Goal: Task Accomplishment & Management: Use online tool/utility

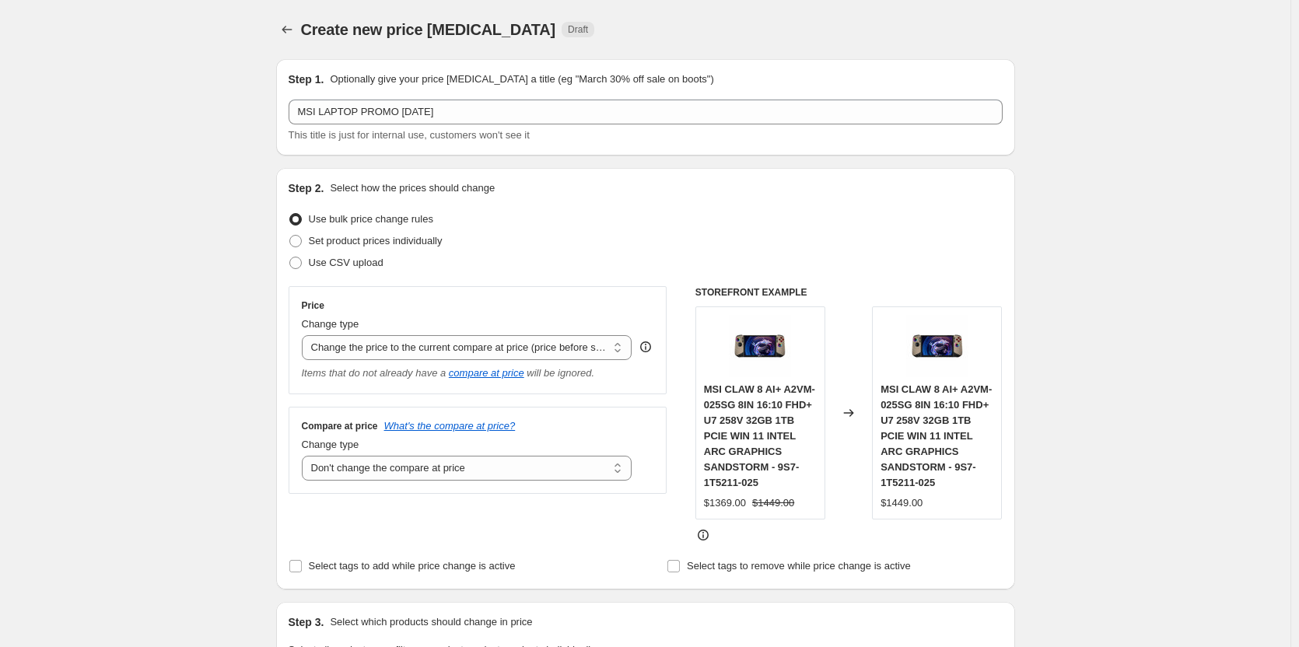
select select "ecap"
select select "no_change"
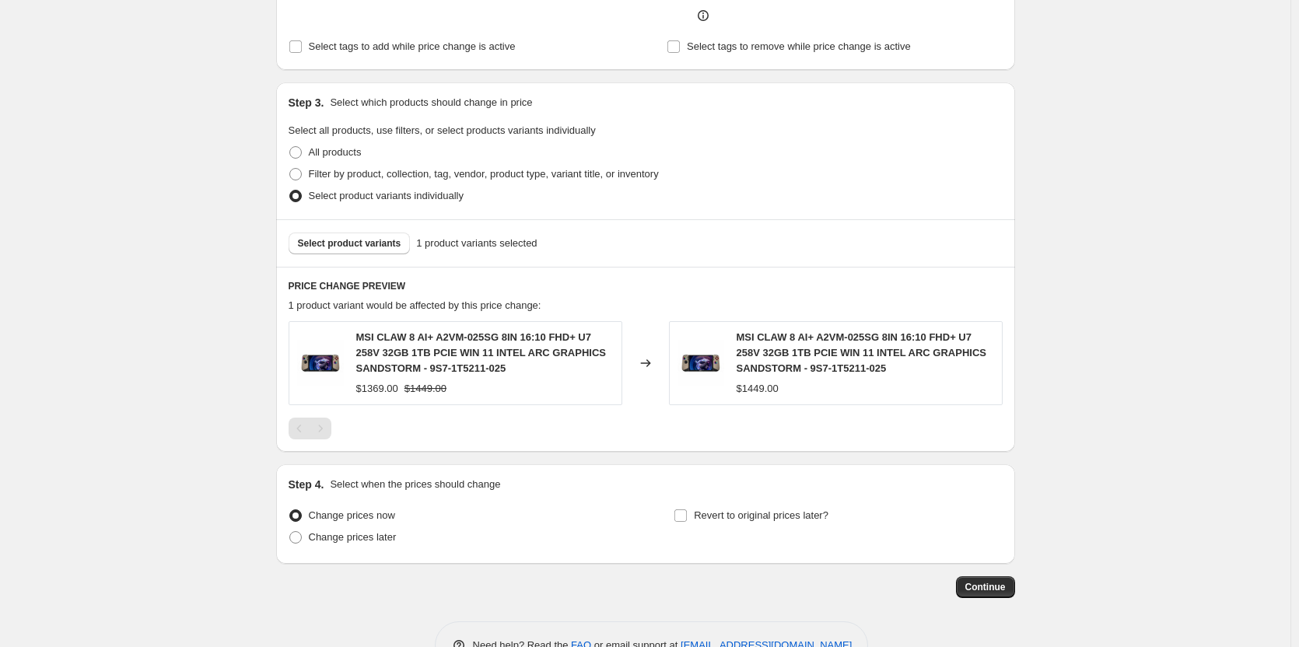
scroll to position [544, 0]
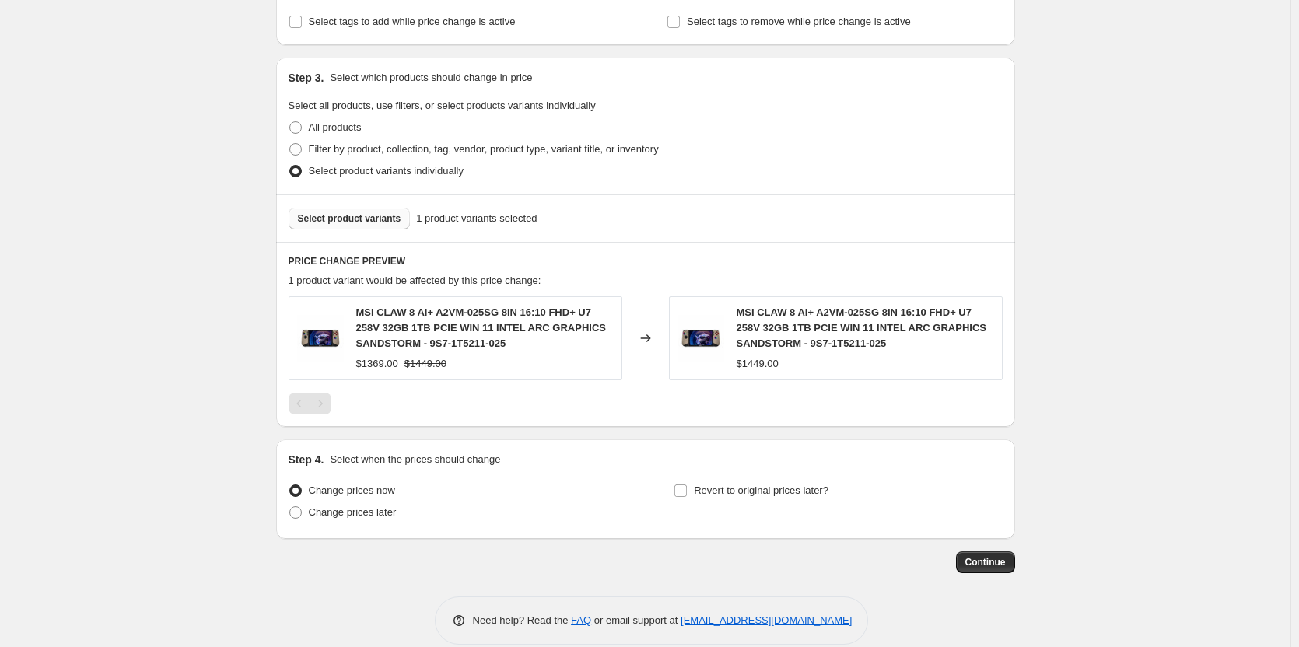
click at [343, 220] on span "Select product variants" at bounding box center [349, 218] width 103 height 12
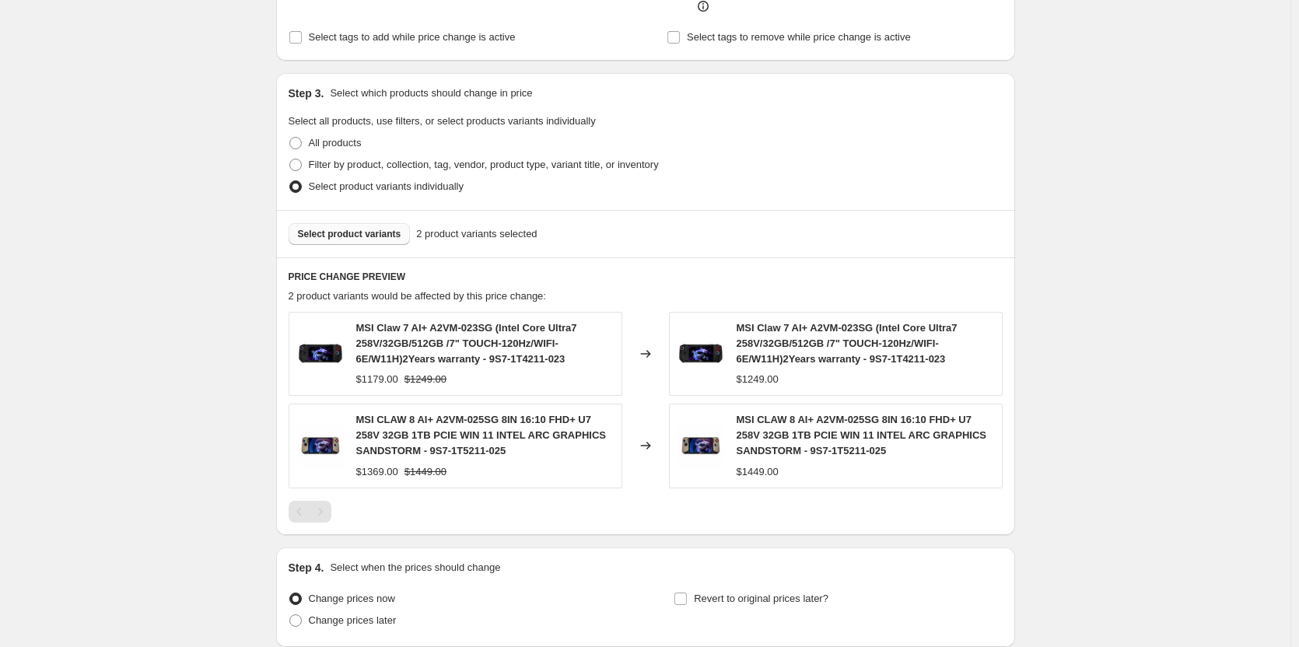
click at [355, 233] on span "Select product variants" at bounding box center [349, 234] width 103 height 12
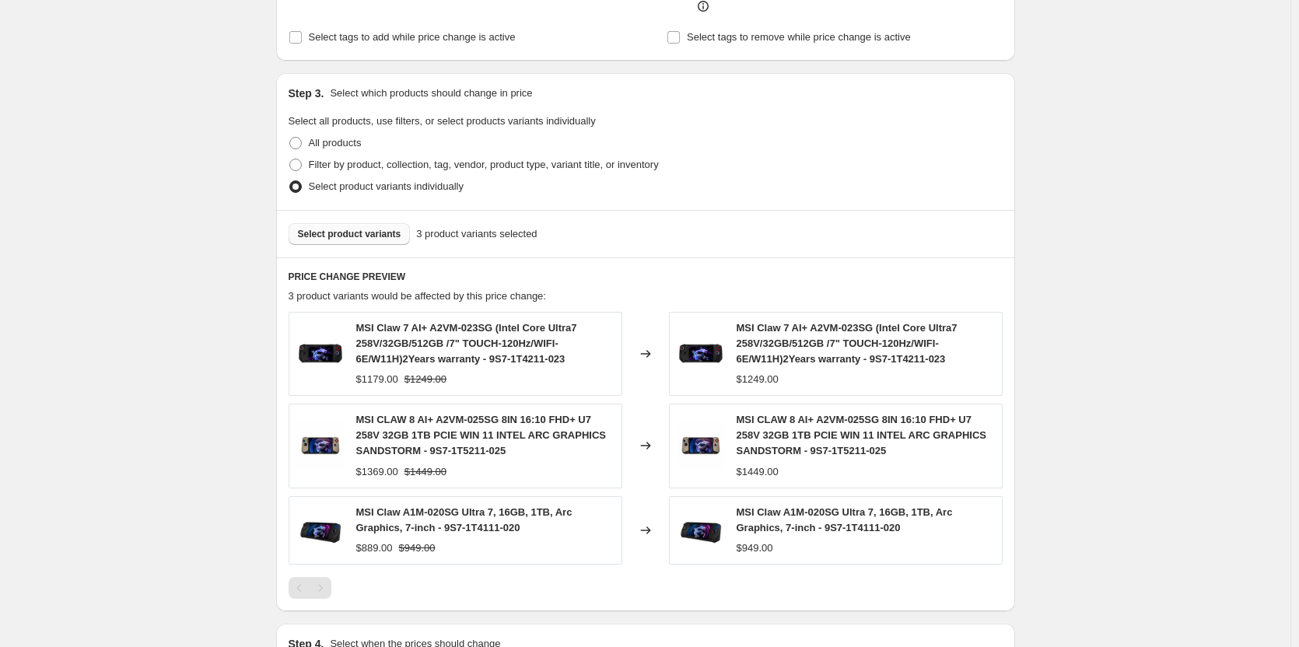
click at [347, 233] on span "Select product variants" at bounding box center [349, 234] width 103 height 12
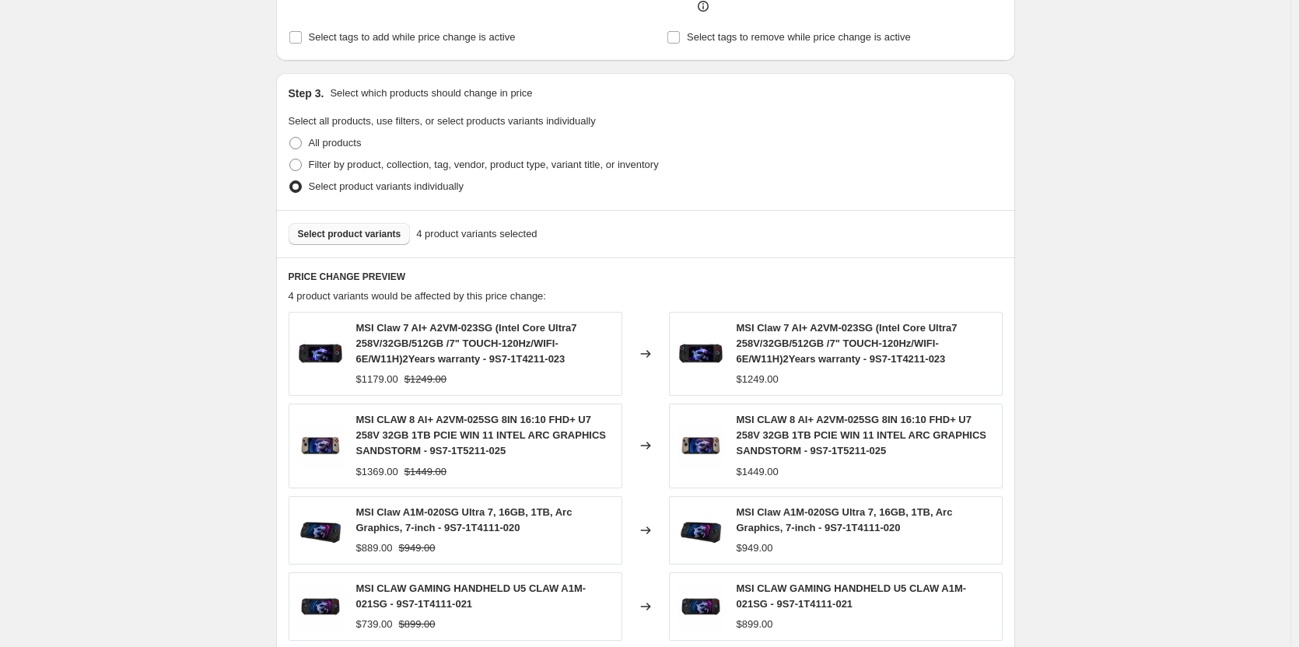
click at [364, 233] on span "Select product variants" at bounding box center [349, 234] width 103 height 12
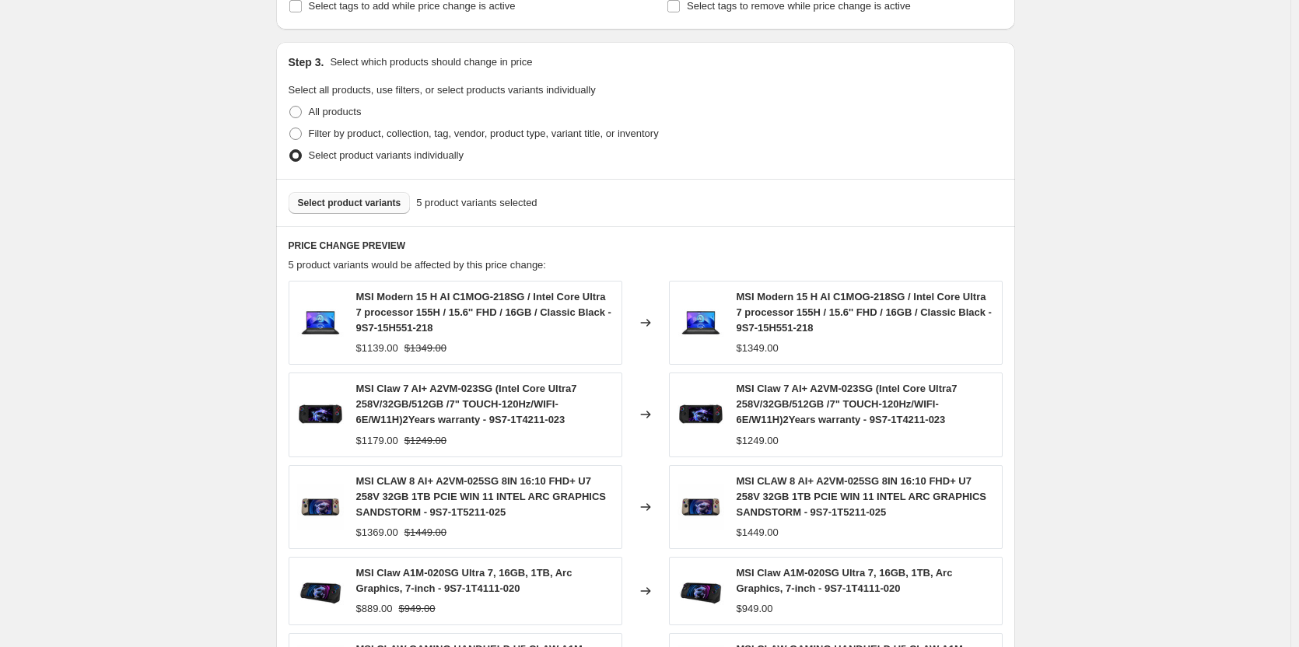
click at [379, 202] on span "Select product variants" at bounding box center [349, 203] width 103 height 12
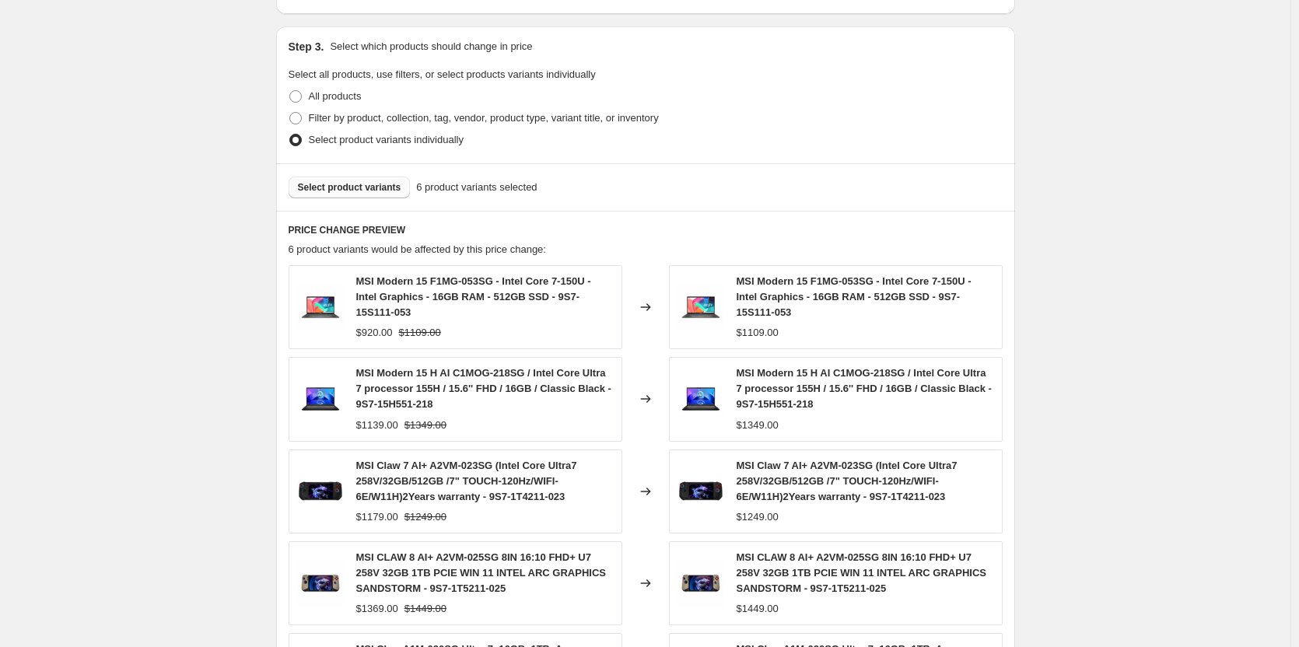
click at [349, 192] on span "Select product variants" at bounding box center [349, 187] width 103 height 12
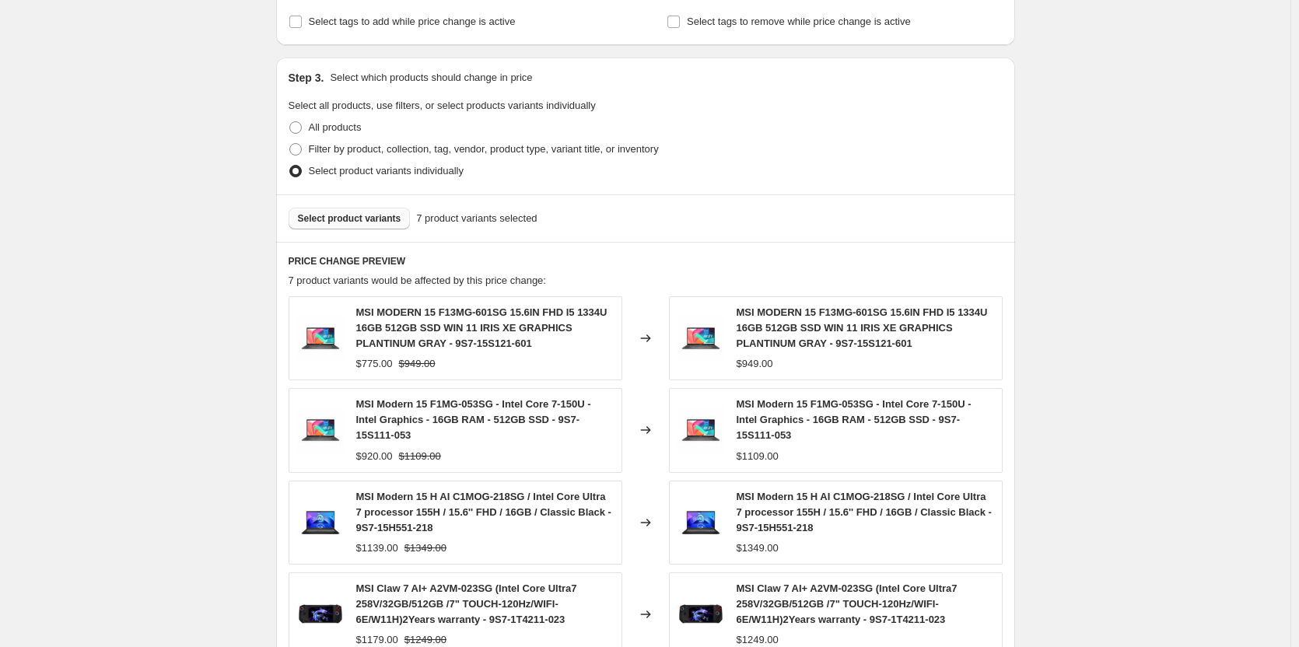
click at [375, 219] on span "Select product variants" at bounding box center [349, 218] width 103 height 12
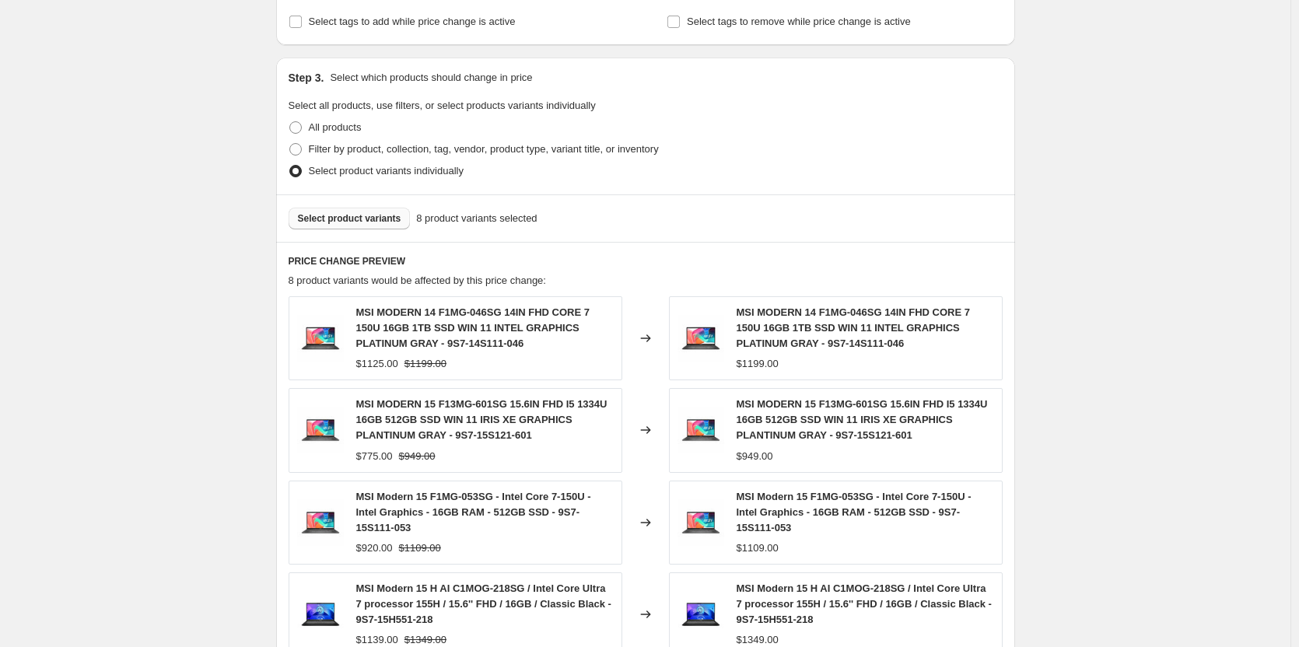
click at [348, 217] on span "Select product variants" at bounding box center [349, 218] width 103 height 12
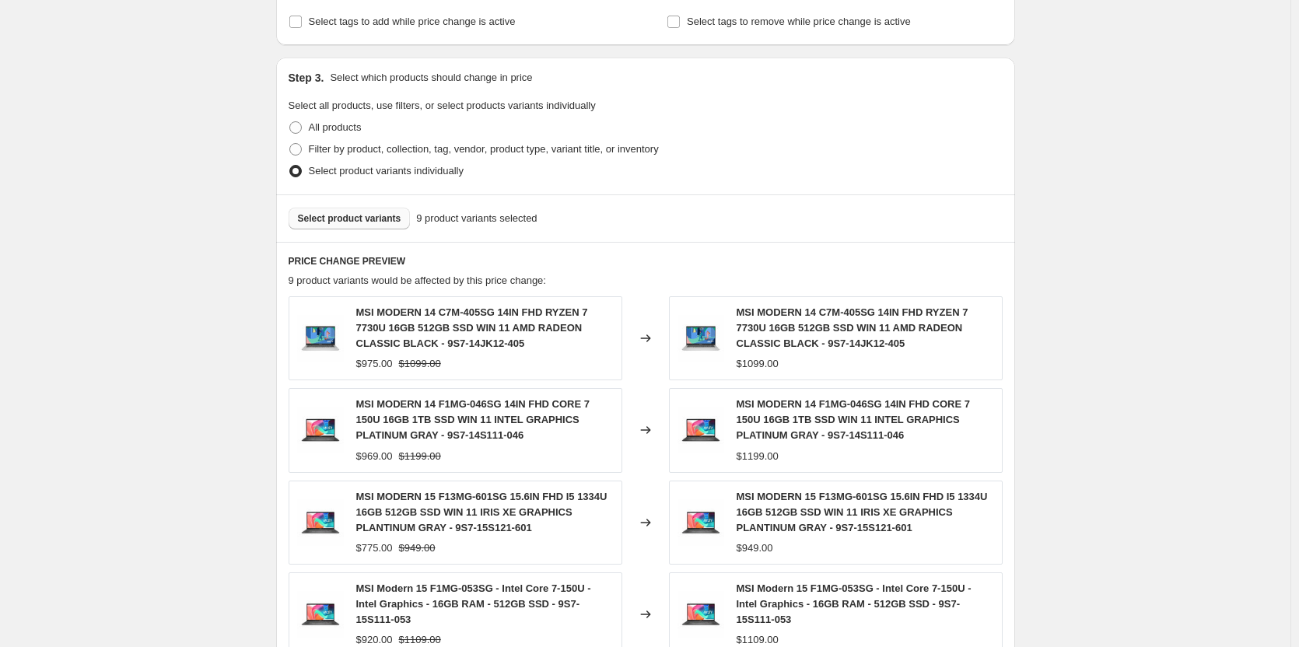
click at [359, 215] on span "Select product variants" at bounding box center [349, 218] width 103 height 12
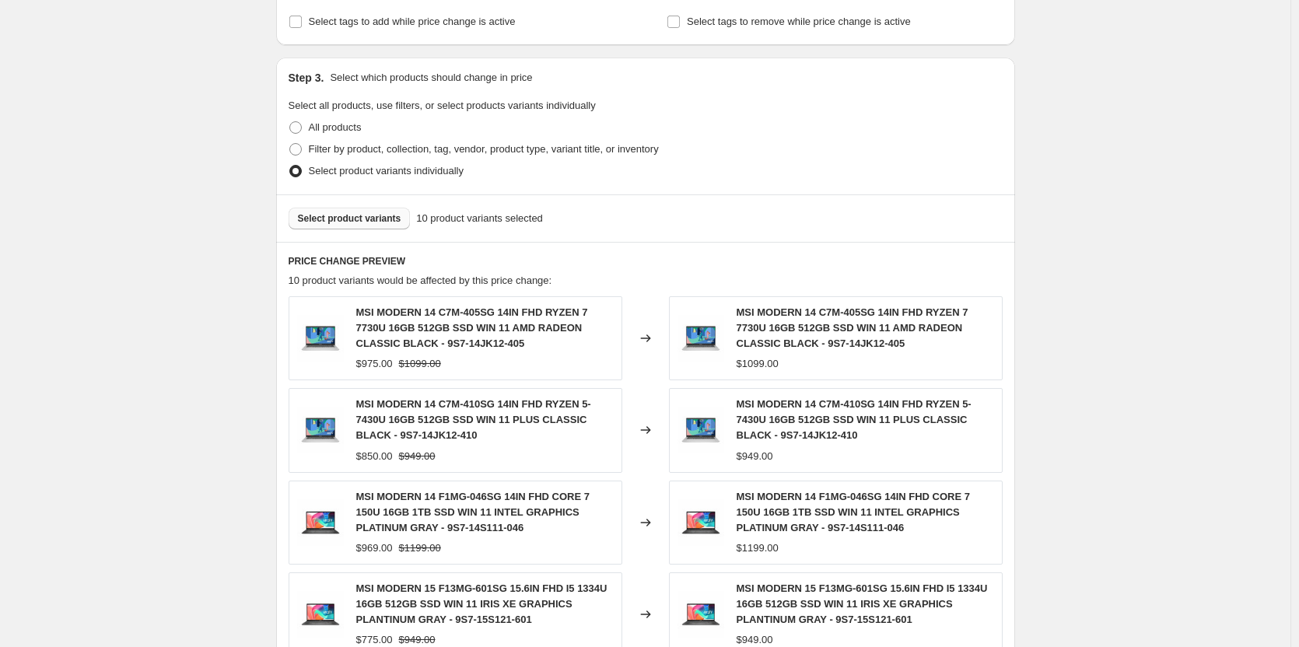
click at [365, 221] on span "Select product variants" at bounding box center [349, 218] width 103 height 12
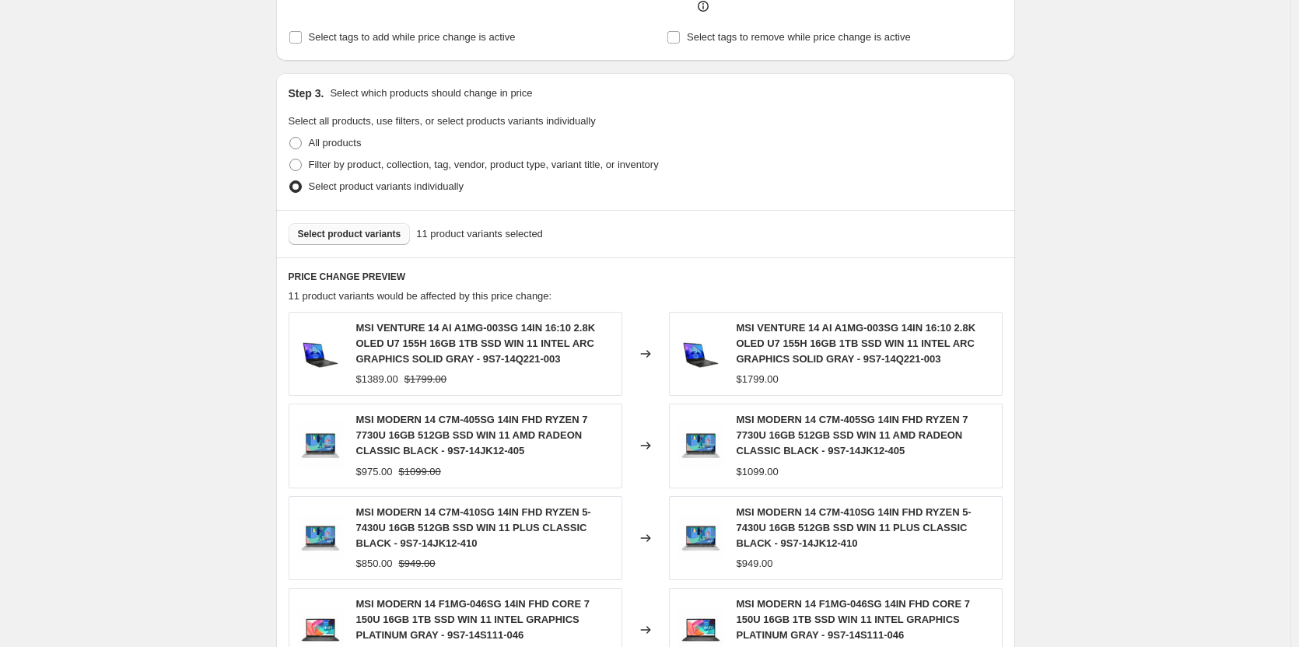
click at [368, 228] on span "Select product variants" at bounding box center [349, 234] width 103 height 12
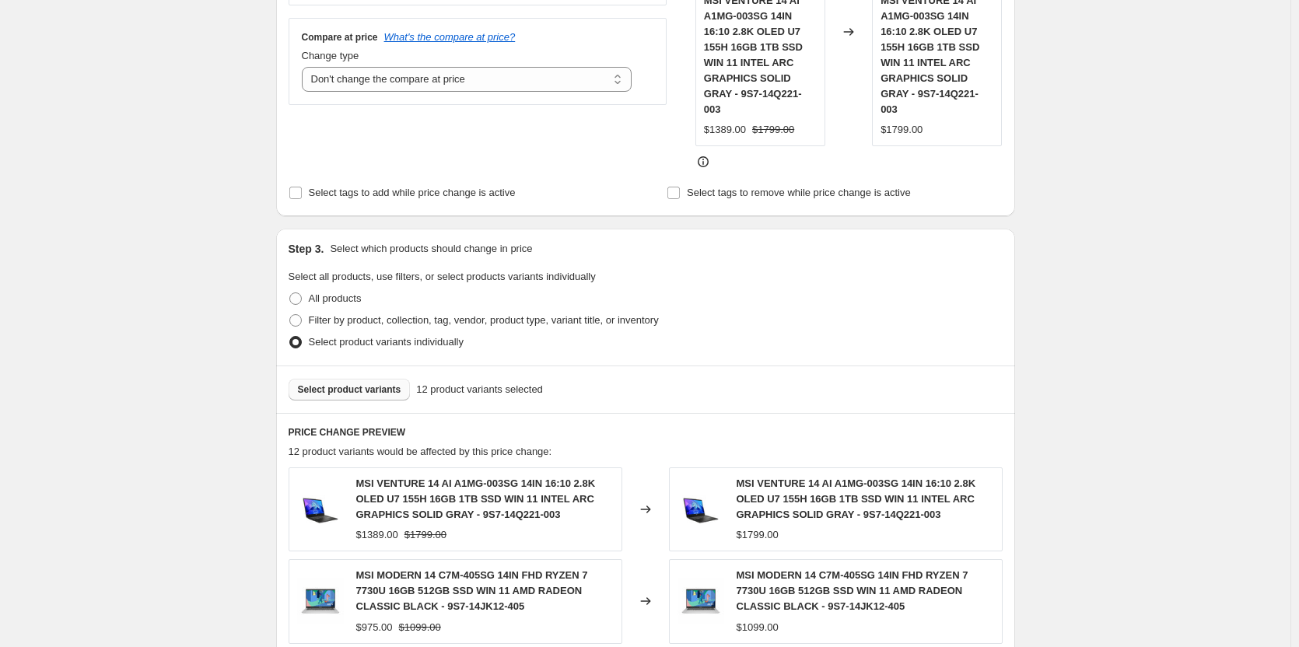
click at [365, 383] on span "Select product variants" at bounding box center [349, 389] width 103 height 12
click at [383, 383] on span "Select product variants" at bounding box center [349, 389] width 103 height 12
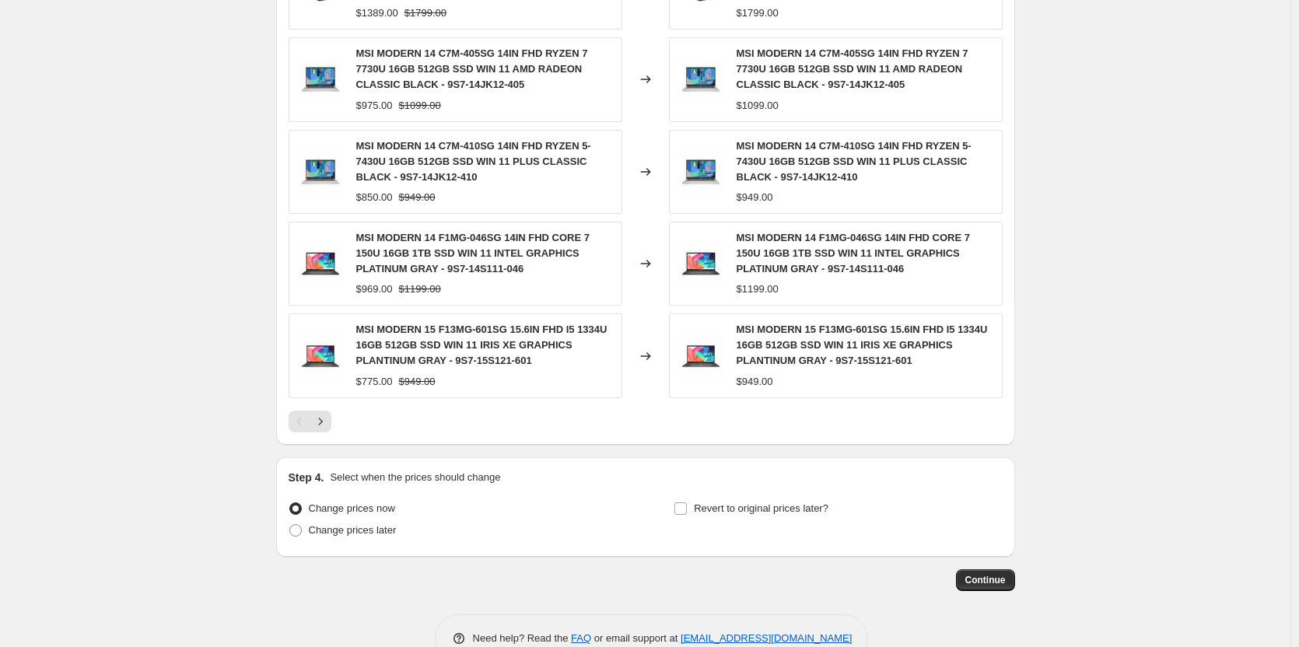
scroll to position [934, 0]
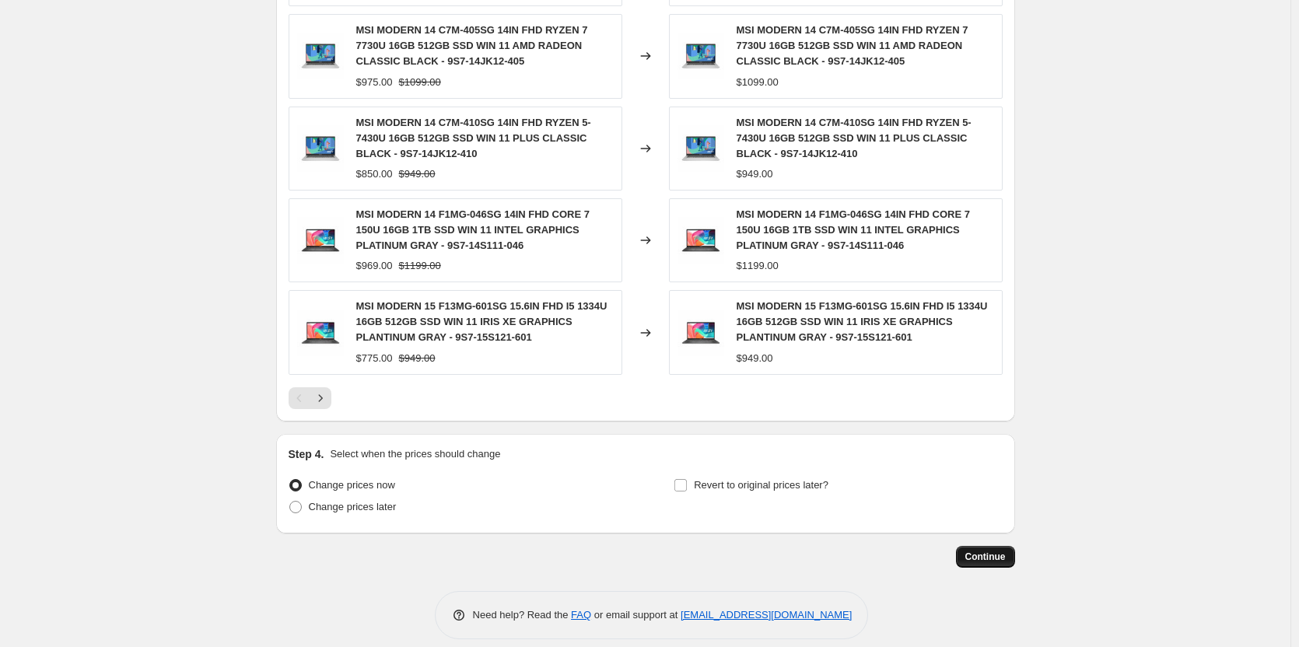
click at [992, 551] on span "Continue" at bounding box center [985, 557] width 40 height 12
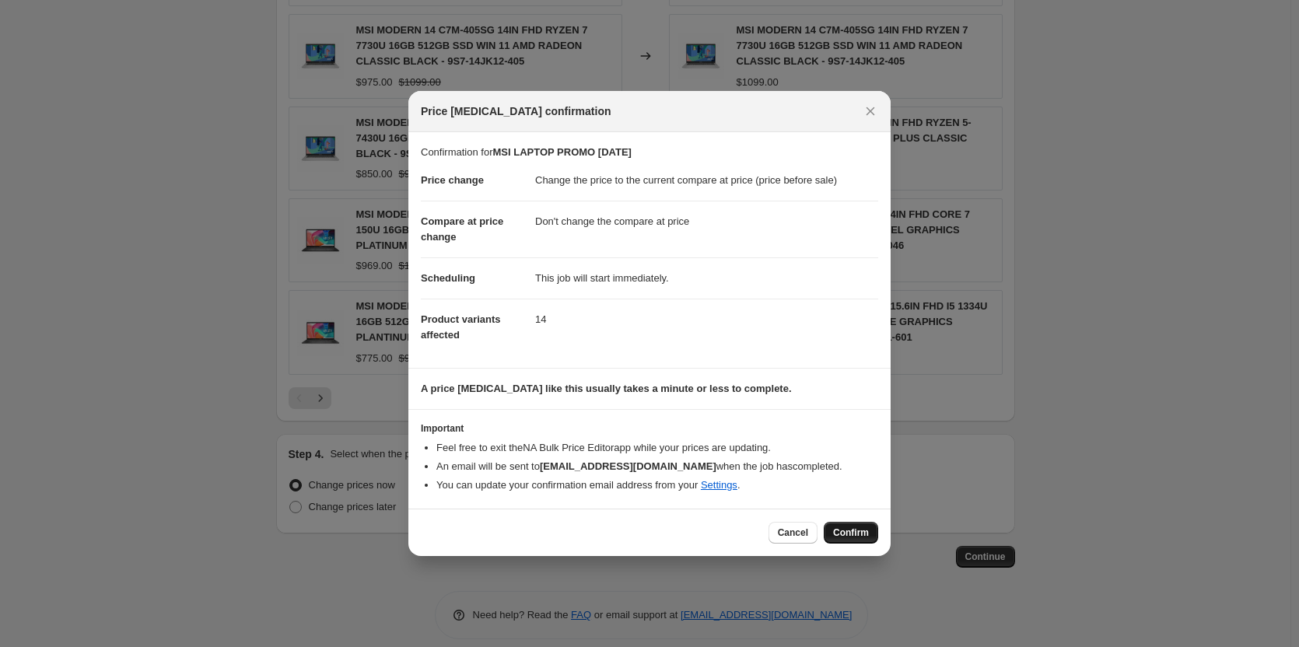
click at [845, 537] on span "Confirm" at bounding box center [851, 533] width 36 height 12
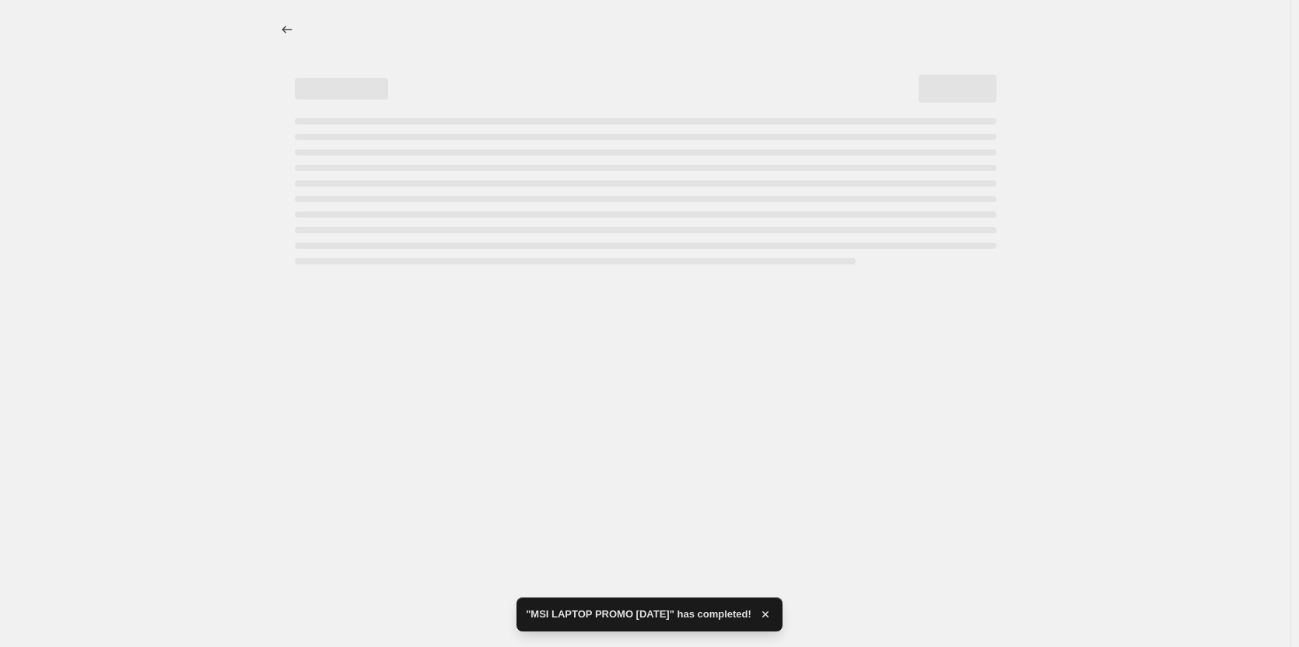
select select "ecap"
select select "no_change"
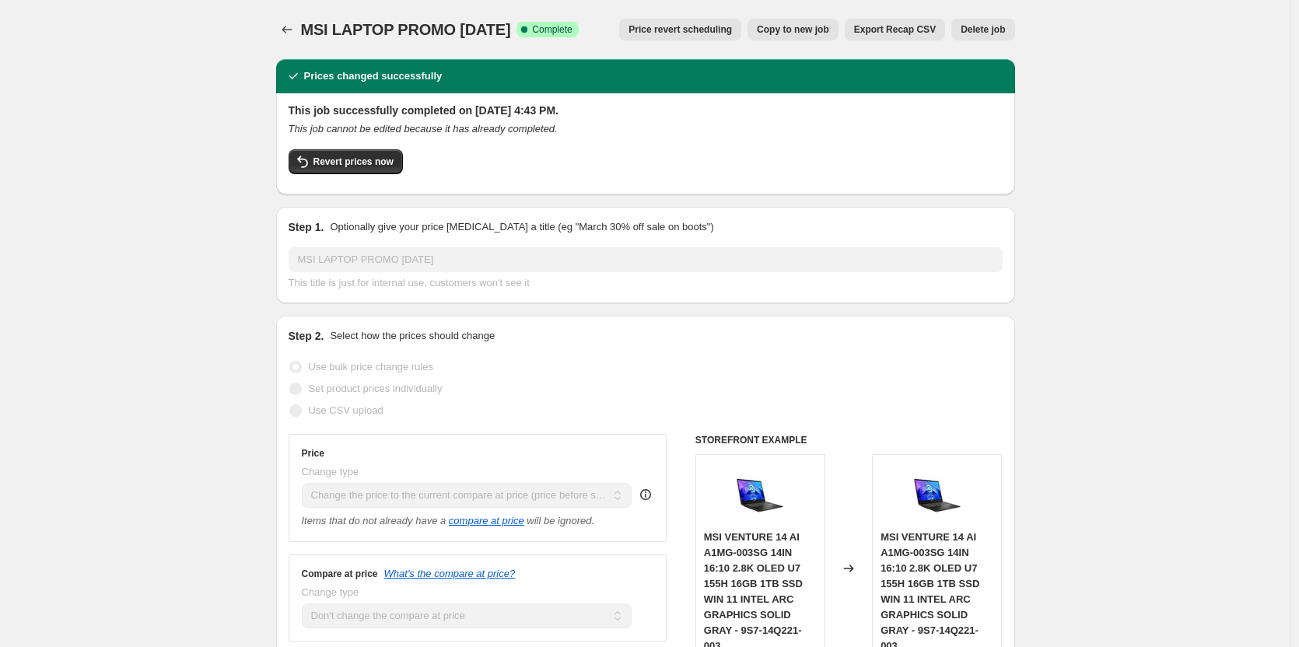
click at [801, 24] on span "Copy to new job" at bounding box center [793, 29] width 72 height 12
select select "ecap"
select select "no_change"
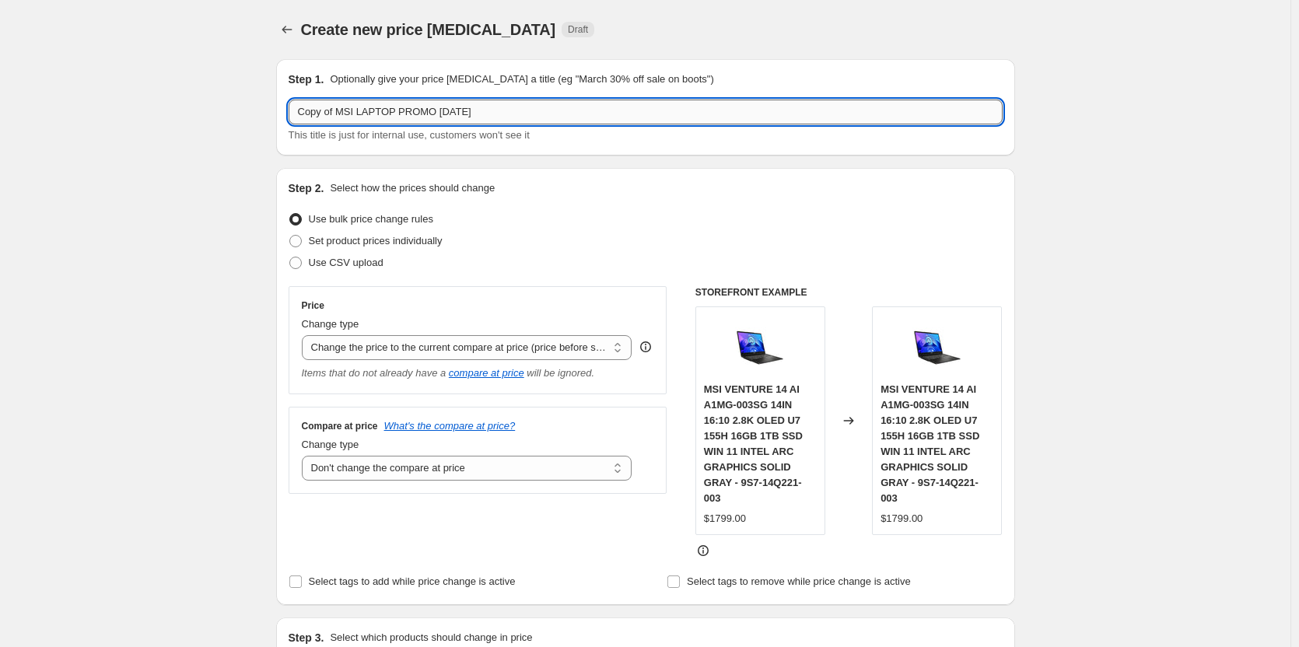
click at [338, 112] on input "Copy of MSI LAPTOP PROMO [DATE]" at bounding box center [646, 112] width 714 height 25
type input "price change MSI LAPTOP PROMO [DATE]"
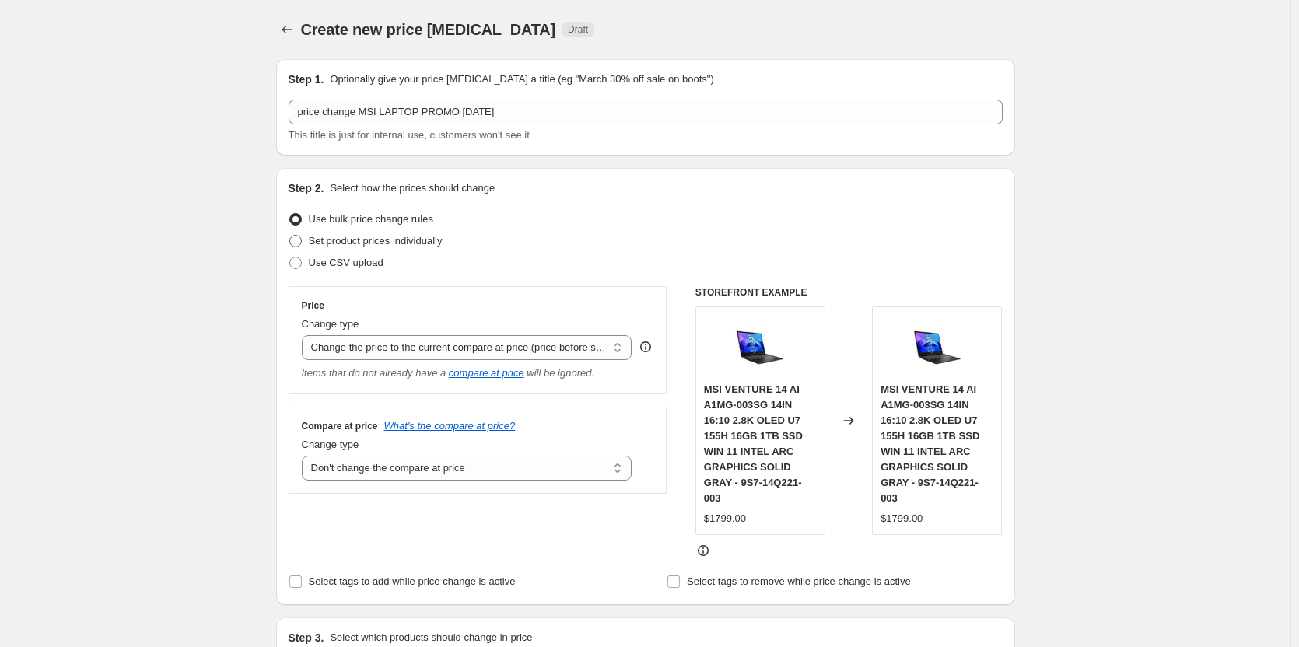
click at [300, 240] on span at bounding box center [295, 241] width 12 height 12
click at [290, 236] on input "Set product prices individually" at bounding box center [289, 235] width 1 height 1
radio input "true"
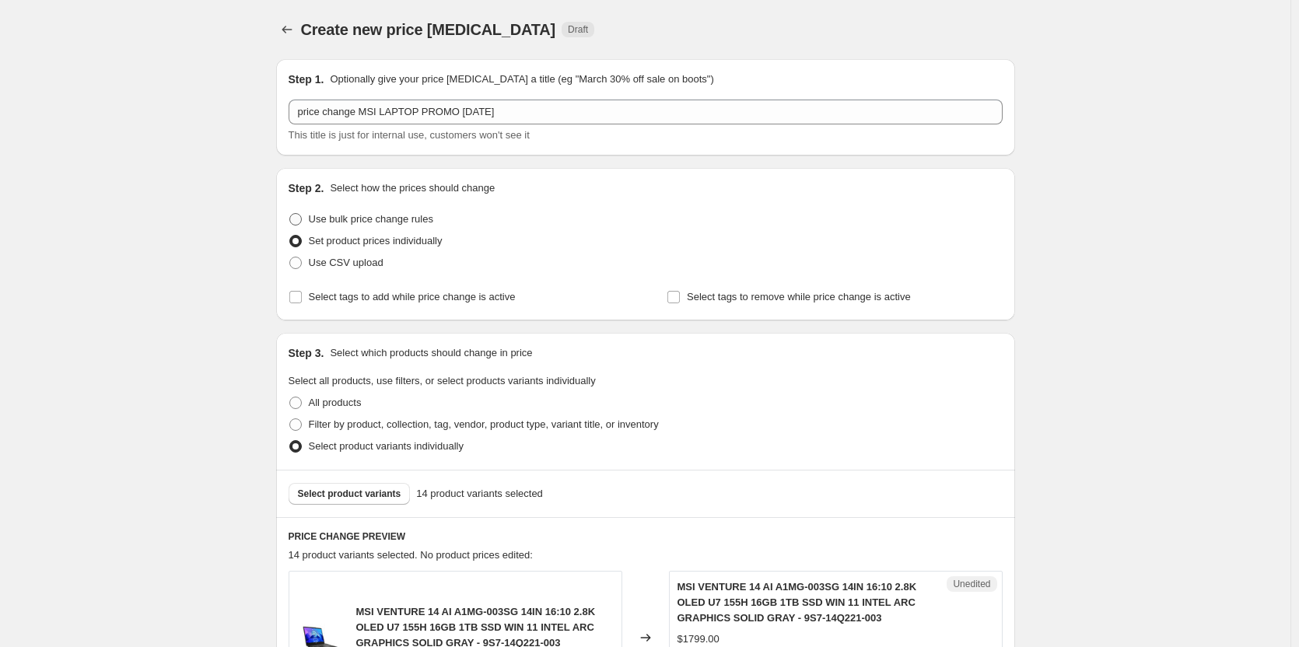
click at [301, 215] on span at bounding box center [295, 219] width 12 height 12
click at [290, 214] on input "Use bulk price change rules" at bounding box center [289, 213] width 1 height 1
radio input "true"
select select "ecap"
select select "no_change"
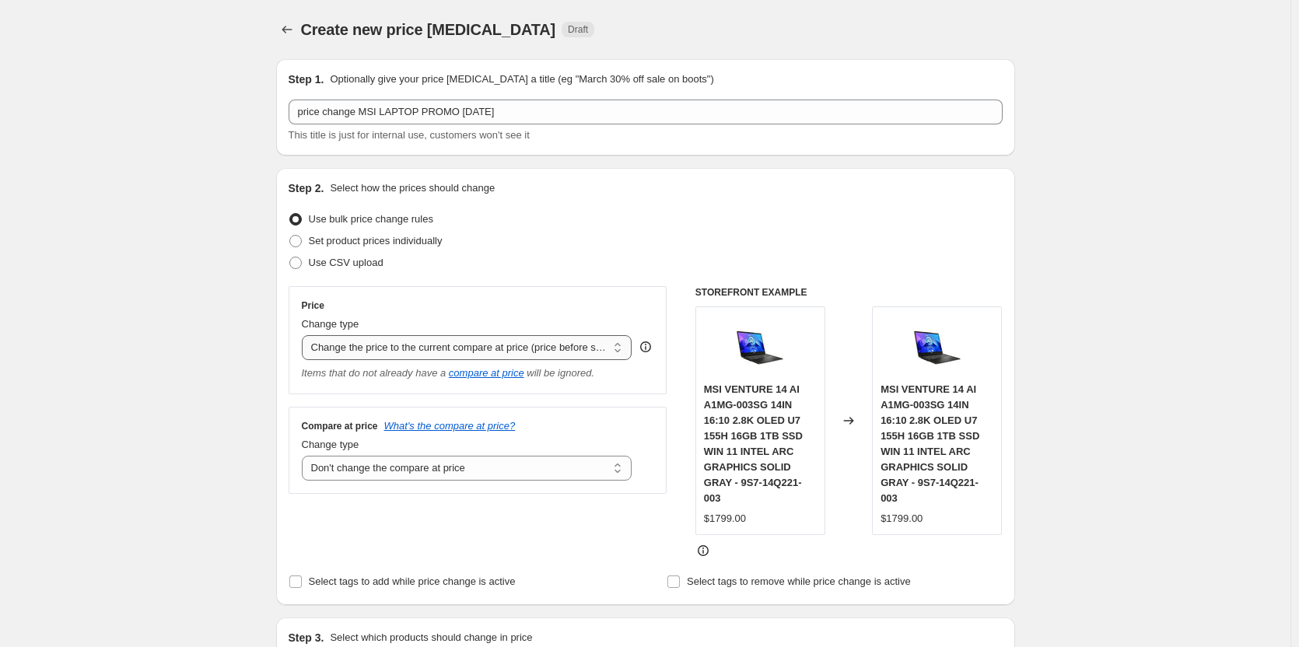
click at [623, 350] on select "Change the price to a certain amount Change the price by a certain amount Chang…" at bounding box center [467, 347] width 331 height 25
click at [526, 292] on div "Price Change type Change the price to a certain amount Change the price by a ce…" at bounding box center [478, 340] width 379 height 108
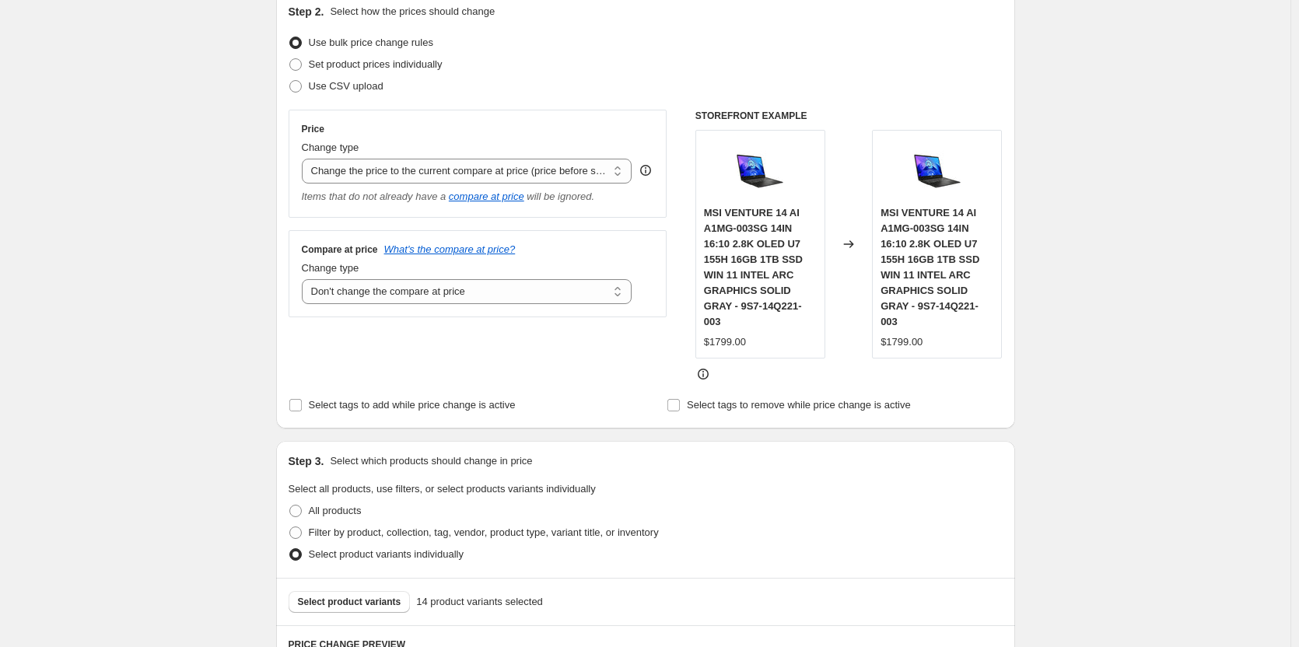
scroll to position [156, 0]
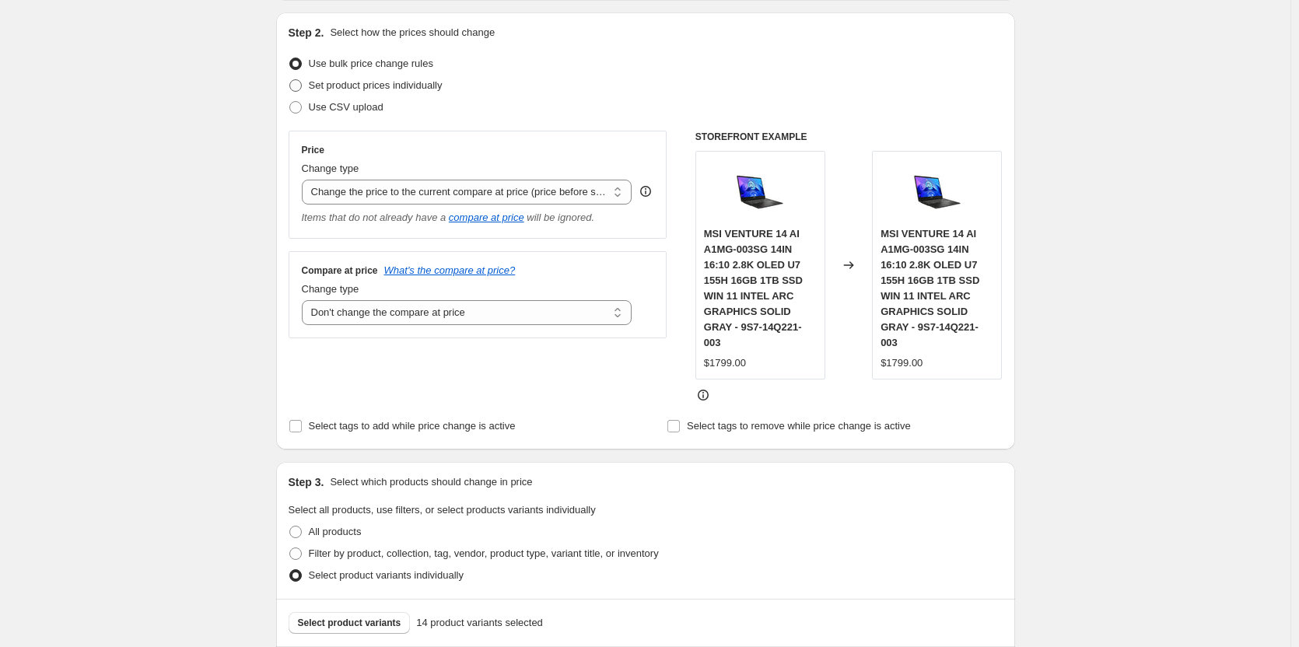
click at [297, 83] on span at bounding box center [295, 85] width 12 height 12
click at [290, 80] on input "Set product prices individually" at bounding box center [289, 79] width 1 height 1
radio input "true"
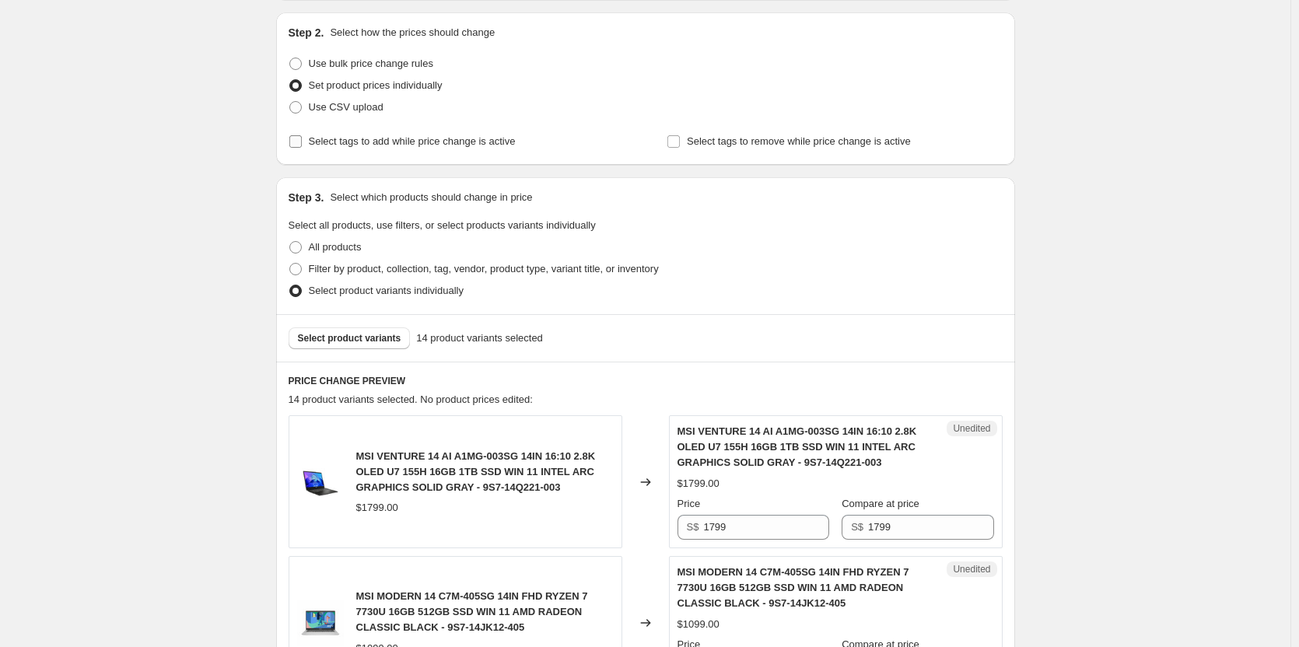
click at [296, 138] on input "Select tags to add while price change is active" at bounding box center [295, 141] width 12 height 12
checkbox input "true"
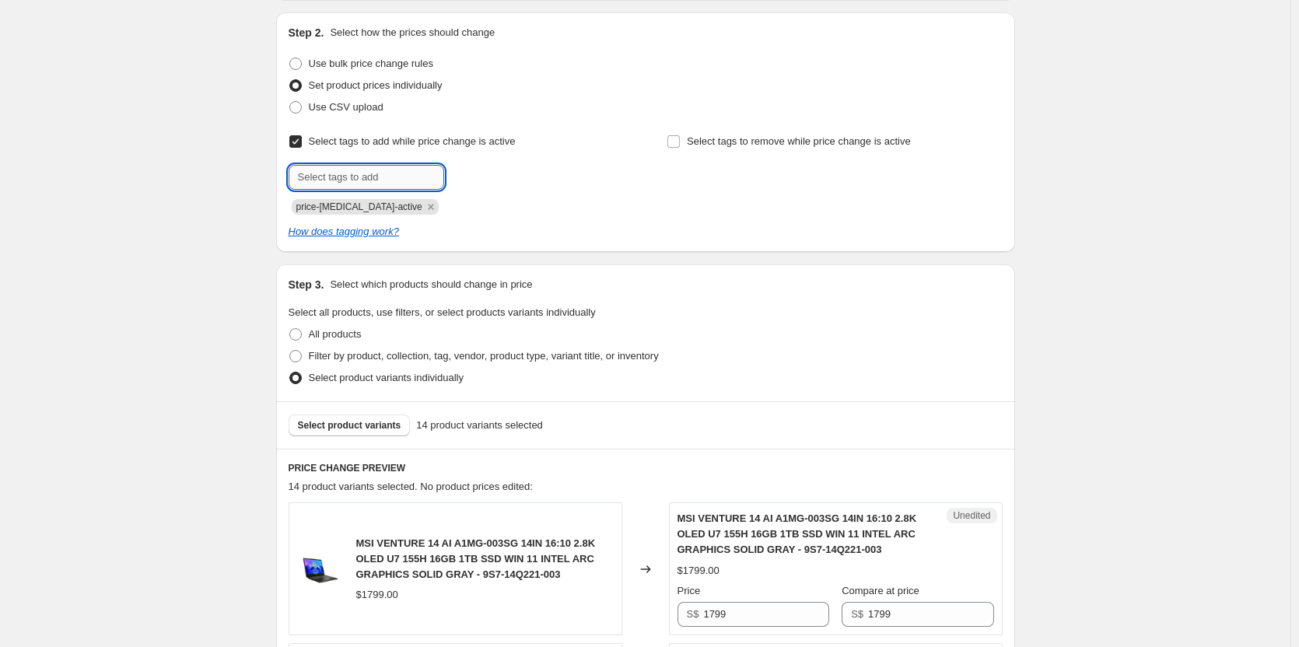
click at [348, 180] on input "text" at bounding box center [367, 177] width 156 height 25
type input "m"
type input "MSI PROMO LAPTOP"
click at [509, 169] on button "Add MSI PROMO LA..." at bounding box center [506, 176] width 117 height 22
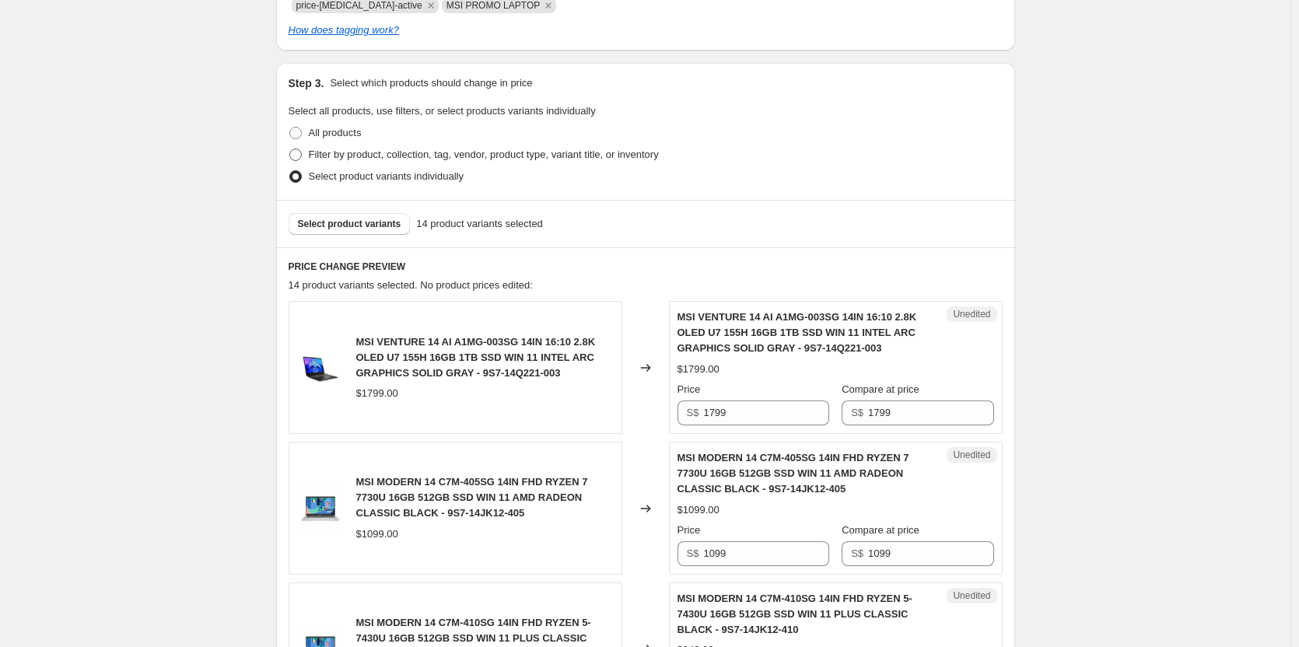
scroll to position [389, 0]
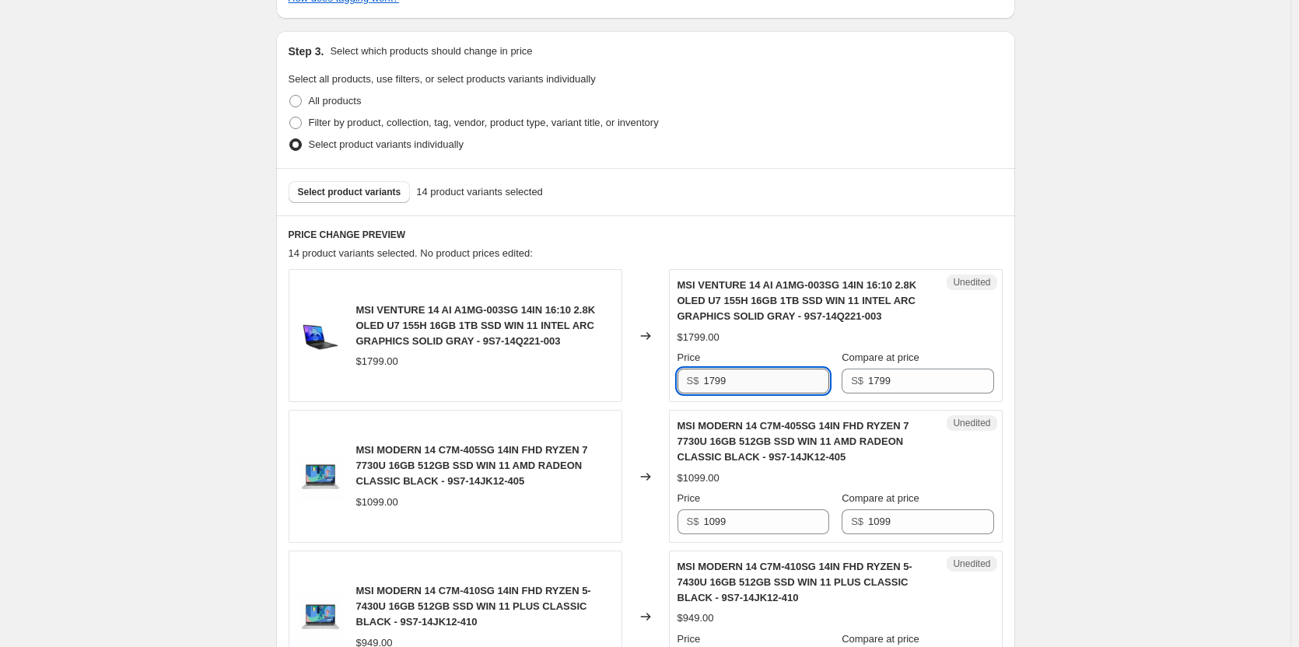
click at [742, 384] on input "1799" at bounding box center [765, 381] width 125 height 25
type input "1"
type input "1389"
click at [731, 528] on input "1099" at bounding box center [765, 521] width 125 height 25
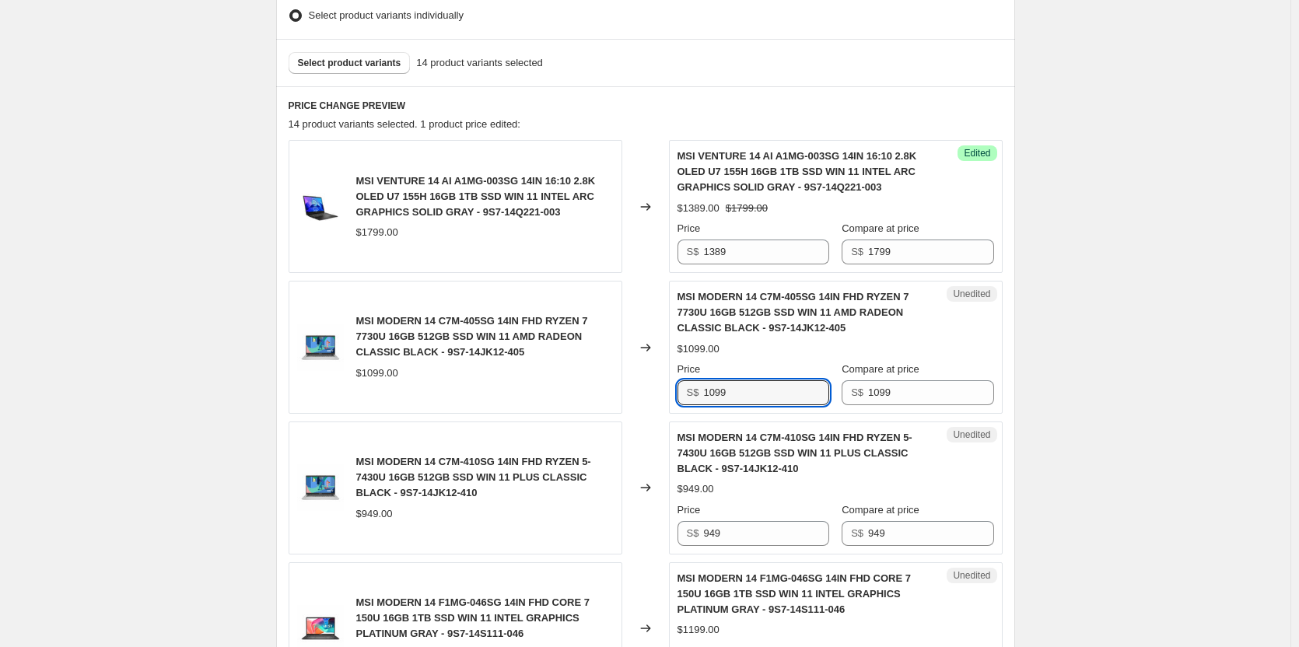
scroll to position [544, 0]
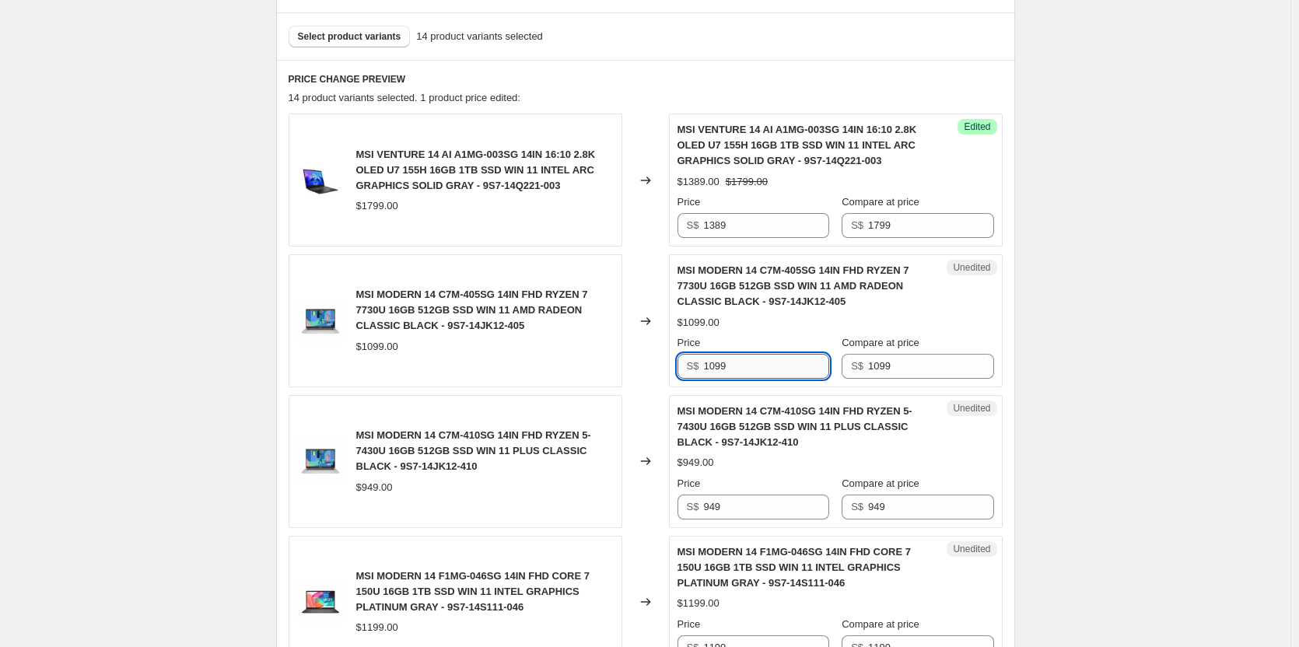
drag, startPoint x: 729, startPoint y: 372, endPoint x: 714, endPoint y: 375, distance: 15.1
click at [714, 375] on input "1099" at bounding box center [765, 366] width 125 height 25
type input "1"
type input "975"
click at [723, 518] on input "949" at bounding box center [765, 507] width 125 height 25
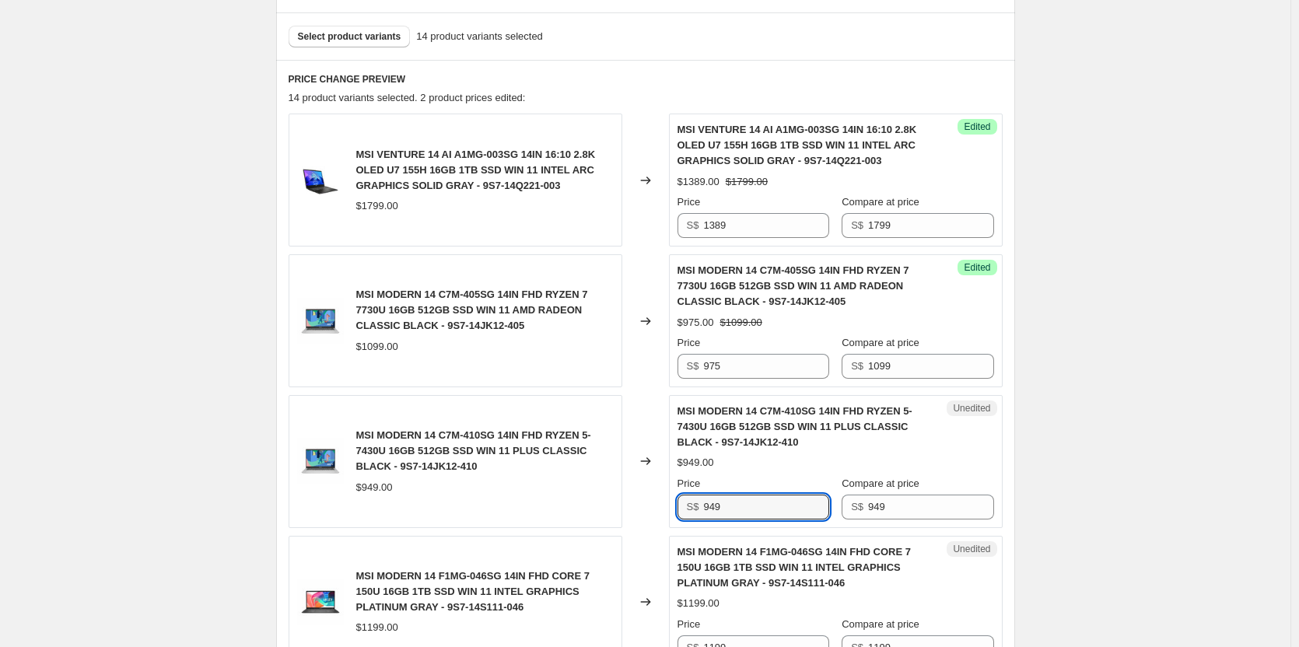
drag, startPoint x: 726, startPoint y: 508, endPoint x: 701, endPoint y: 504, distance: 26.0
click at [700, 505] on div "S$ 949" at bounding box center [753, 507] width 152 height 25
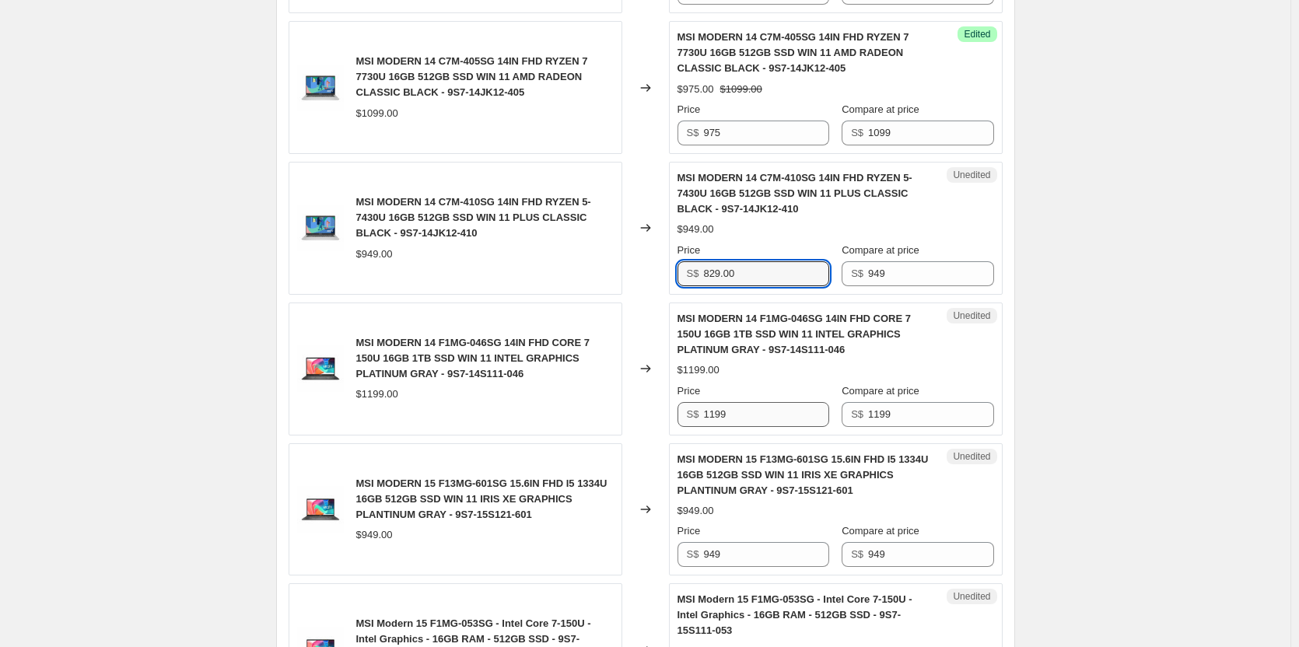
type input "829.00"
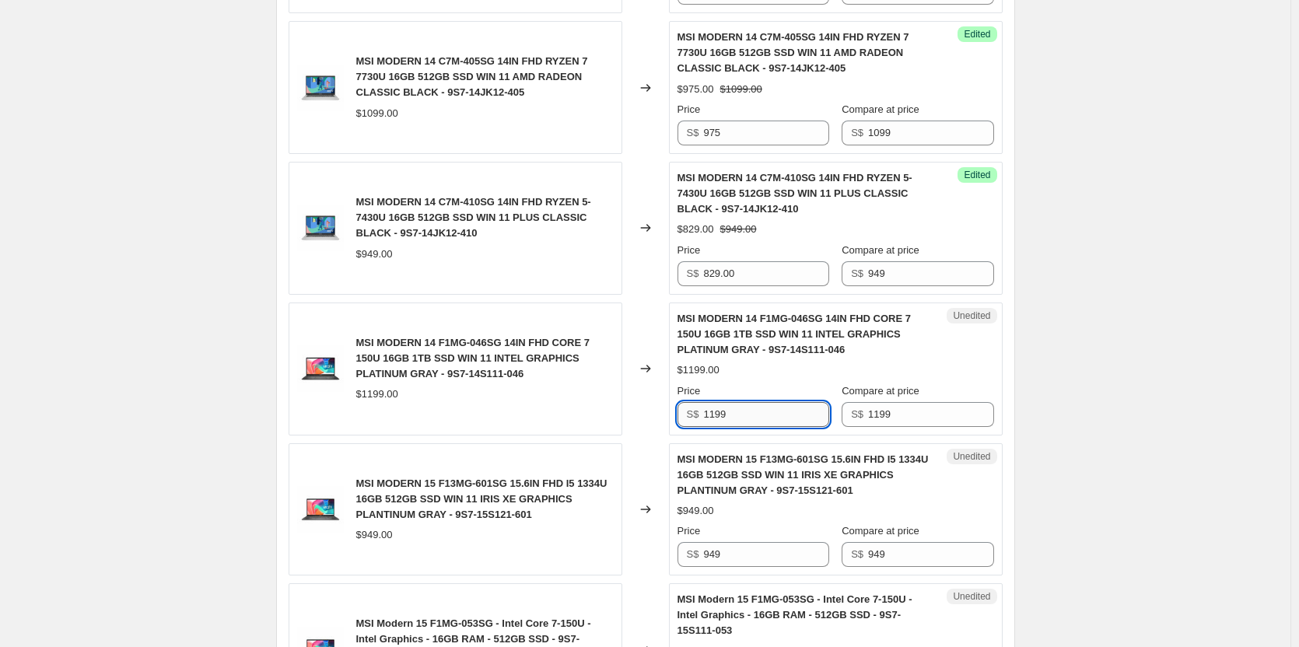
click at [735, 419] on input "1199" at bounding box center [765, 414] width 125 height 25
drag, startPoint x: 735, startPoint y: 419, endPoint x: 700, endPoint y: 420, distance: 35.0
click at [700, 420] on div "S$ 1199" at bounding box center [753, 414] width 152 height 25
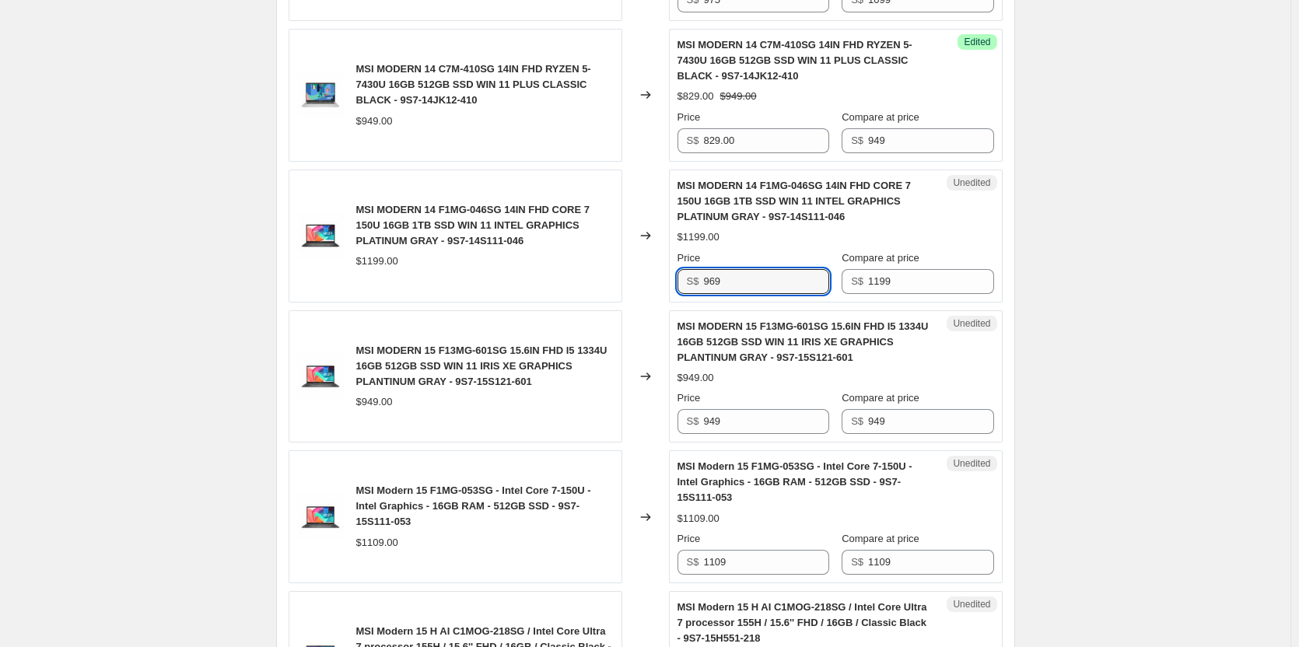
scroll to position [933, 0]
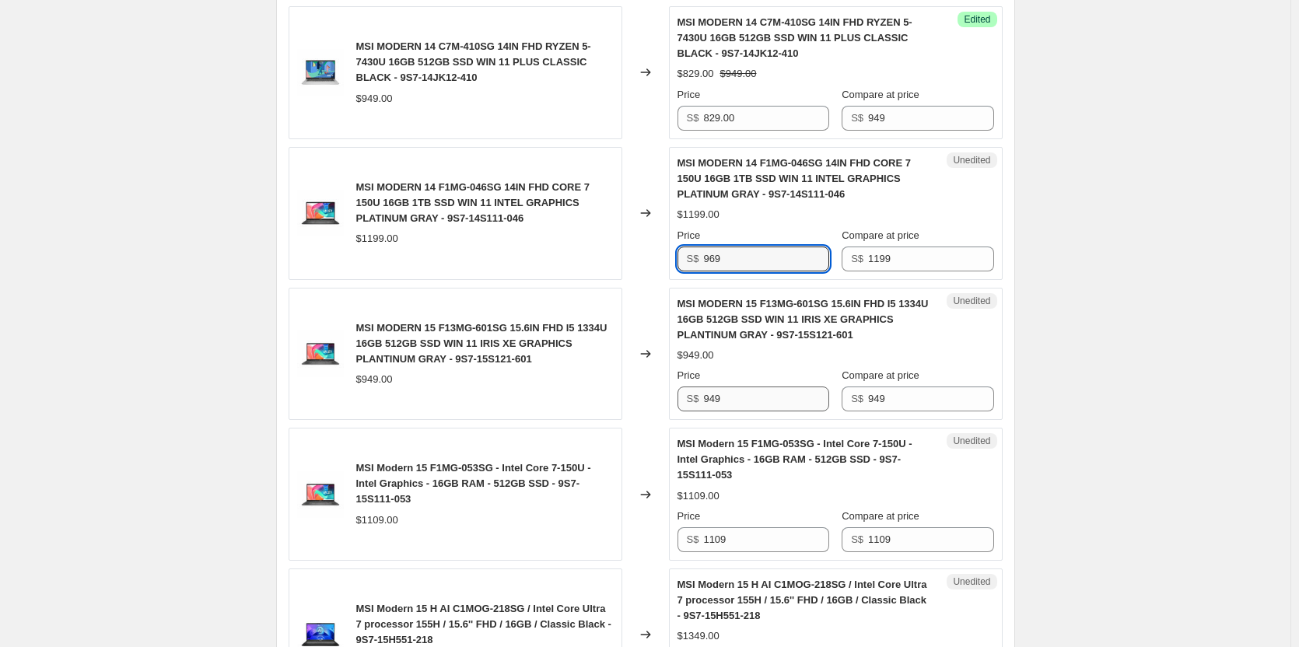
type input "969"
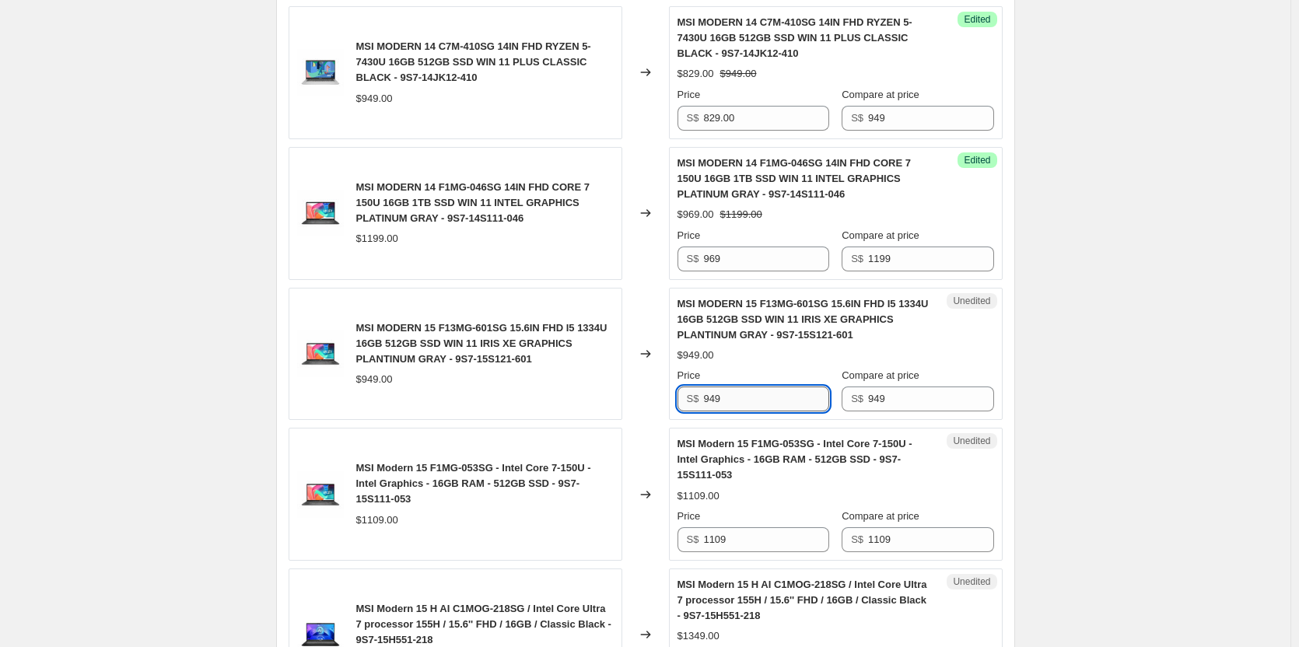
click at [730, 404] on input "949" at bounding box center [765, 399] width 125 height 25
drag, startPoint x: 730, startPoint y: 401, endPoint x: 698, endPoint y: 391, distance: 33.5
click at [698, 391] on div "S$ 949" at bounding box center [753, 399] width 152 height 25
type input "775"
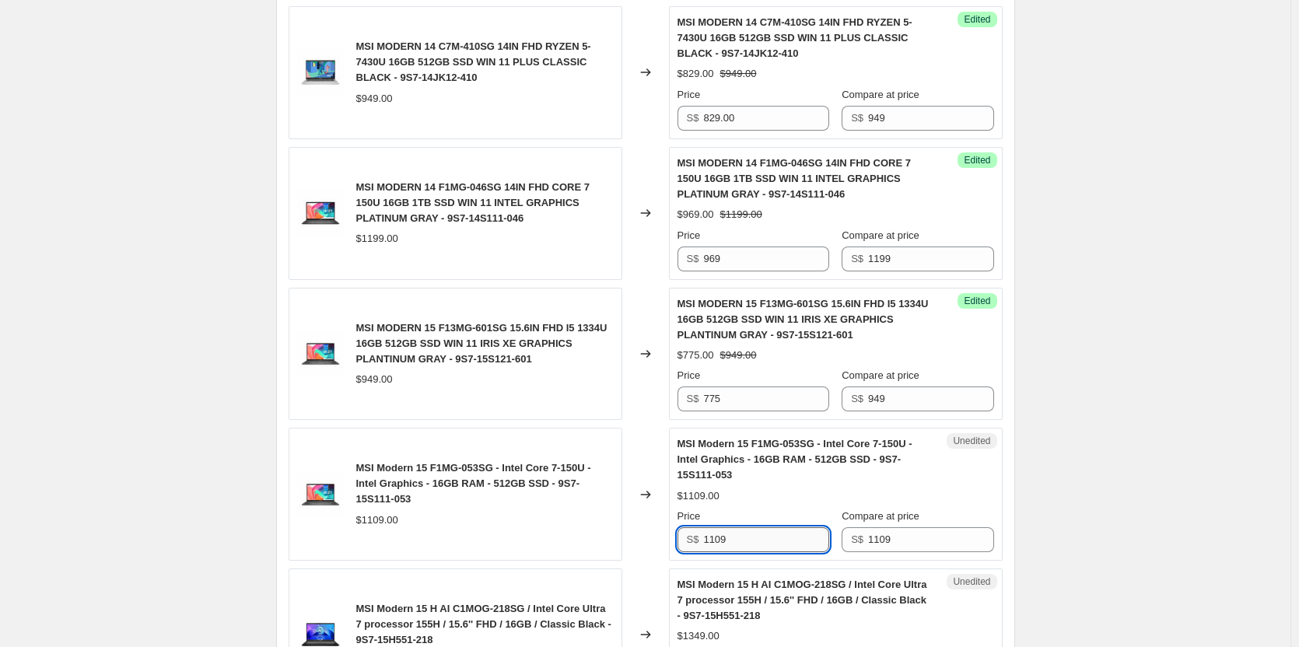
click at [759, 540] on input "1109" at bounding box center [765, 539] width 125 height 25
drag, startPoint x: 742, startPoint y: 542, endPoint x: 682, endPoint y: 534, distance: 60.5
click at [682, 534] on div "S$ 1109" at bounding box center [753, 539] width 152 height 25
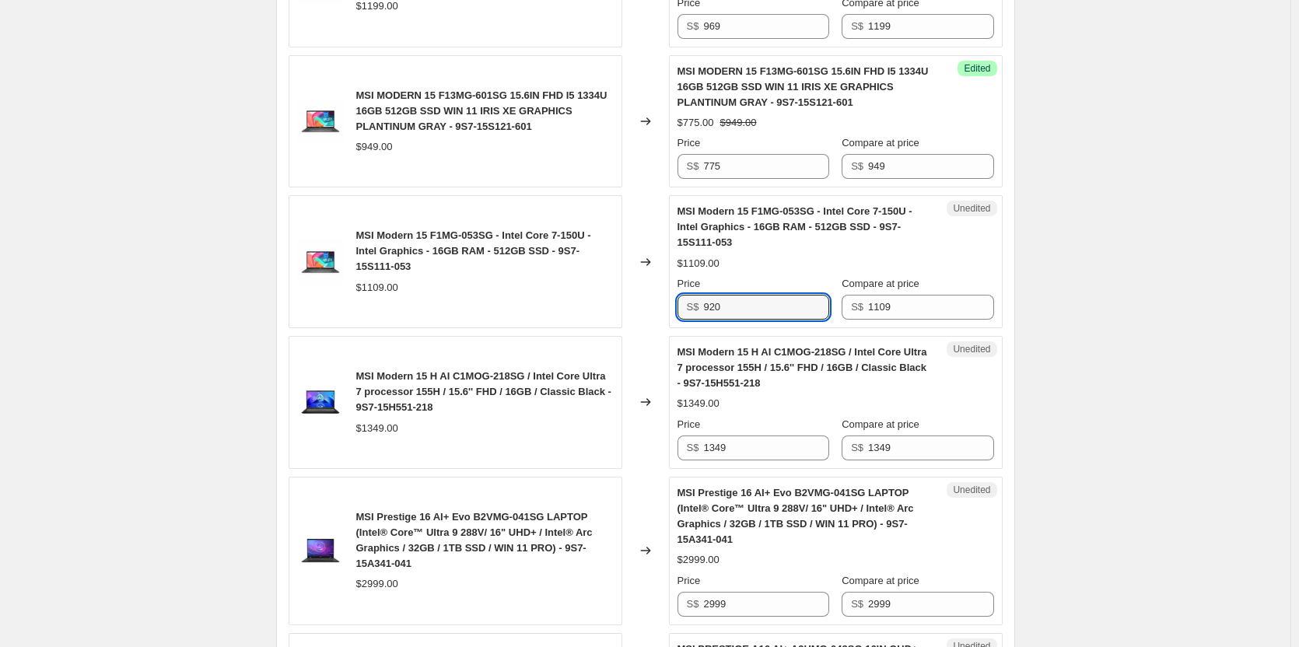
scroll to position [1167, 0]
type input "920"
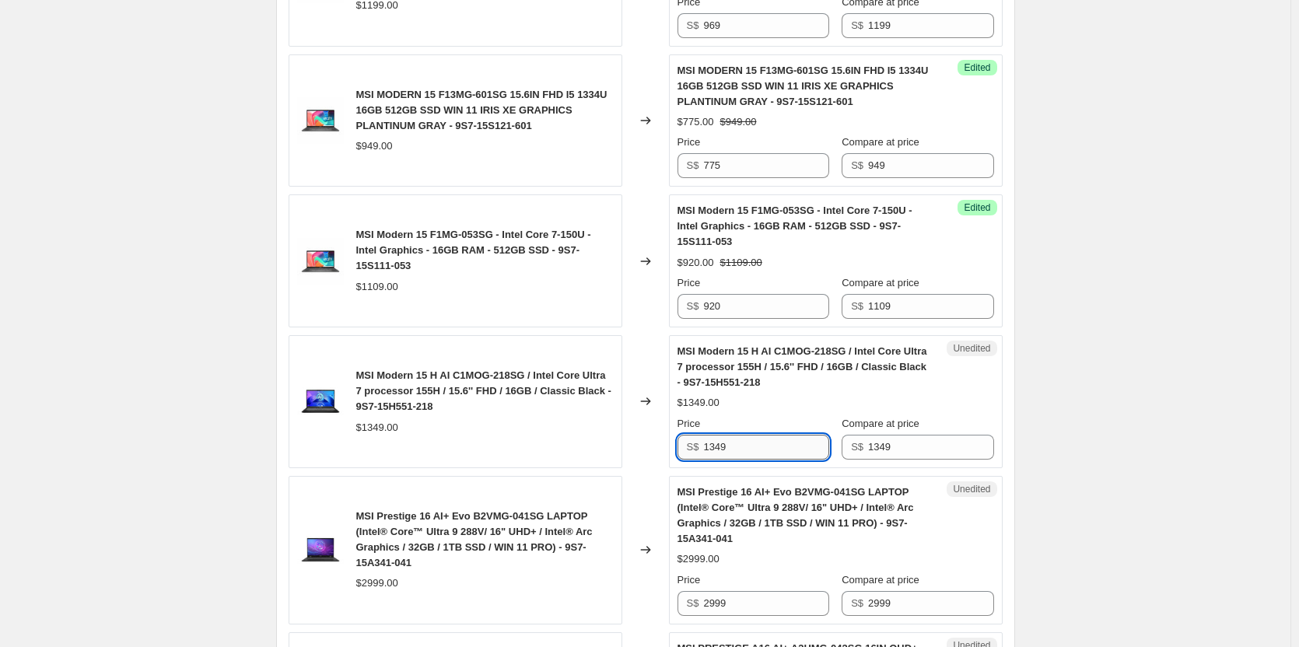
click at [728, 443] on input "1349" at bounding box center [765, 447] width 125 height 25
drag, startPoint x: 728, startPoint y: 443, endPoint x: 700, endPoint y: 446, distance: 28.1
click at [700, 446] on div "S$ 1349" at bounding box center [753, 447] width 152 height 25
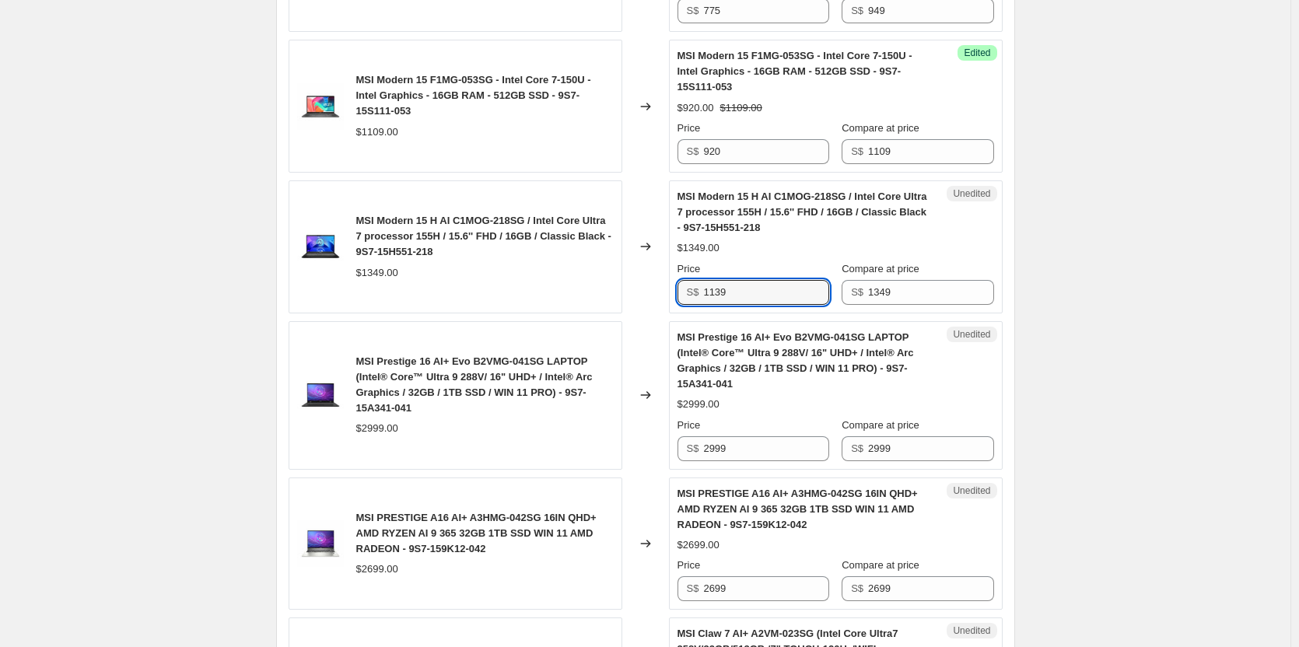
scroll to position [1322, 0]
type input "1139"
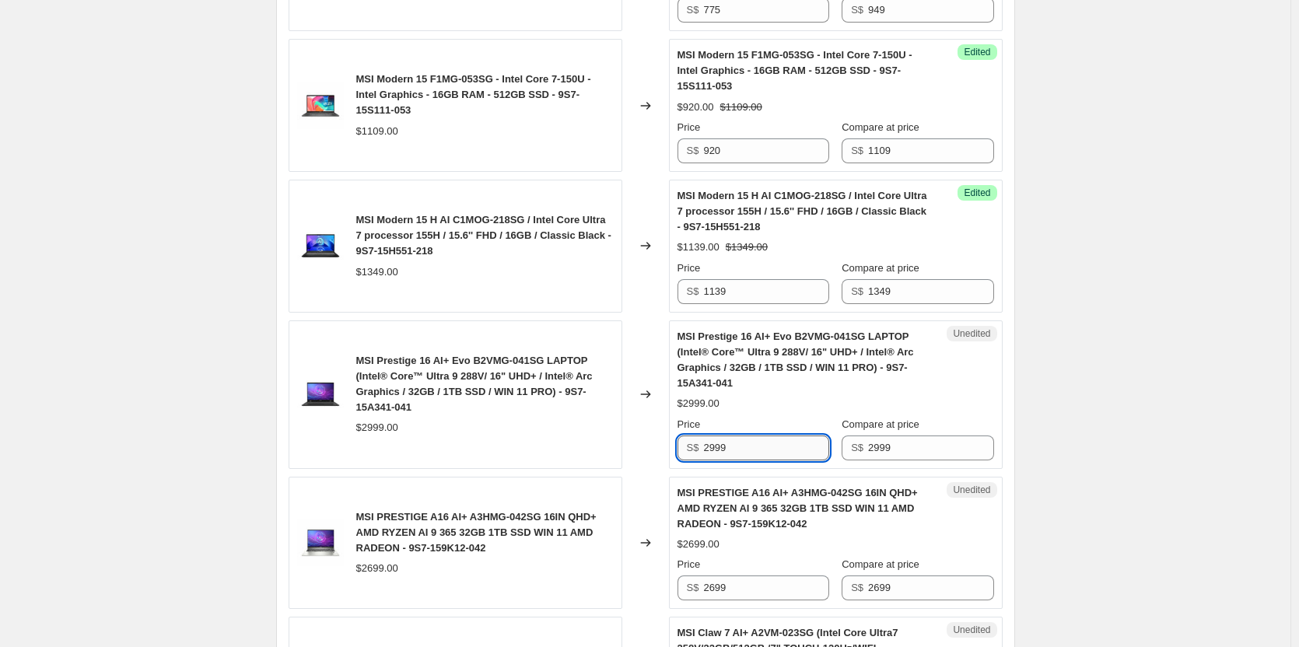
click at [737, 451] on input "2999" at bounding box center [765, 448] width 125 height 25
drag, startPoint x: 747, startPoint y: 453, endPoint x: 700, endPoint y: 446, distance: 47.2
click at [700, 446] on div "S$ 2999" at bounding box center [753, 448] width 152 height 25
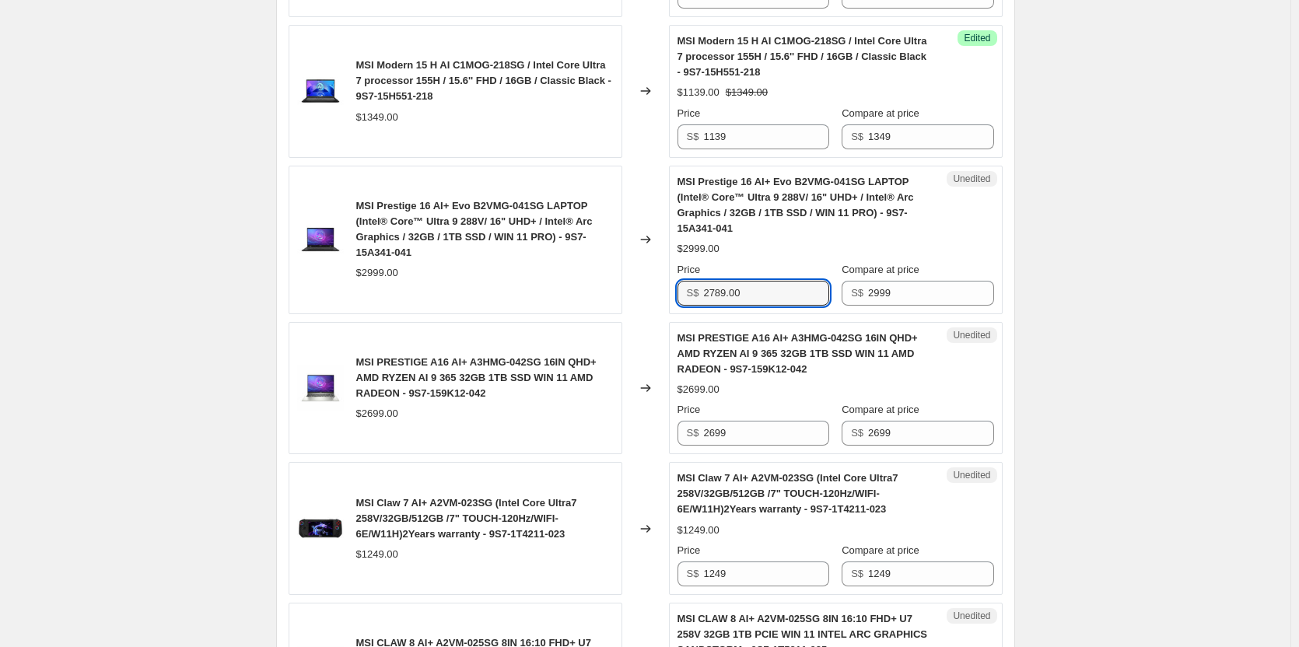
scroll to position [1478, 0]
type input "2789.00"
click at [751, 435] on input "2699" at bounding box center [765, 432] width 125 height 25
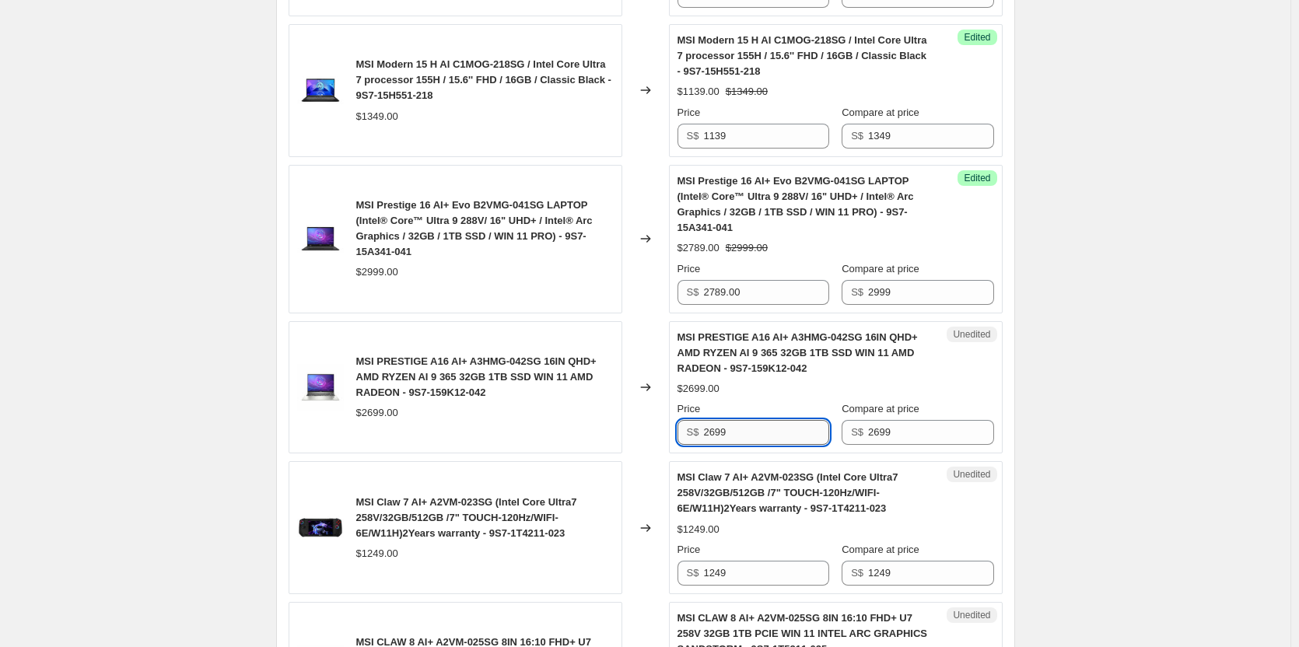
drag, startPoint x: 730, startPoint y: 436, endPoint x: 710, endPoint y: 437, distance: 20.3
click at [710, 437] on input "2699" at bounding box center [765, 432] width 125 height 25
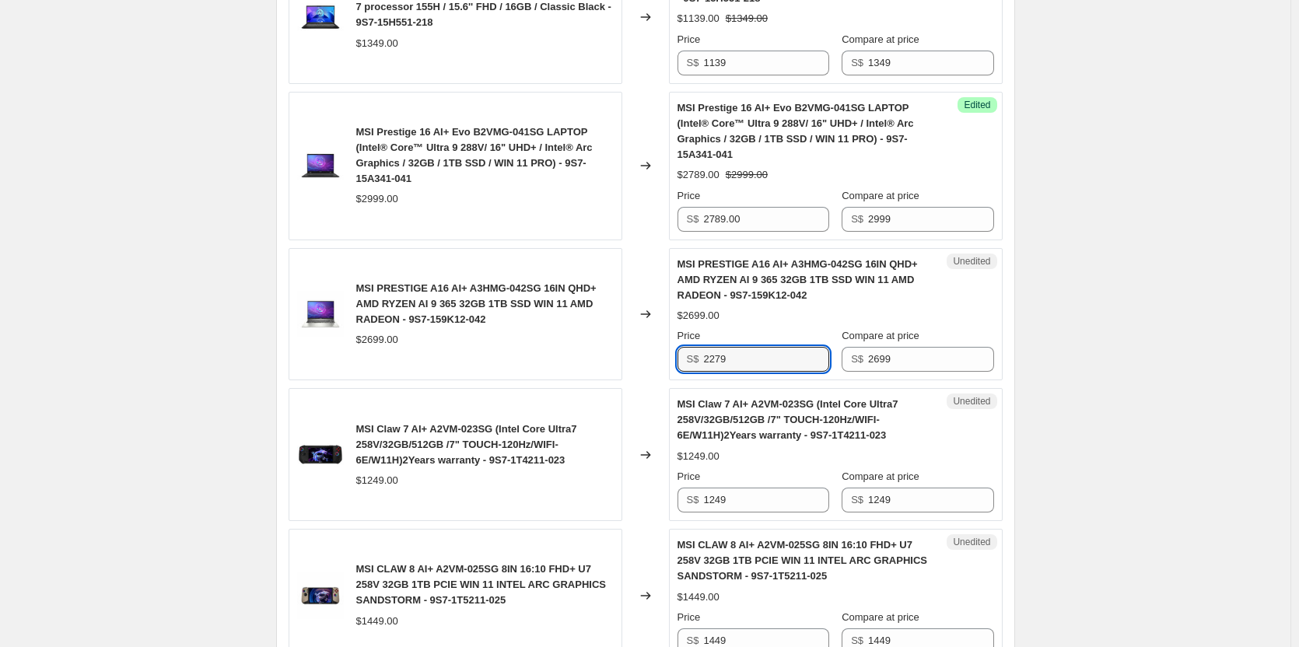
scroll to position [1633, 0]
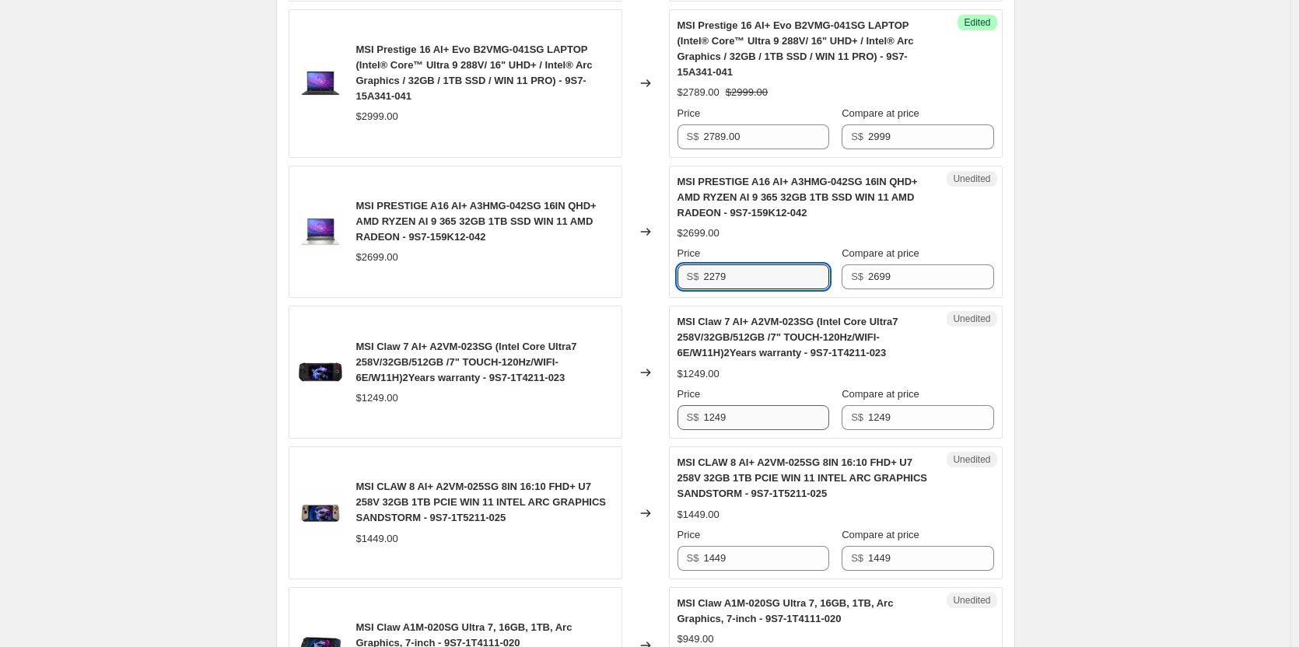
type input "2279"
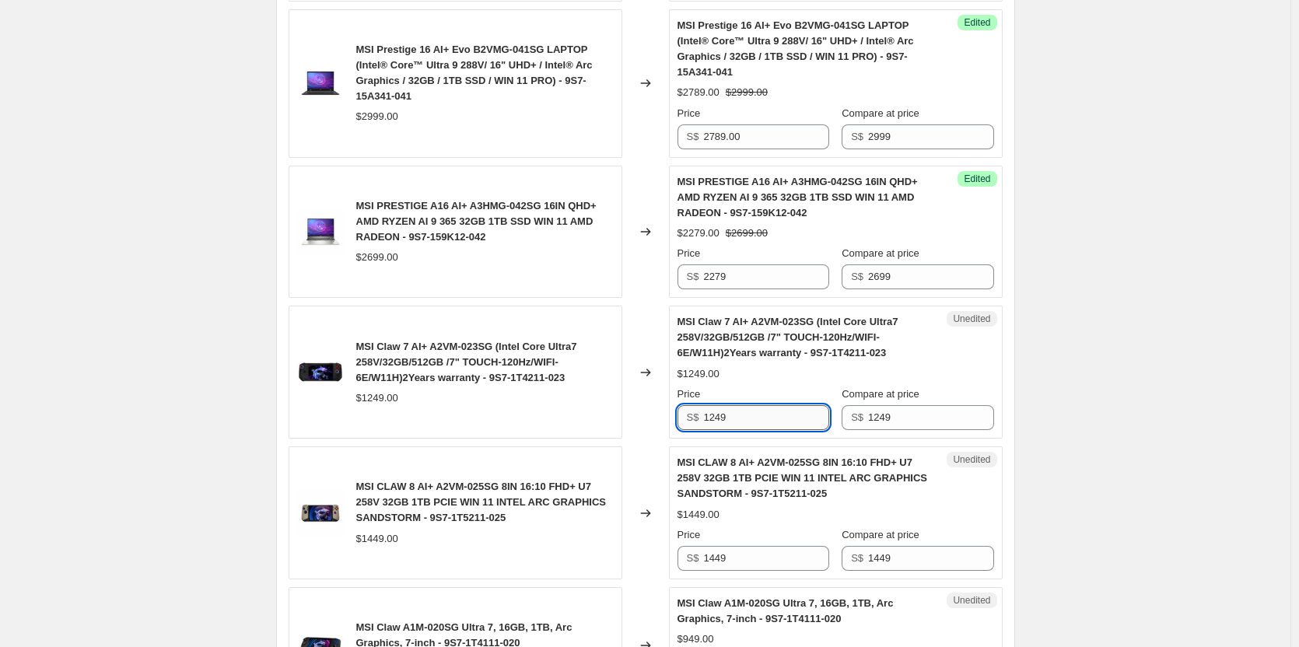
click at [741, 419] on input "1249" at bounding box center [765, 417] width 125 height 25
drag, startPoint x: 768, startPoint y: 422, endPoint x: 705, endPoint y: 420, distance: 63.0
click at [705, 420] on input "1249" at bounding box center [765, 417] width 125 height 25
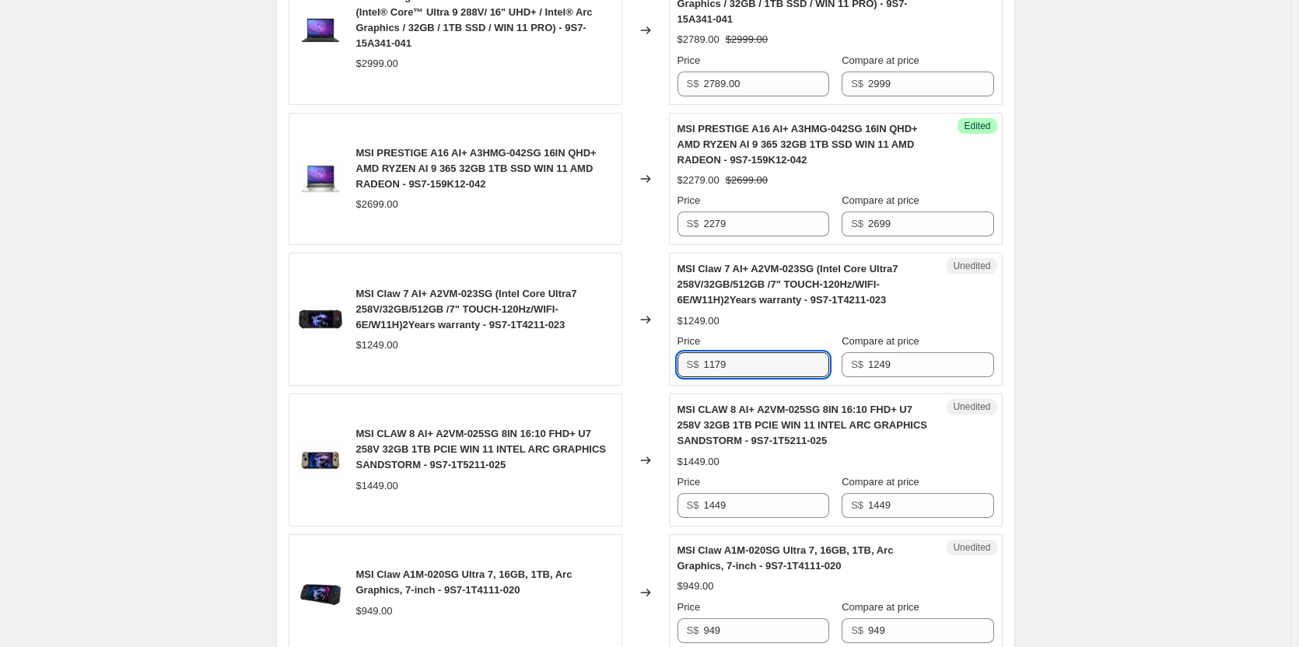
scroll to position [1711, 0]
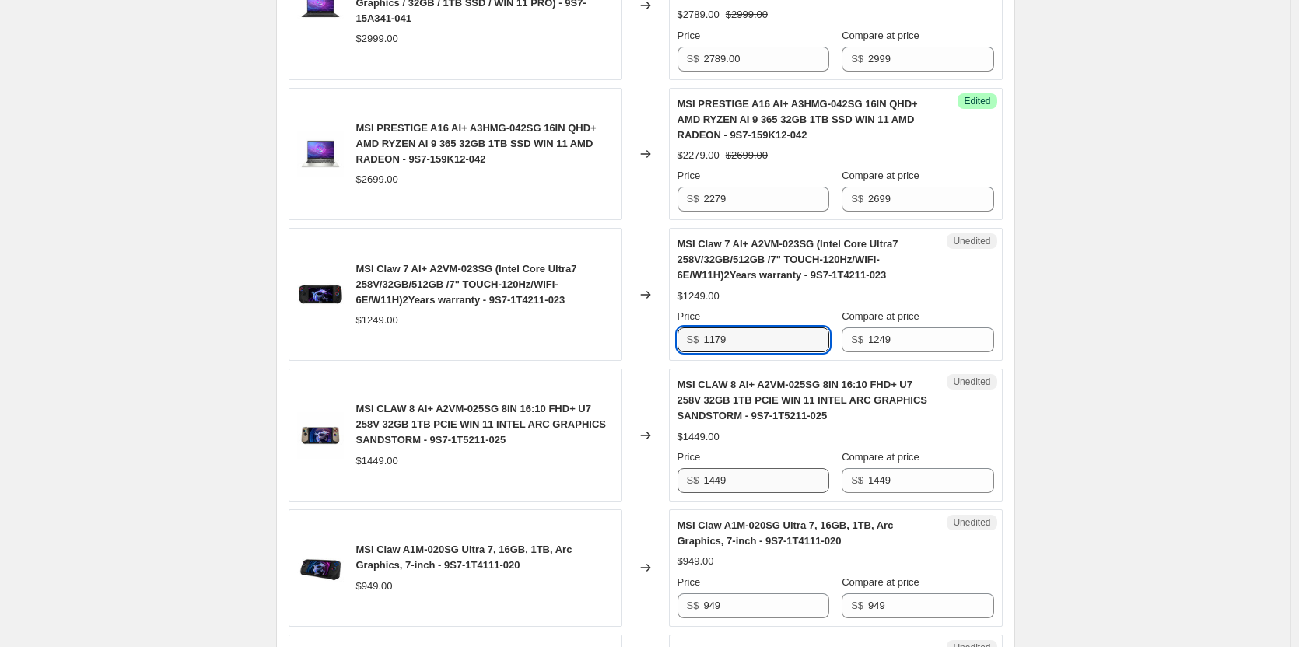
type input "1179"
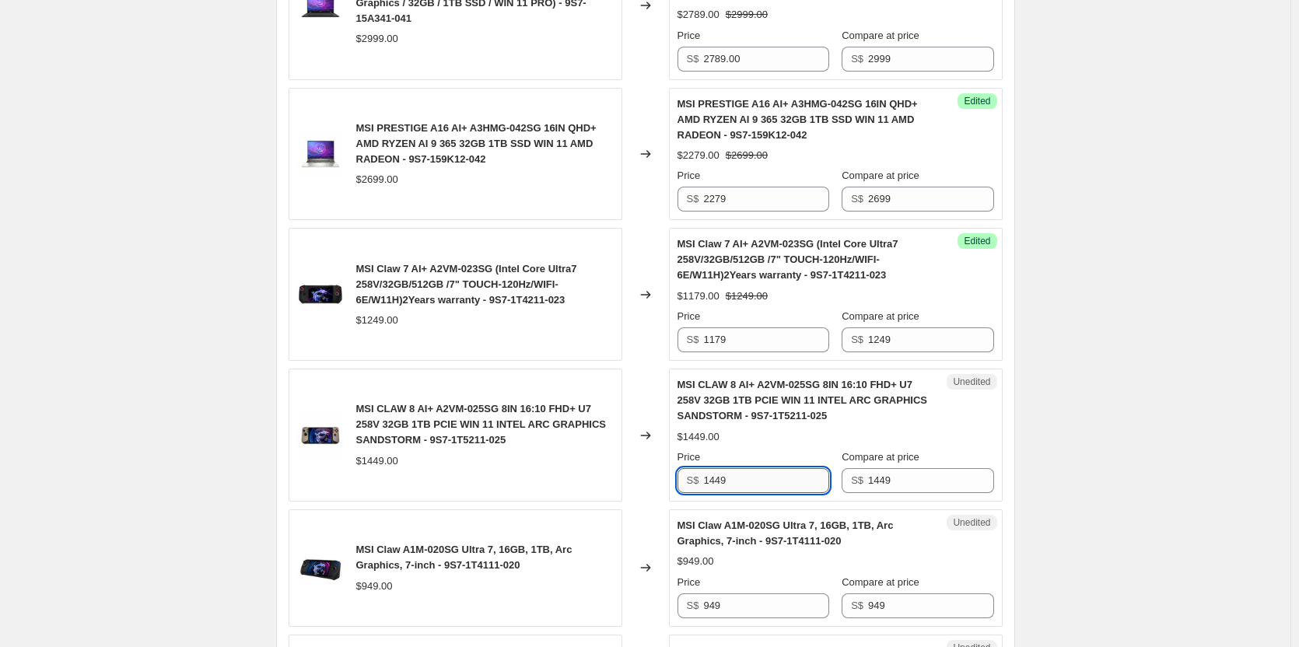
click at [750, 478] on input "1449" at bounding box center [765, 480] width 125 height 25
drag, startPoint x: 757, startPoint y: 474, endPoint x: 707, endPoint y: 471, distance: 49.8
click at [707, 471] on input "1449" at bounding box center [765, 480] width 125 height 25
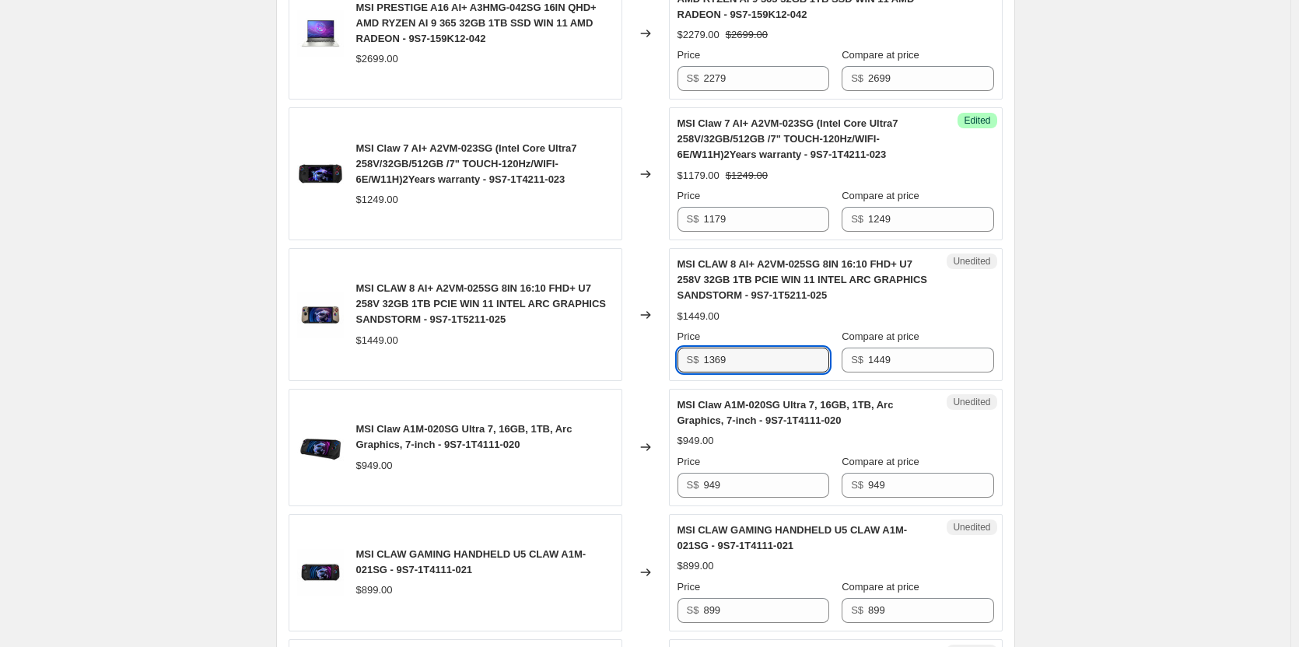
scroll to position [1867, 0]
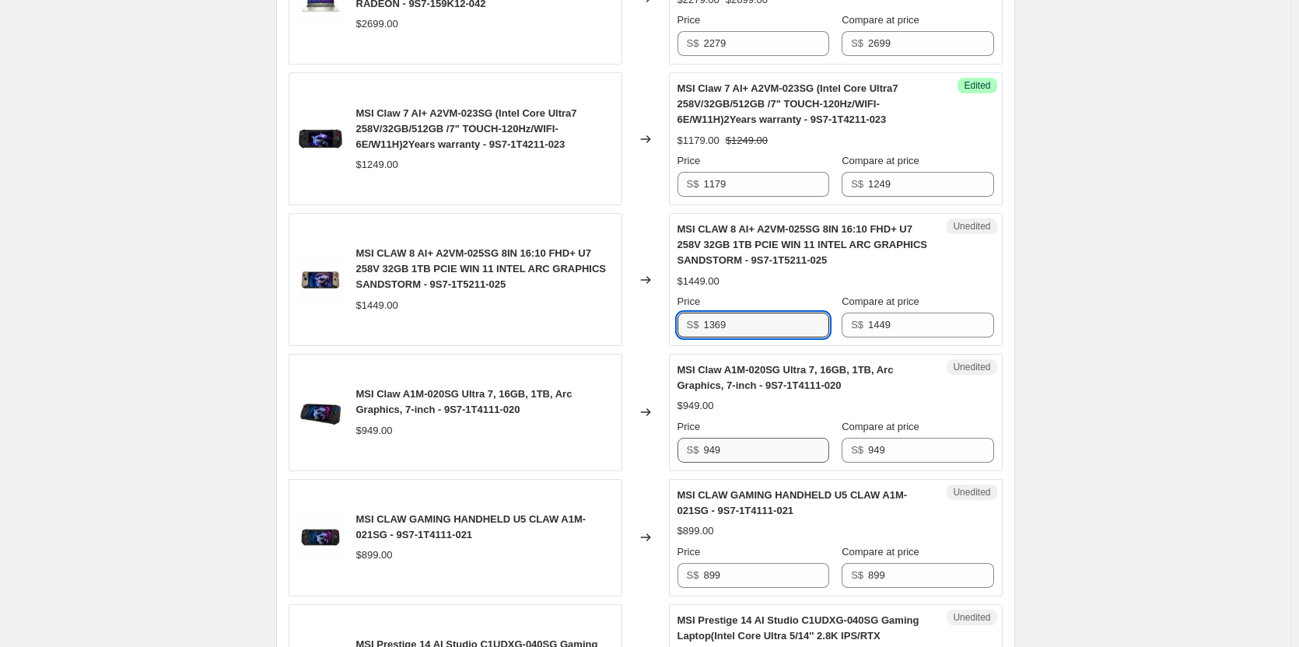
type input "1369"
click at [736, 455] on input "949" at bounding box center [765, 450] width 125 height 25
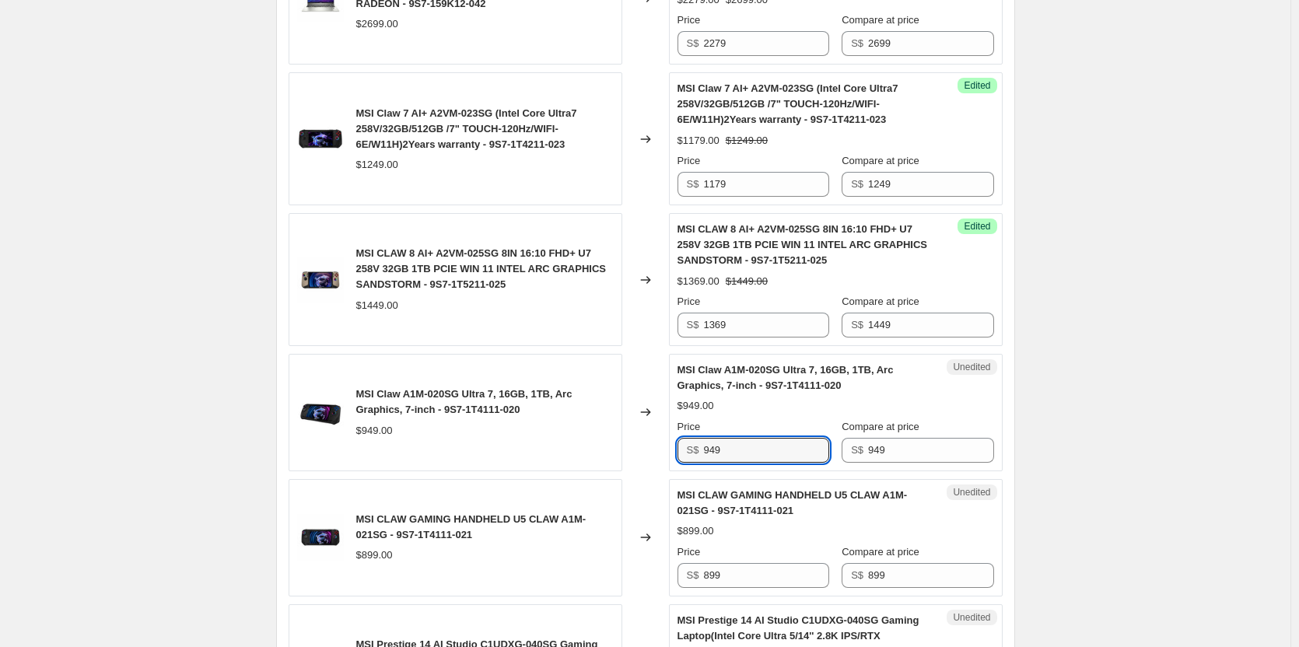
drag, startPoint x: 736, startPoint y: 455, endPoint x: 700, endPoint y: 457, distance: 35.8
click at [700, 457] on div "S$ 949" at bounding box center [753, 450] width 152 height 25
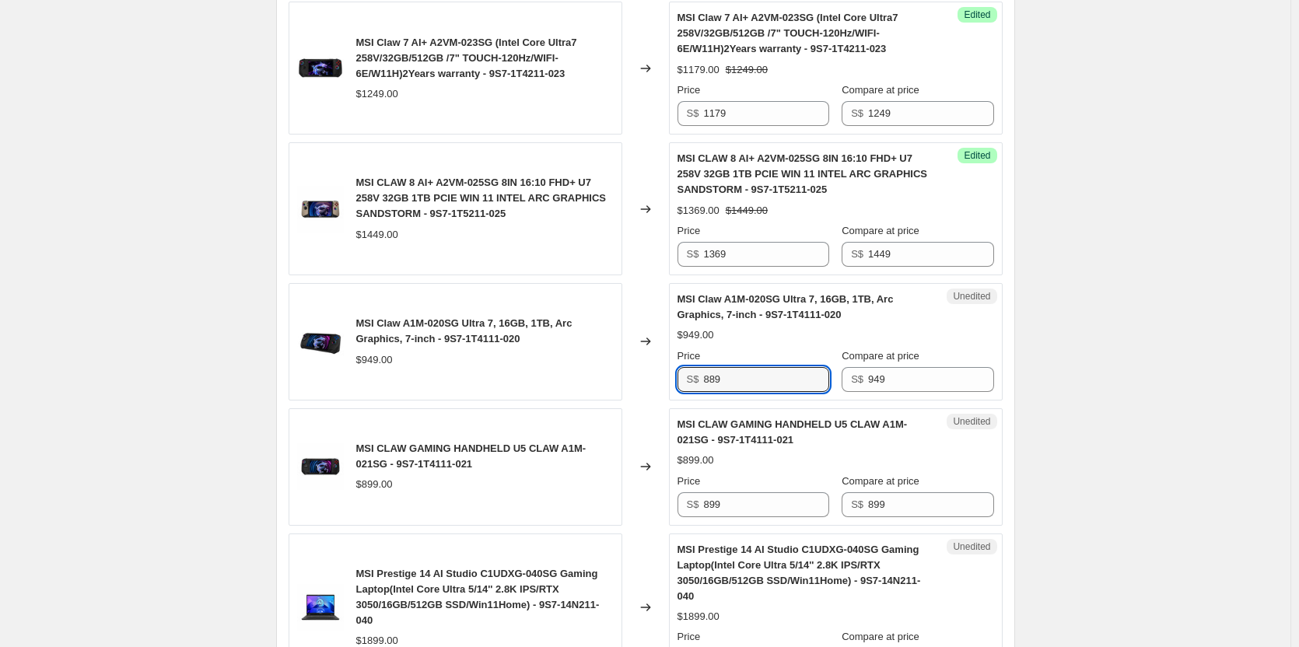
scroll to position [2022, 0]
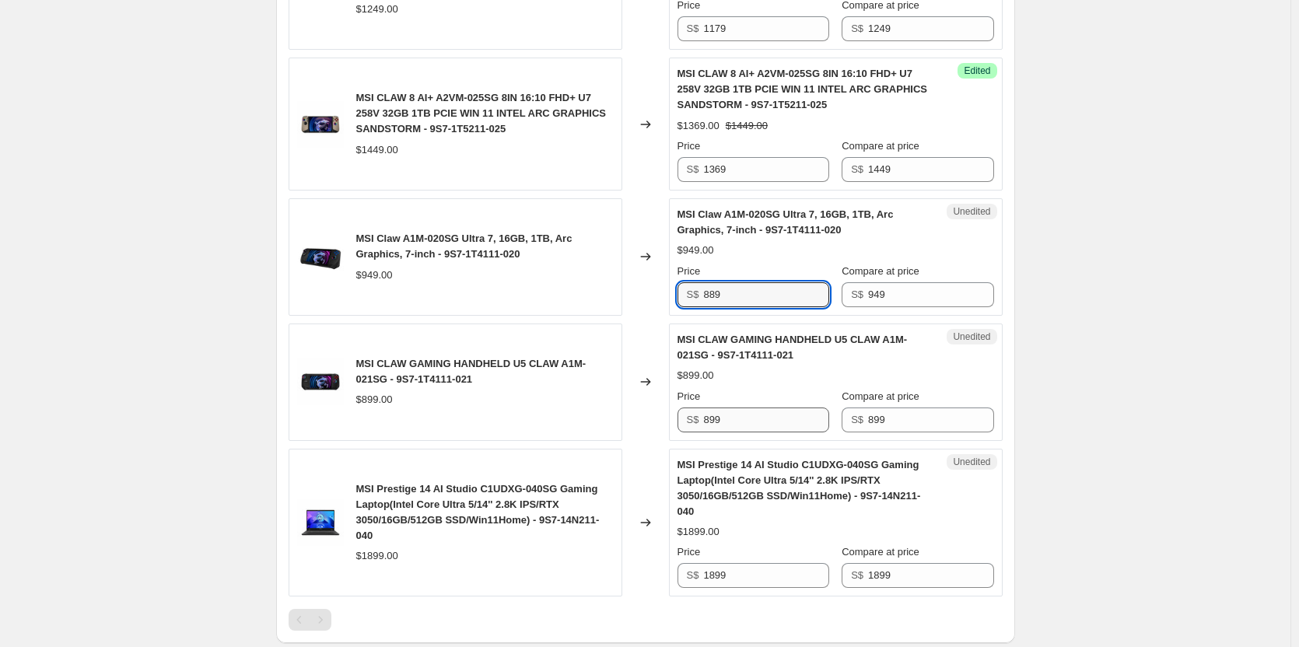
type input "889"
click at [743, 427] on input "899" at bounding box center [765, 420] width 125 height 25
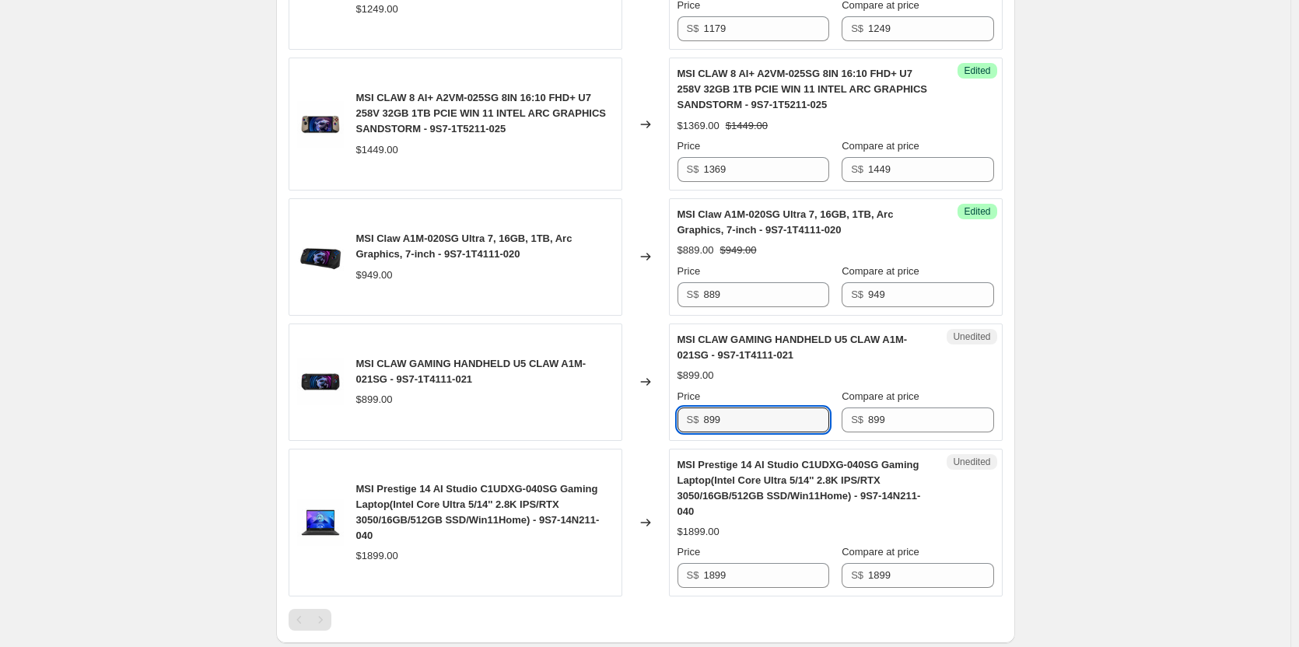
drag, startPoint x: 742, startPoint y: 427, endPoint x: 627, endPoint y: 430, distance: 115.1
click at [627, 430] on div "MSI CLAW GAMING HANDHELD U5 CLAW A1M-021SG - 9S7-1T4111-021 $899.00 Changed to …" at bounding box center [646, 382] width 714 height 117
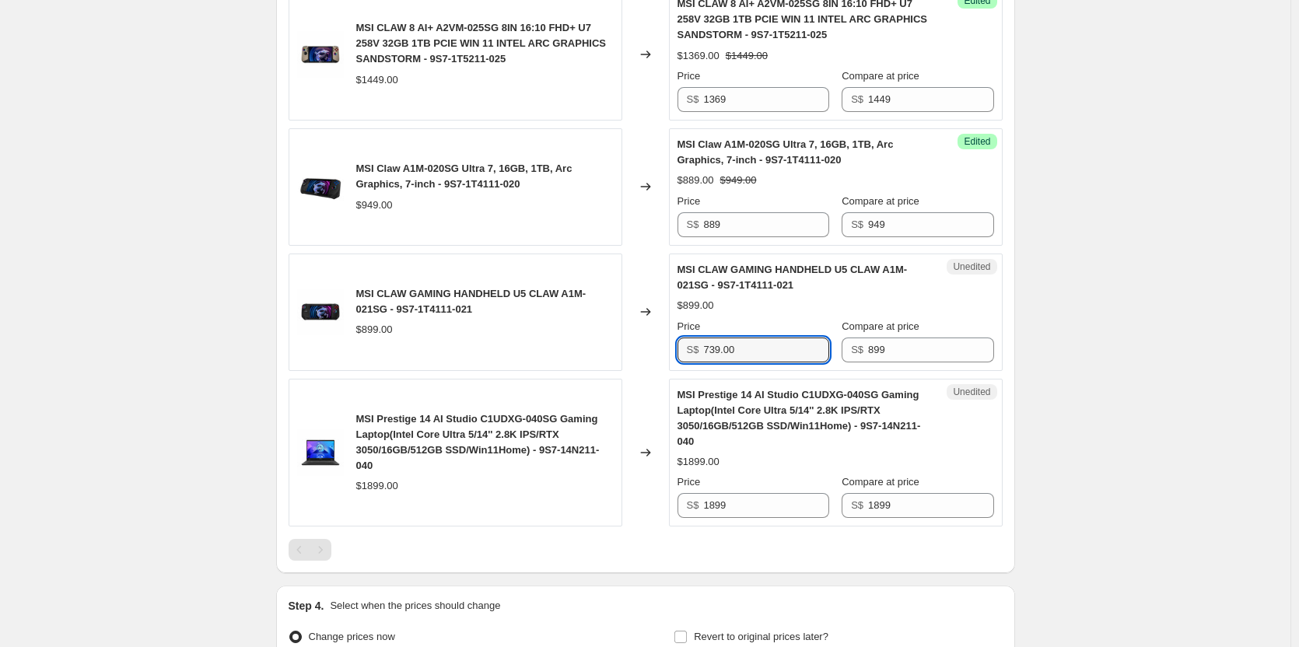
scroll to position [2178, 0]
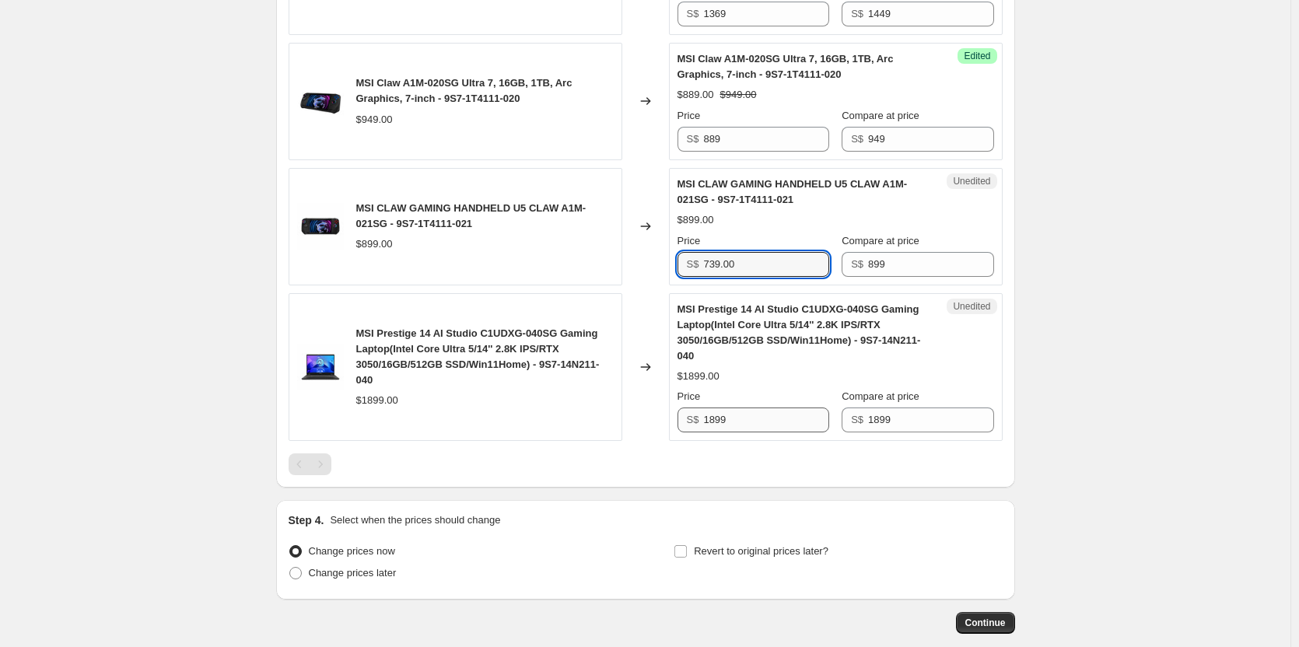
type input "739.00"
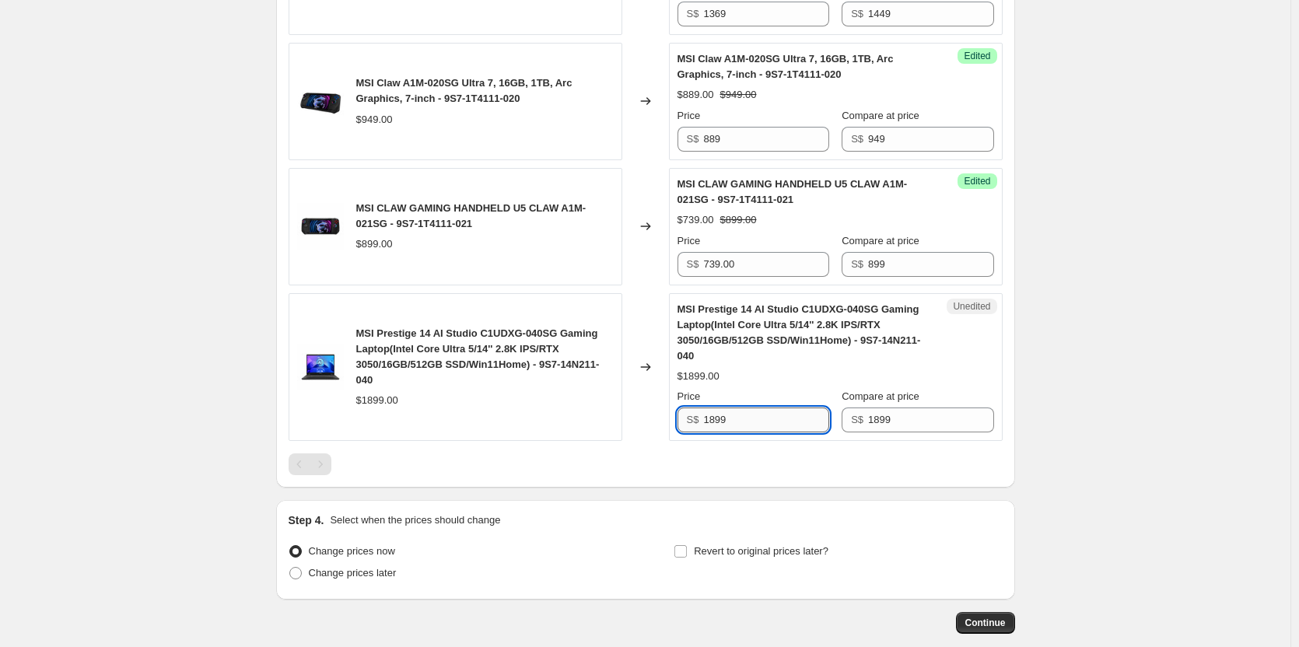
click at [748, 411] on input "1899" at bounding box center [765, 420] width 125 height 25
drag, startPoint x: 746, startPoint y: 418, endPoint x: 709, endPoint y: 425, distance: 38.1
click at [709, 425] on input "1899" at bounding box center [765, 420] width 125 height 25
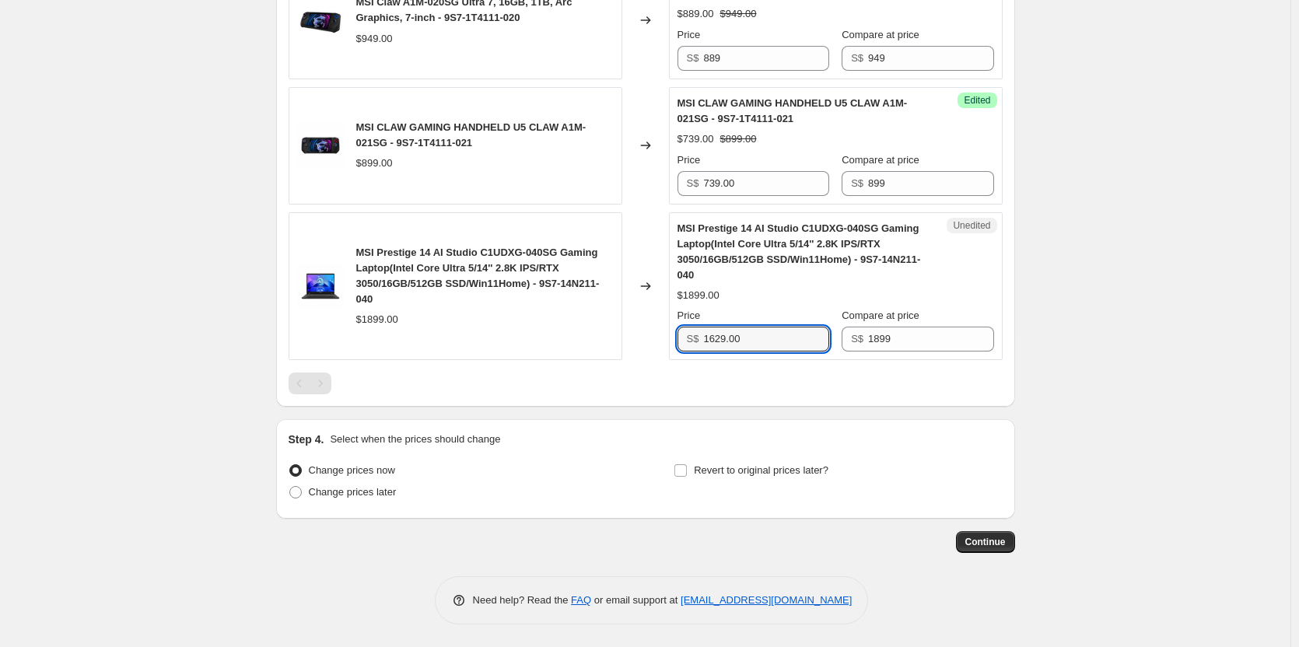
scroll to position [2259, 0]
type input "1629.00"
click at [687, 464] on input "Revert to original prices later?" at bounding box center [680, 470] width 12 height 12
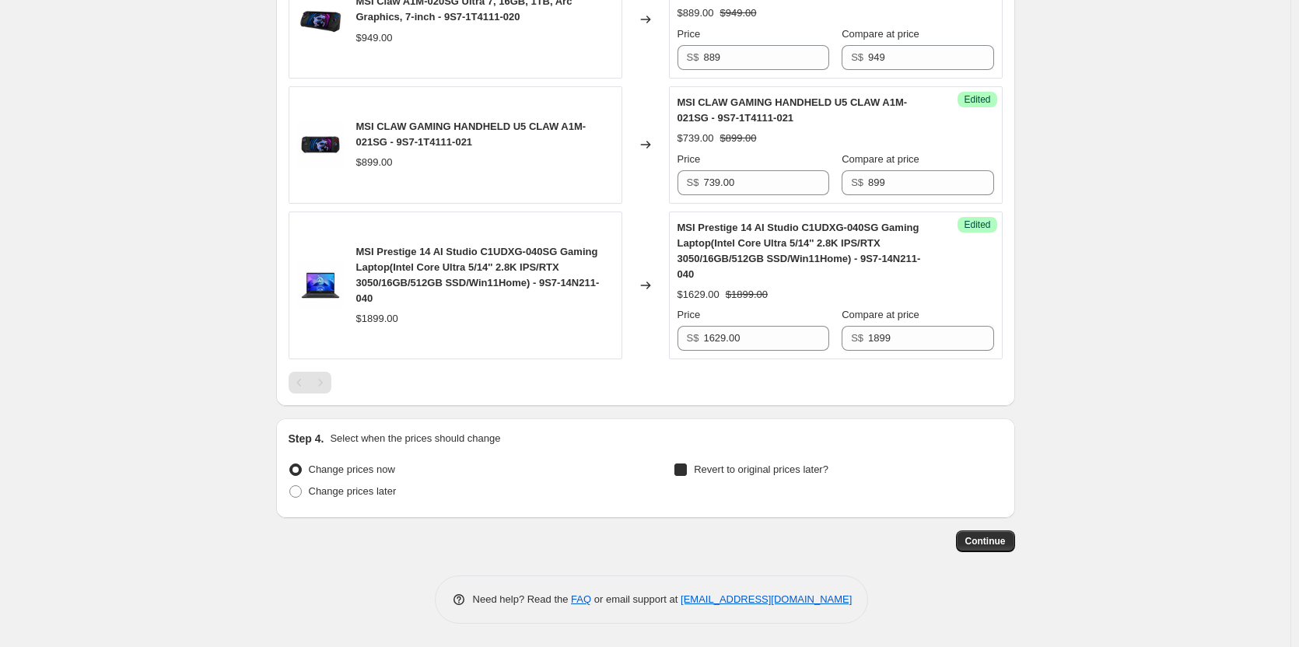
checkbox input "true"
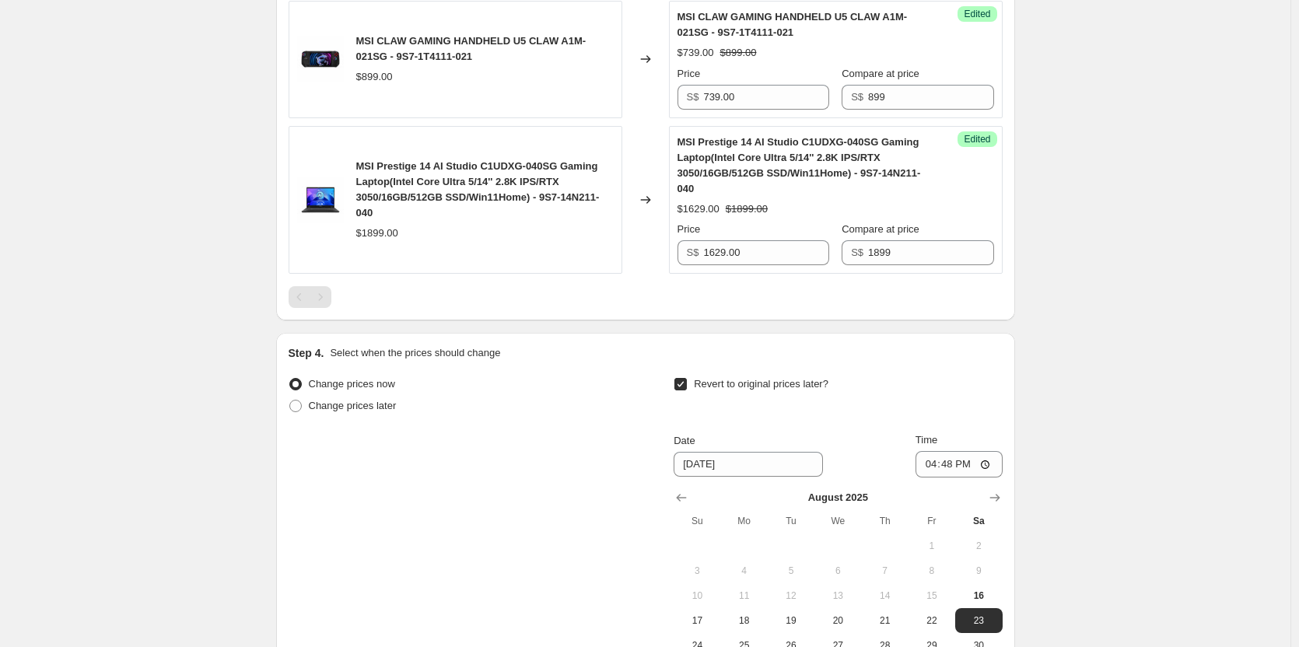
scroll to position [2493, 0]
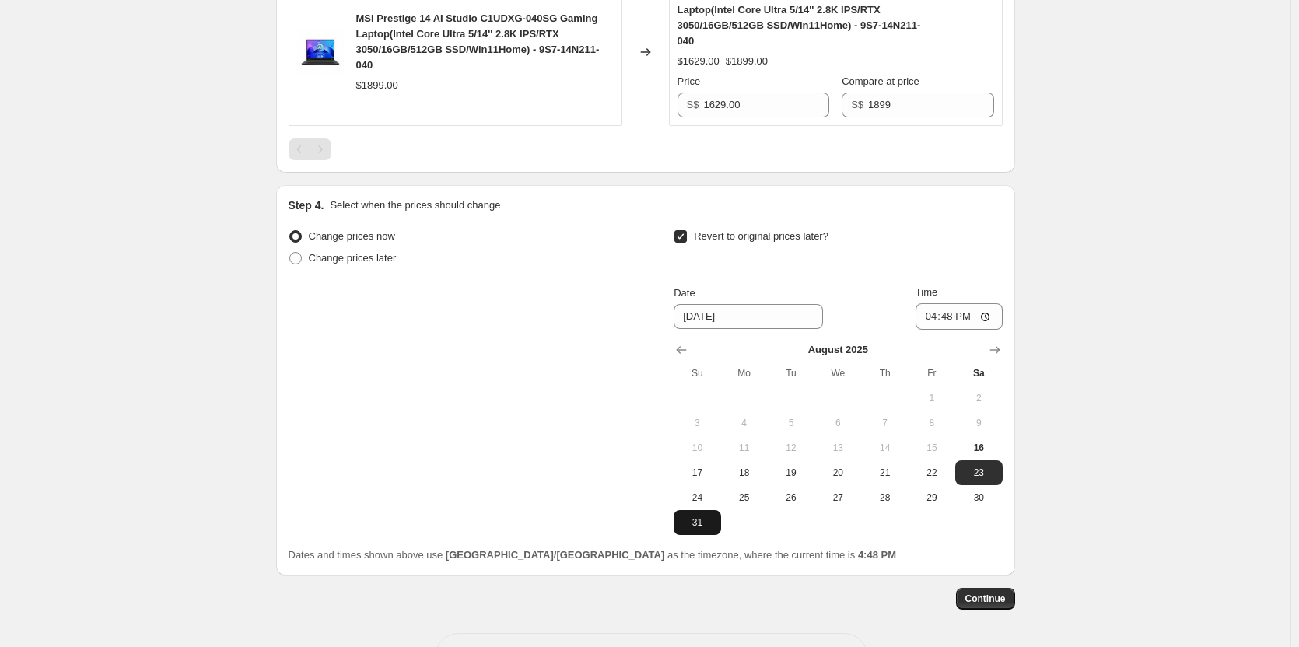
click at [702, 521] on span "31" at bounding box center [697, 522] width 34 height 12
type input "[DATE]"
click at [990, 315] on input "16:48" at bounding box center [958, 316] width 87 height 26
click at [968, 317] on input "23:00" at bounding box center [958, 316] width 87 height 26
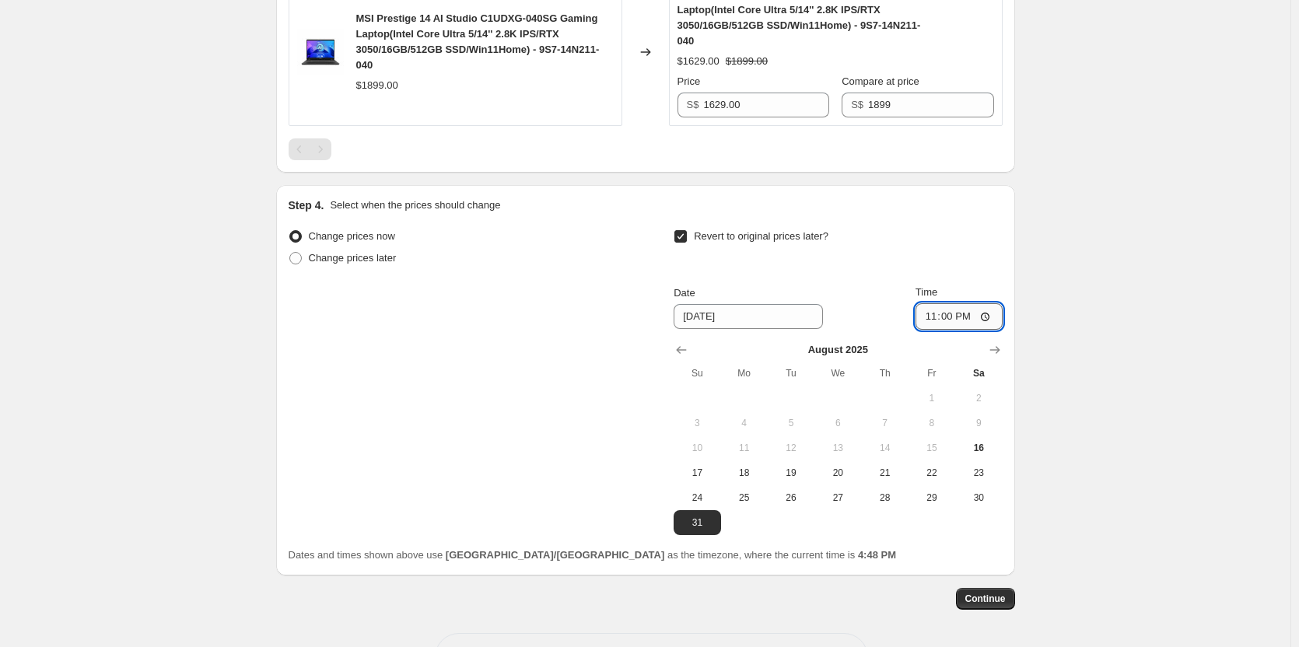
click at [988, 312] on input "23:00" at bounding box center [958, 316] width 87 height 26
type input "23:59"
click at [992, 599] on span "Continue" at bounding box center [985, 599] width 40 height 12
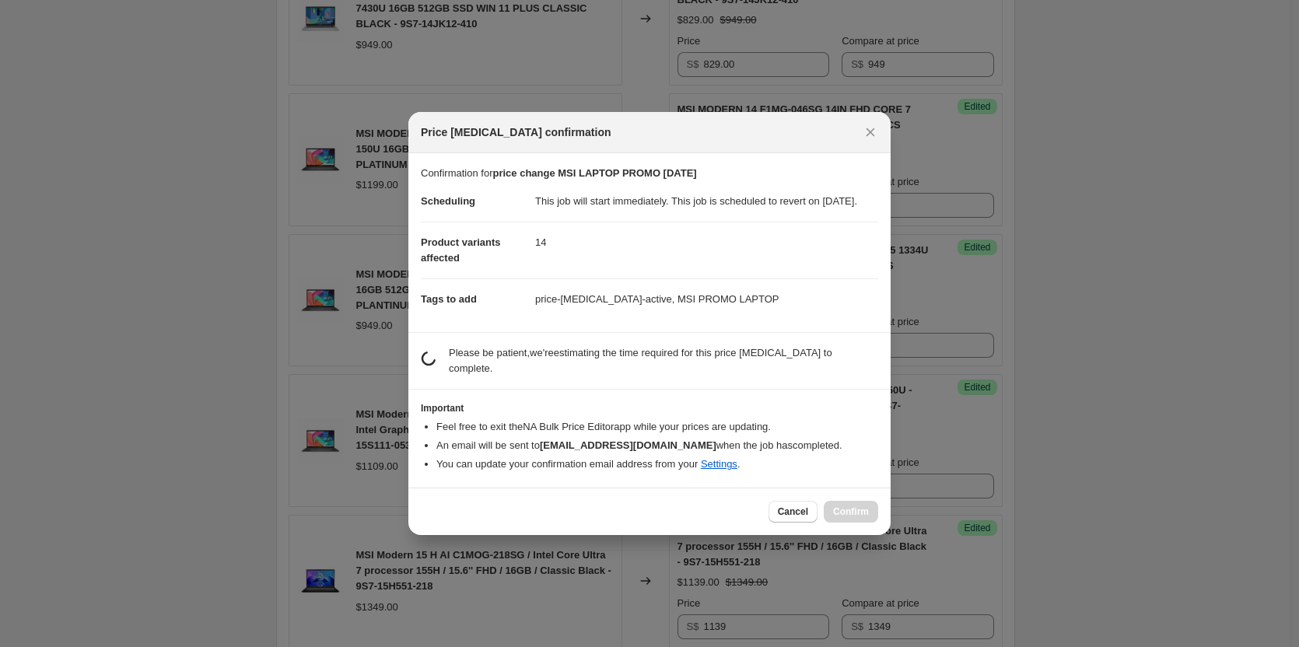
scroll to position [0, 0]
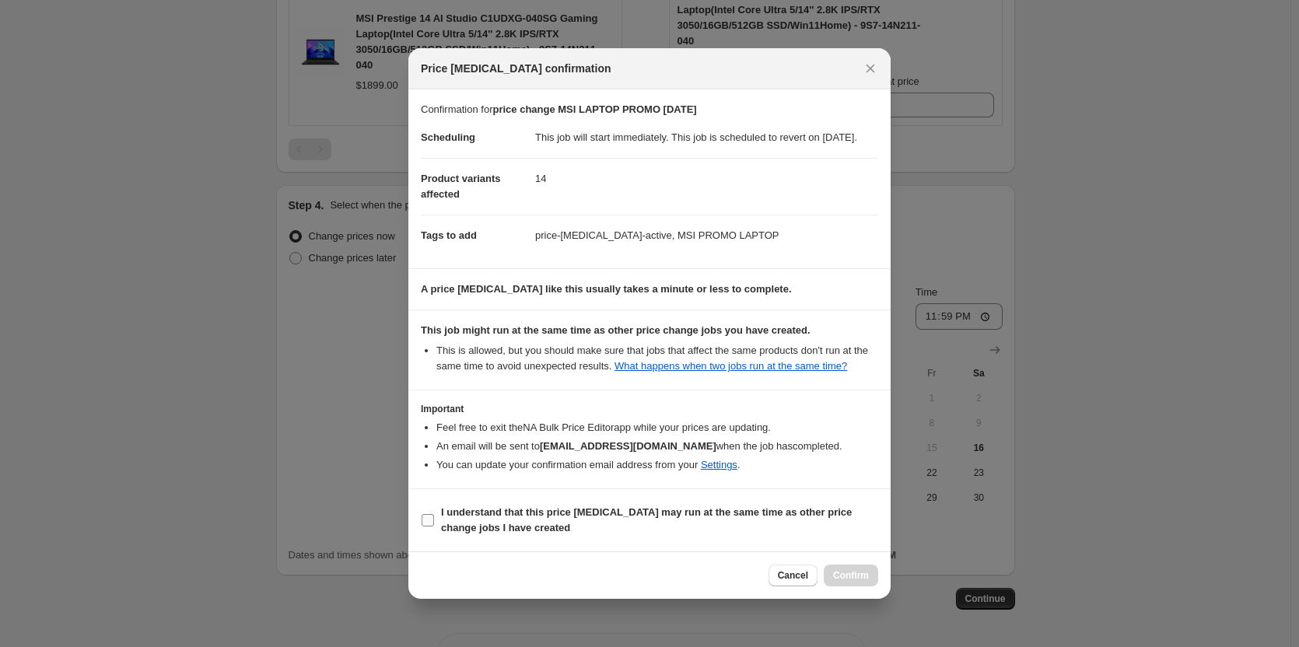
click at [426, 527] on input "I understand that this price [MEDICAL_DATA] may run at the same time as other p…" at bounding box center [428, 520] width 12 height 12
checkbox input "true"
click at [841, 582] on span "Confirm" at bounding box center [851, 575] width 36 height 12
type input "price change MSI LAPTOP PROMO [DATE]"
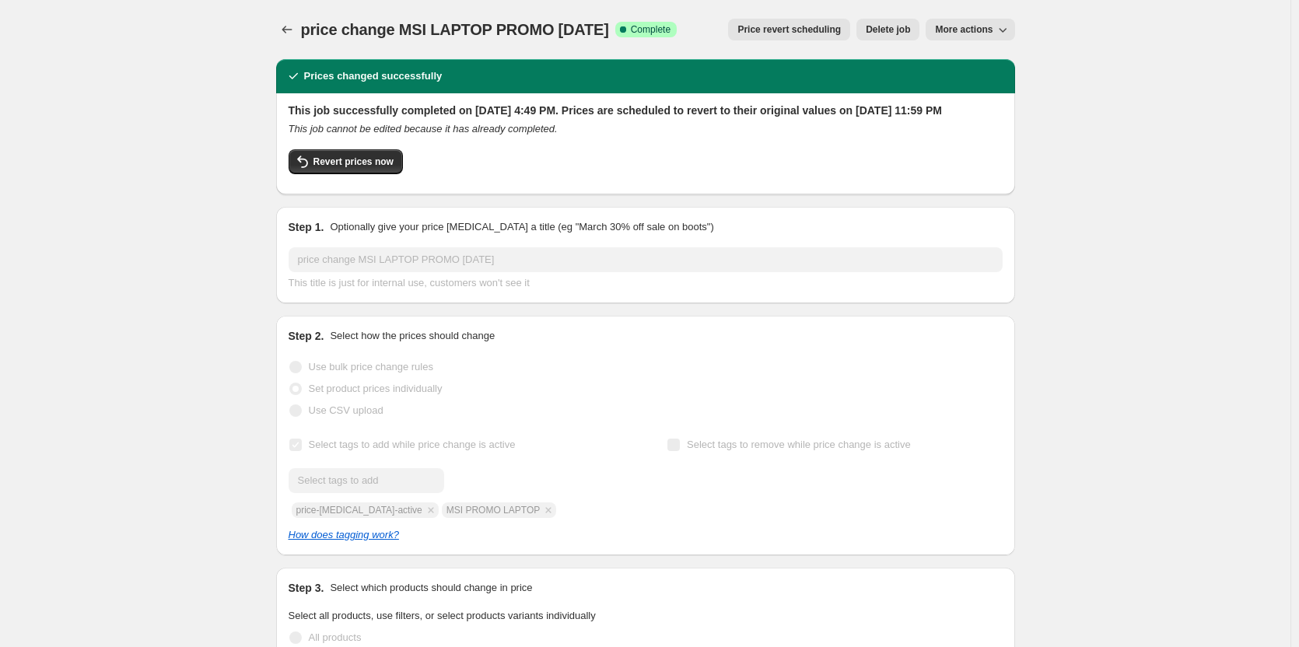
click at [979, 23] on button "More actions" at bounding box center [970, 30] width 89 height 22
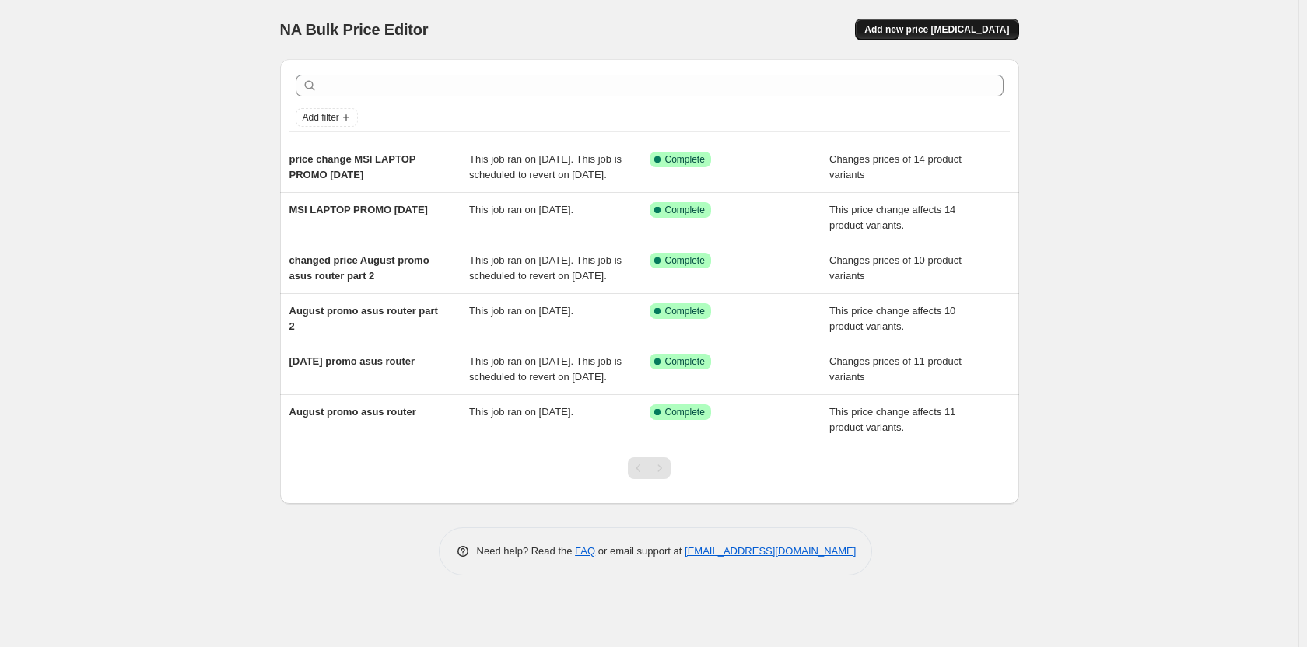
click at [971, 30] on span "Add new price [MEDICAL_DATA]" at bounding box center [936, 29] width 145 height 12
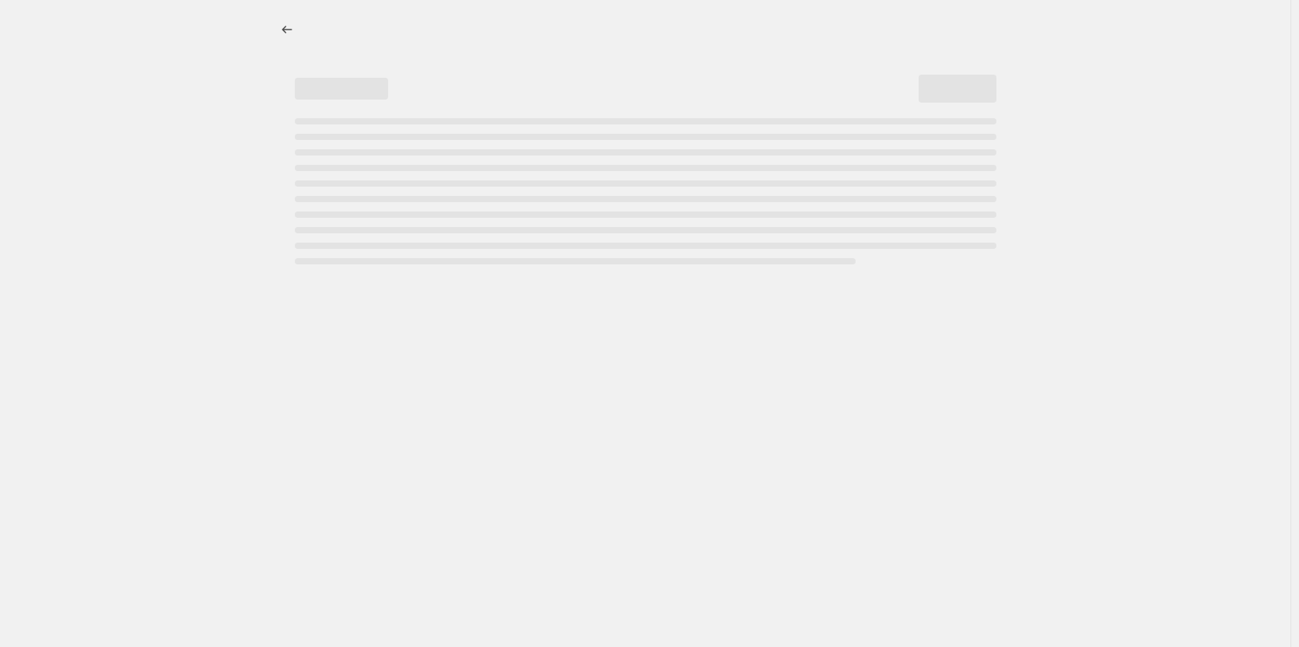
select select "percentage"
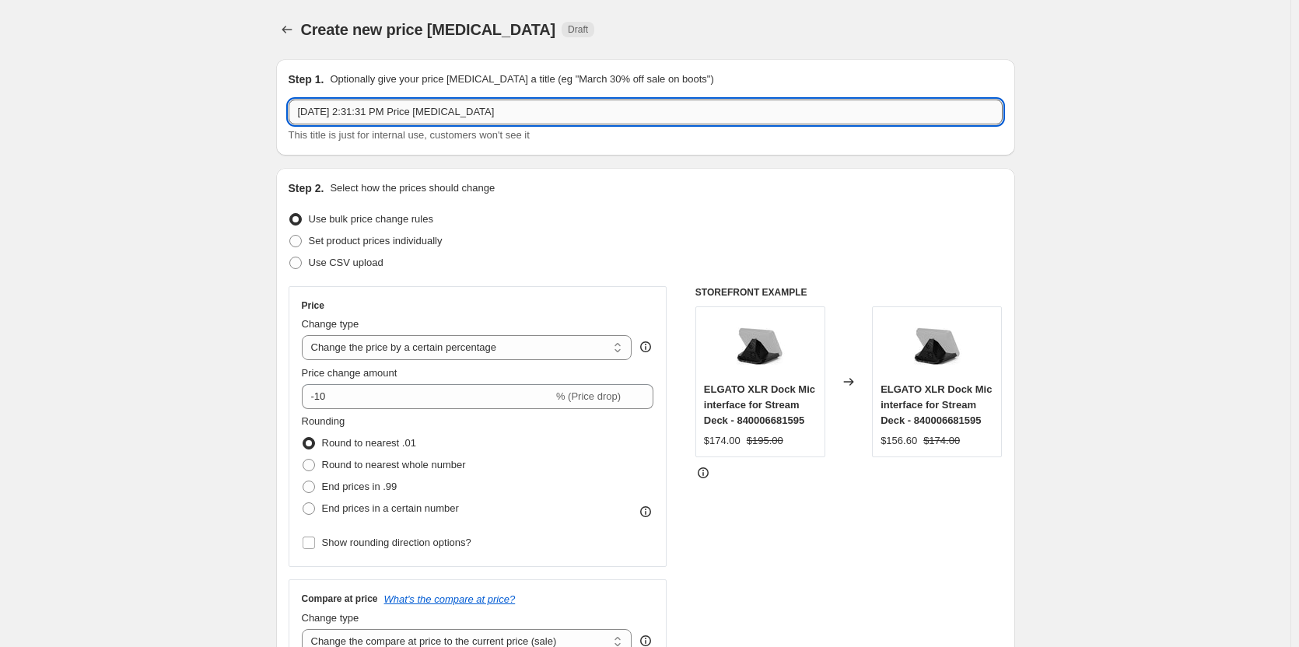
drag, startPoint x: 509, startPoint y: 111, endPoint x: 294, endPoint y: 117, distance: 215.5
click at [294, 117] on input "[DATE] 2:31:31 PM Price [MEDICAL_DATA]" at bounding box center [646, 112] width 714 height 25
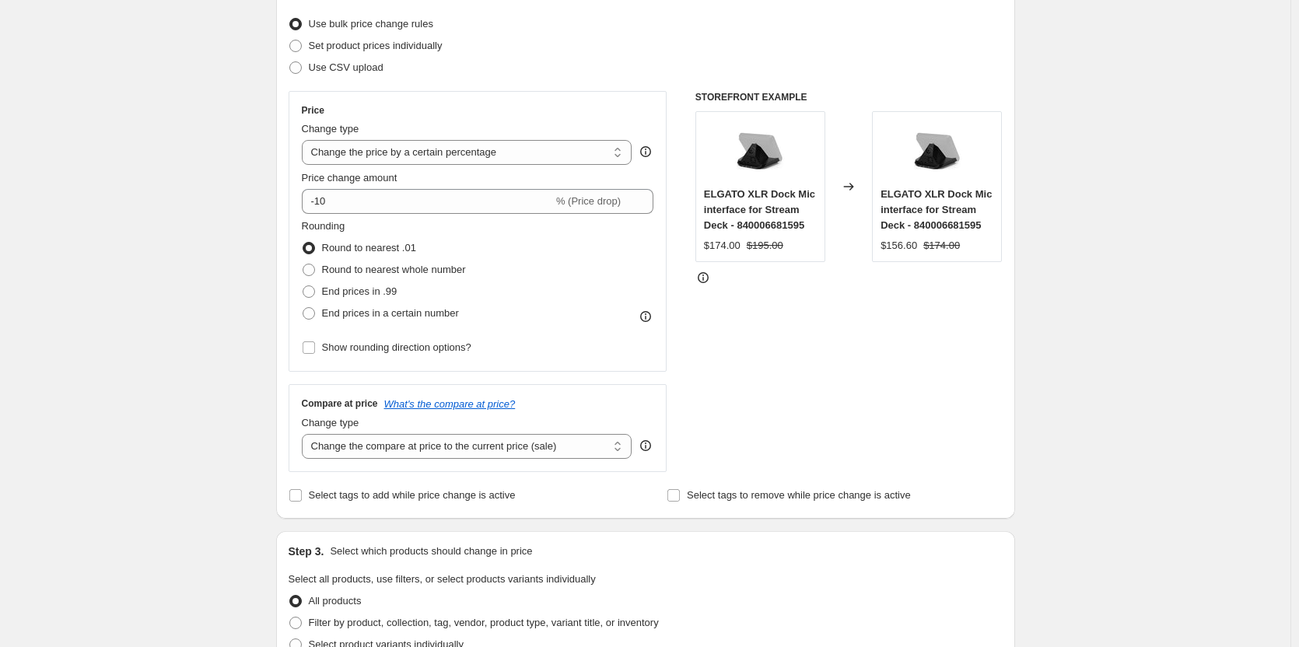
scroll to position [233, 0]
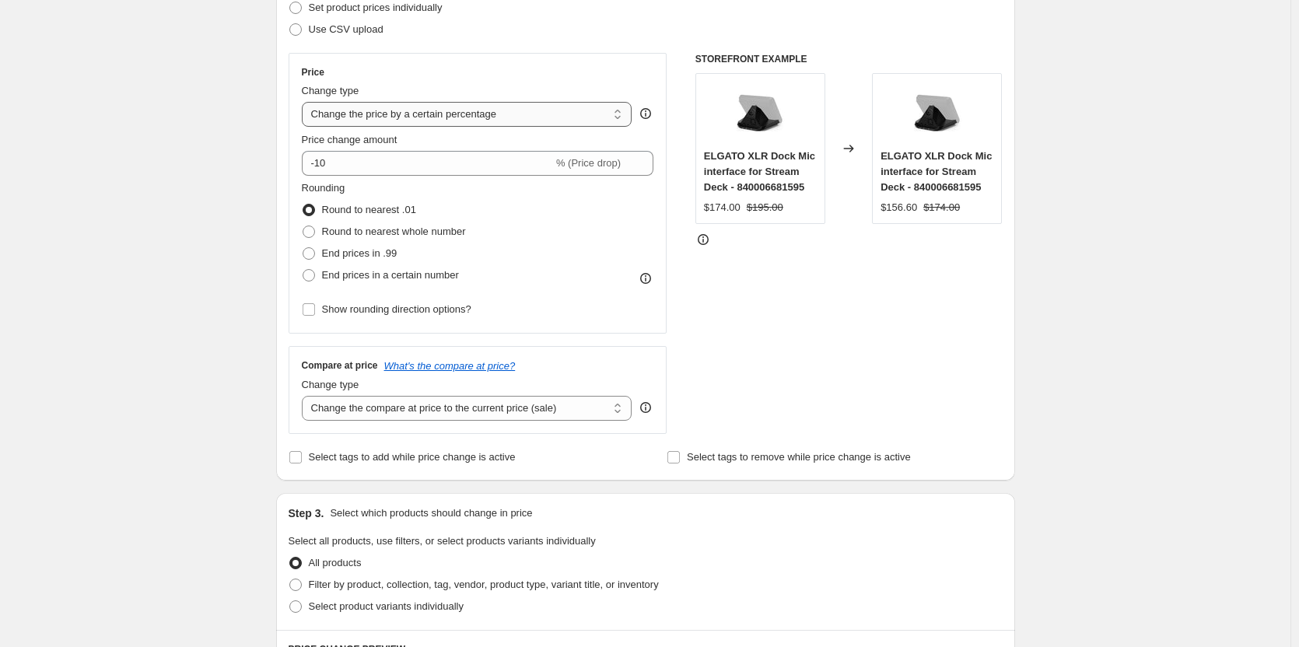
type input "MSI LAPTOP AUGUST PROMO 2"
click at [625, 117] on select "Change the price to a certain amount Change the price by a certain amount Chang…" at bounding box center [467, 114] width 331 height 25
select select "ecap"
click at [305, 102] on select "Change the price to a certain amount Change the price by a certain amount Chang…" at bounding box center [467, 114] width 331 height 25
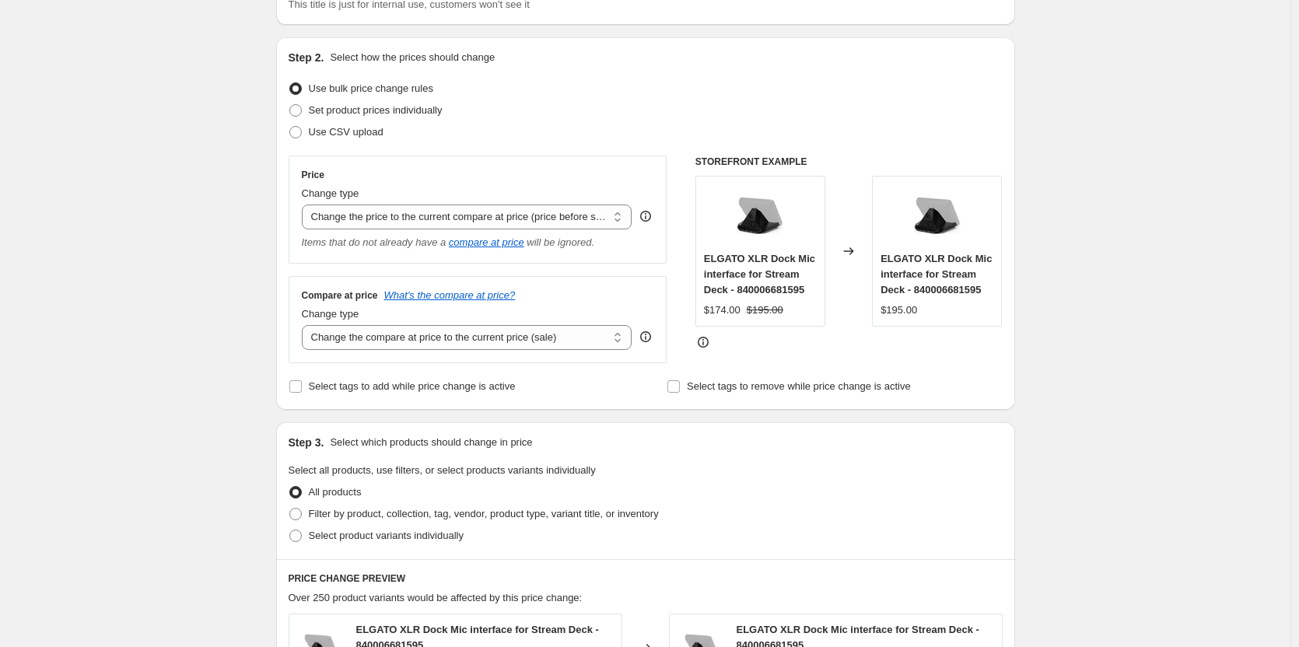
scroll to position [156, 0]
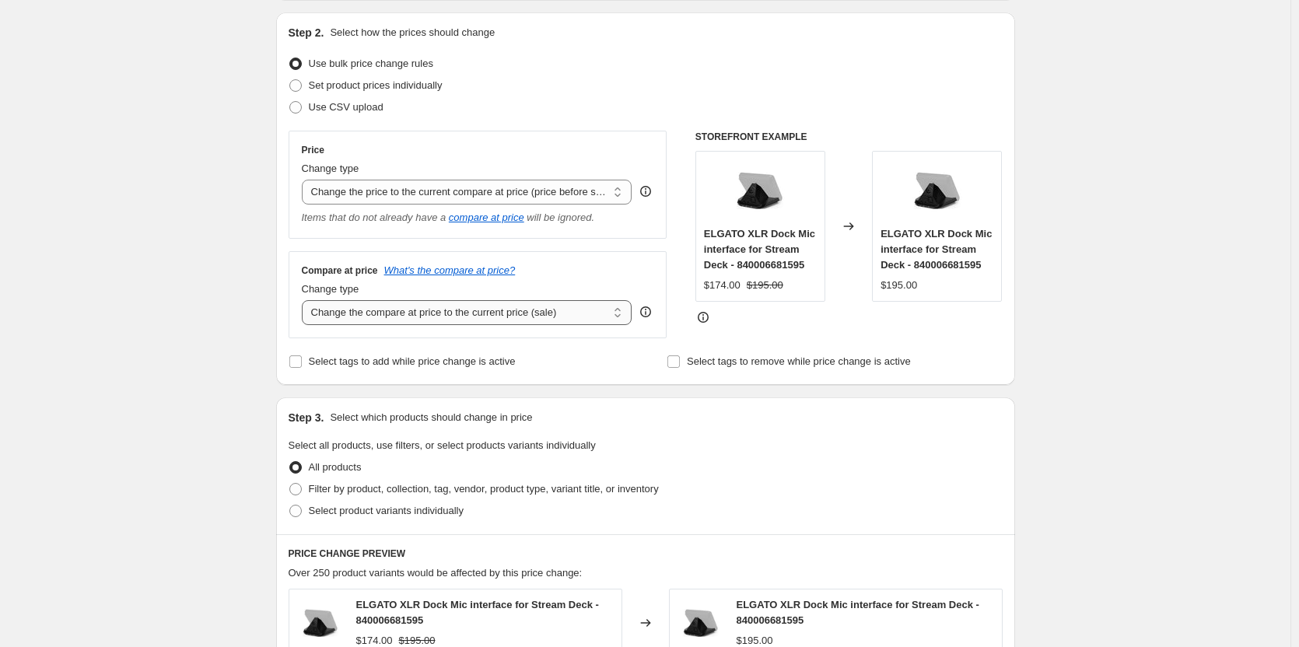
click at [619, 318] on select "Change the compare at price to the current price (sale) Change the compare at p…" at bounding box center [467, 312] width 331 height 25
select select "no_change"
click at [305, 301] on select "Change the compare at price to the current price (sale) Change the compare at p…" at bounding box center [467, 312] width 331 height 25
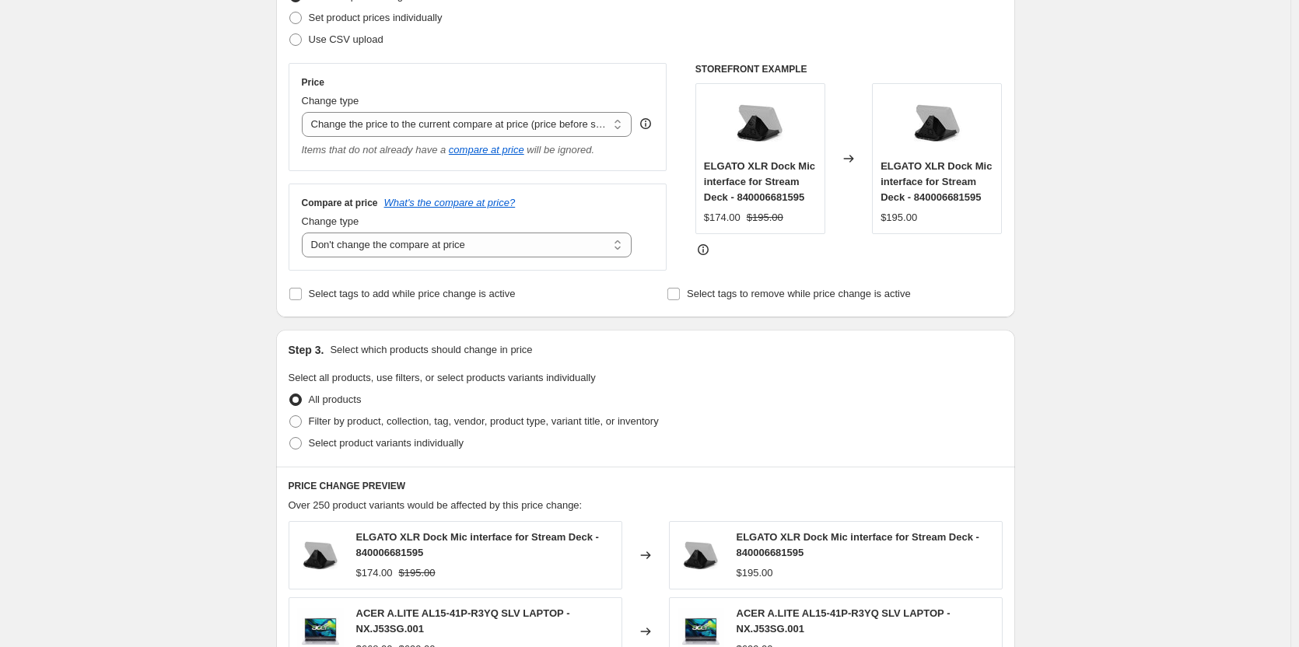
scroll to position [311, 0]
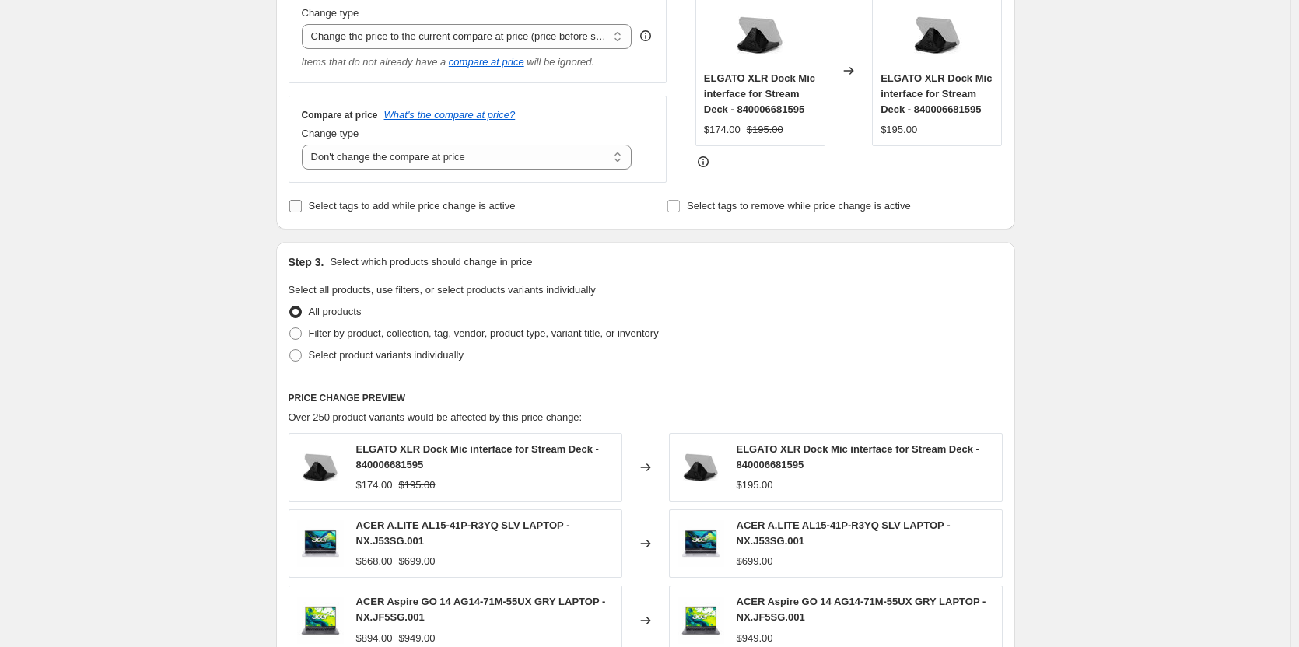
drag, startPoint x: 306, startPoint y: 203, endPoint x: 308, endPoint y: 217, distance: 14.2
click at [303, 203] on span at bounding box center [296, 206] width 14 height 14
click at [299, 207] on input "Select tags to add while price change is active" at bounding box center [295, 206] width 12 height 12
checkbox input "true"
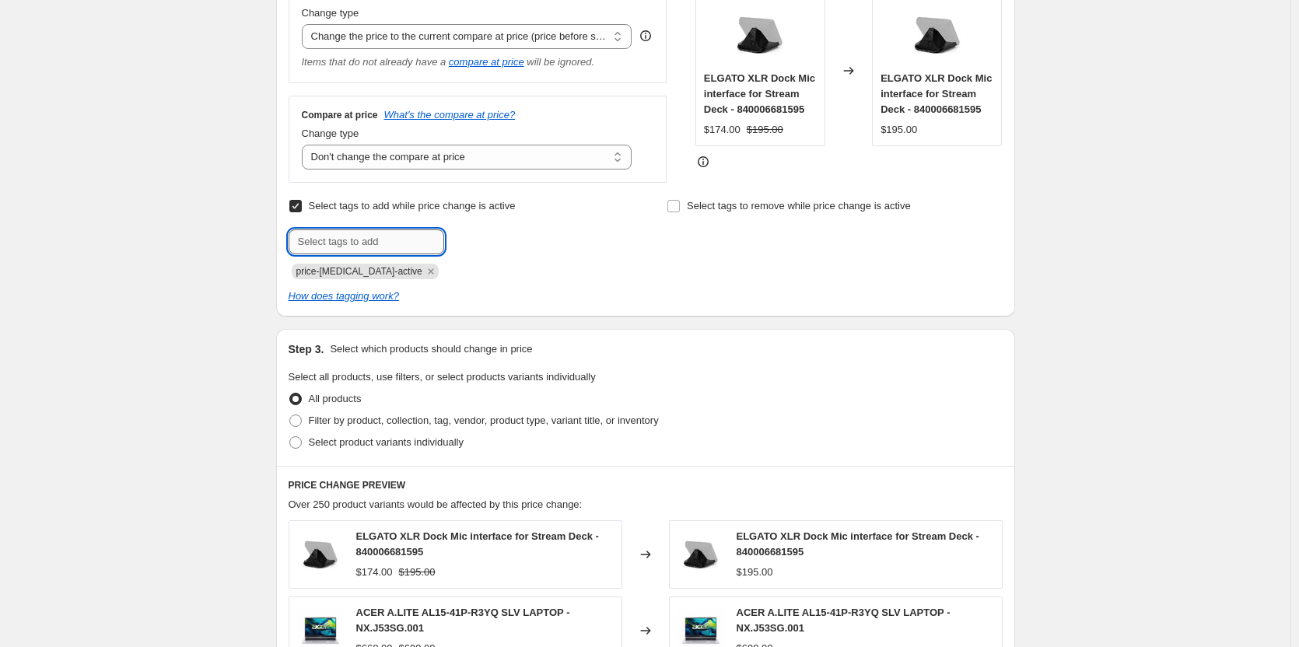
click at [341, 242] on input "text" at bounding box center [367, 241] width 156 height 25
type input "A"
type input "N"
type input "MSI LAPTOP PROMO"
click at [507, 246] on span "MSI LAPTOP P..." at bounding box center [514, 240] width 72 height 11
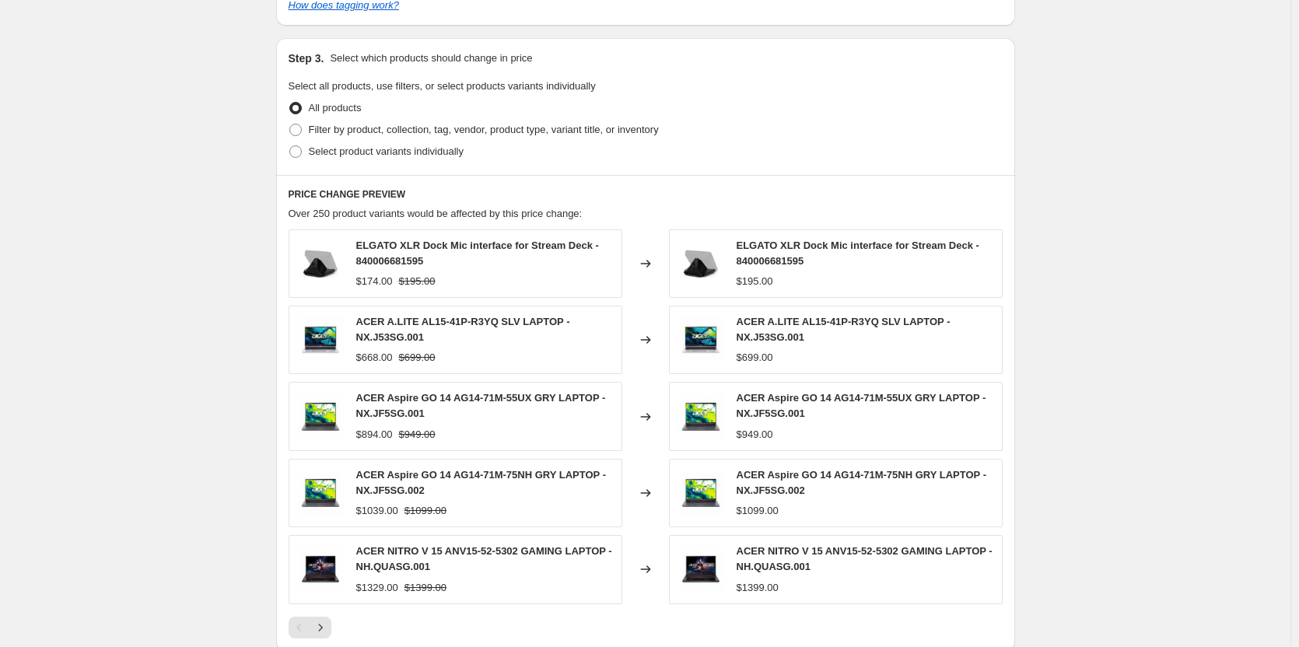
scroll to position [537, 0]
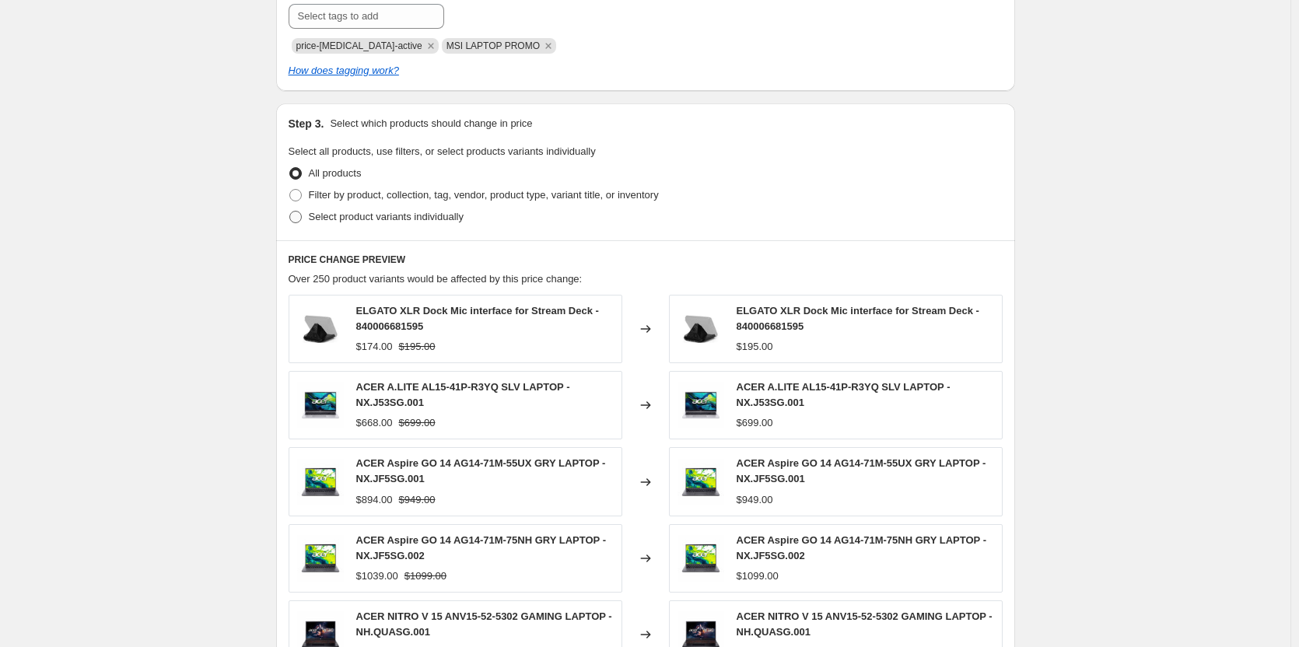
click at [299, 215] on span at bounding box center [295, 217] width 12 height 12
click at [290, 212] on input "Select product variants individually" at bounding box center [289, 211] width 1 height 1
radio input "true"
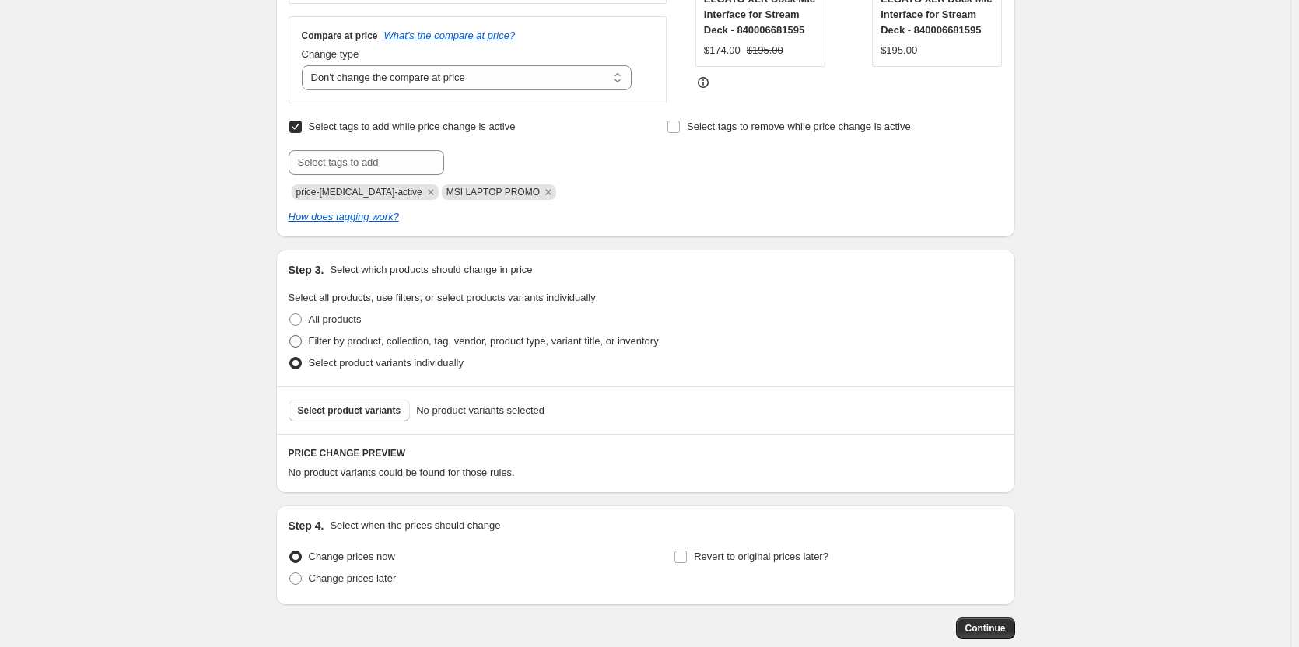
scroll to position [478, 0]
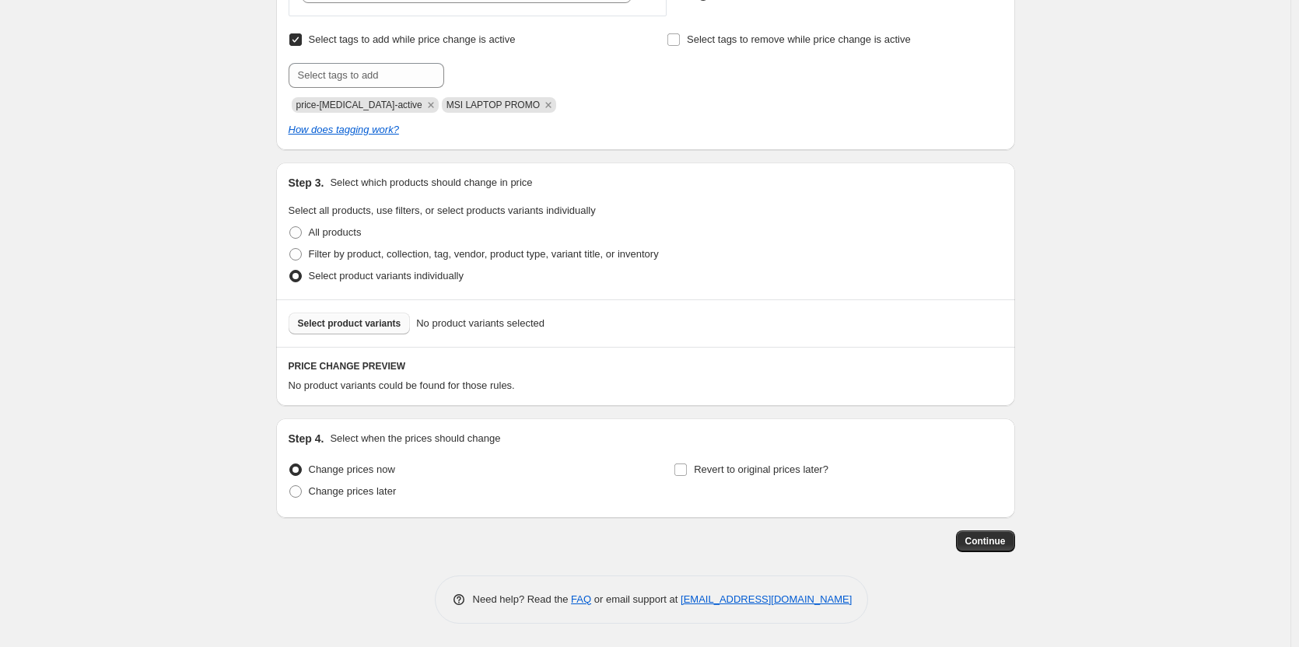
click at [376, 324] on span "Select product variants" at bounding box center [349, 323] width 103 height 12
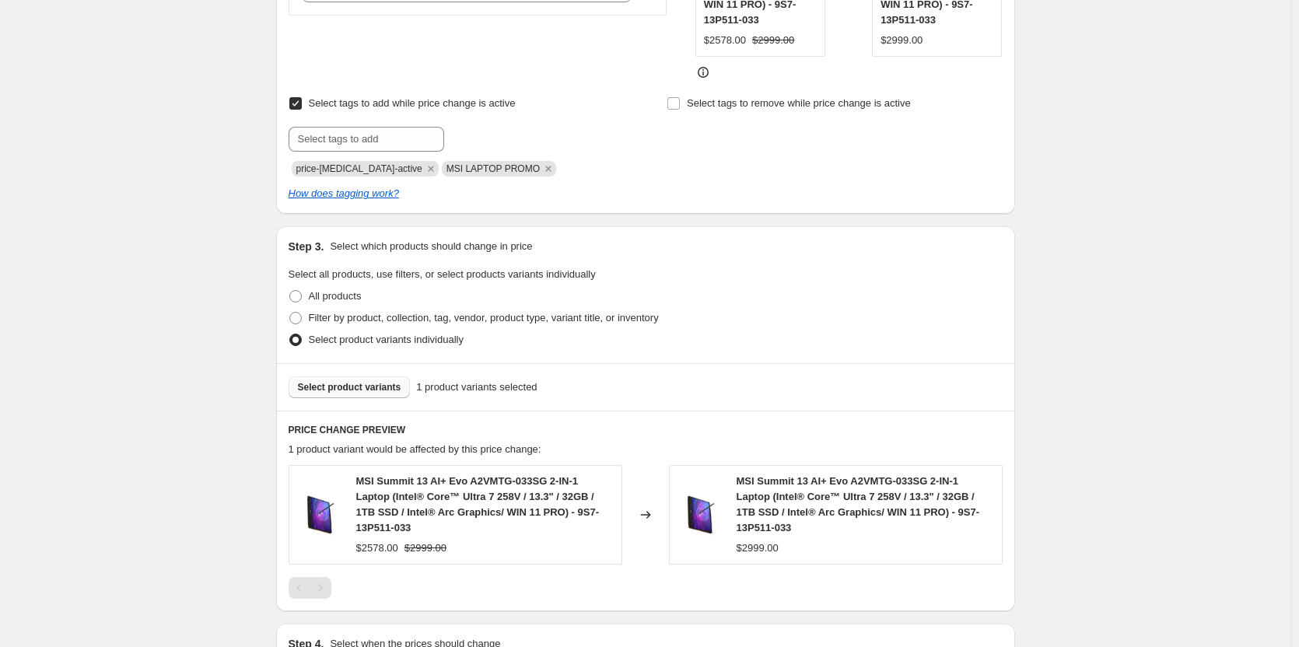
click at [336, 390] on span "Select product variants" at bounding box center [349, 387] width 103 height 12
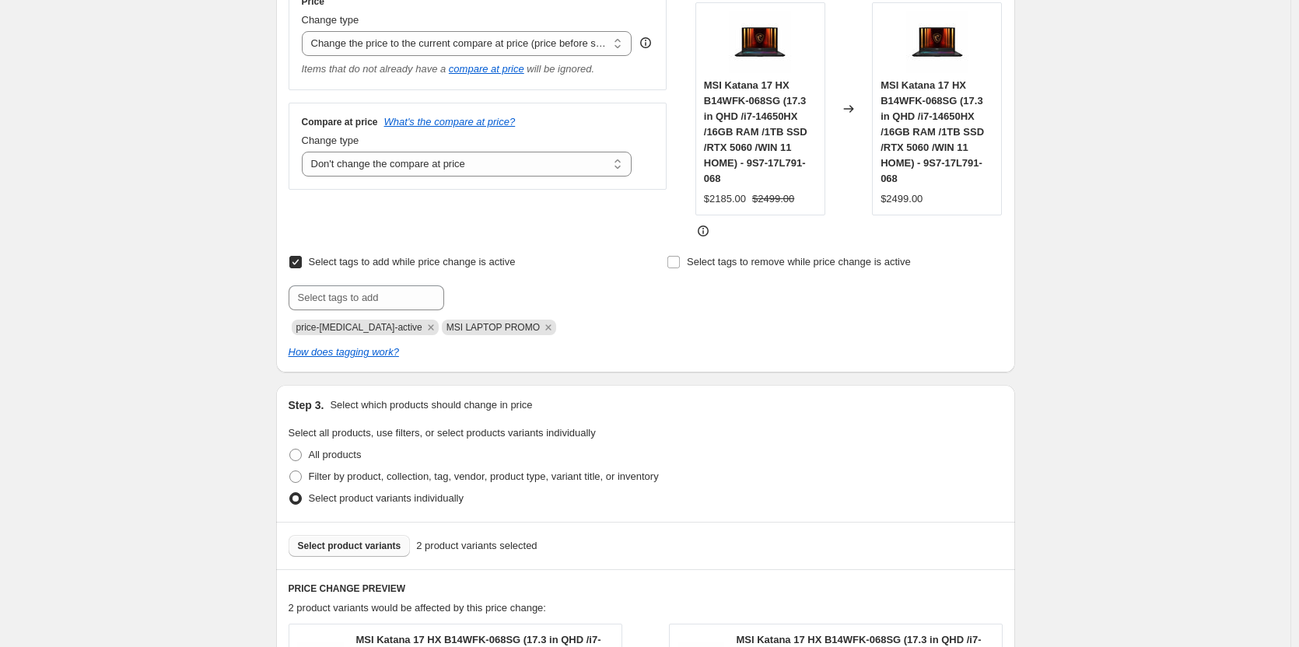
scroll to position [311, 0]
